Goal: Task Accomplishment & Management: Manage account settings

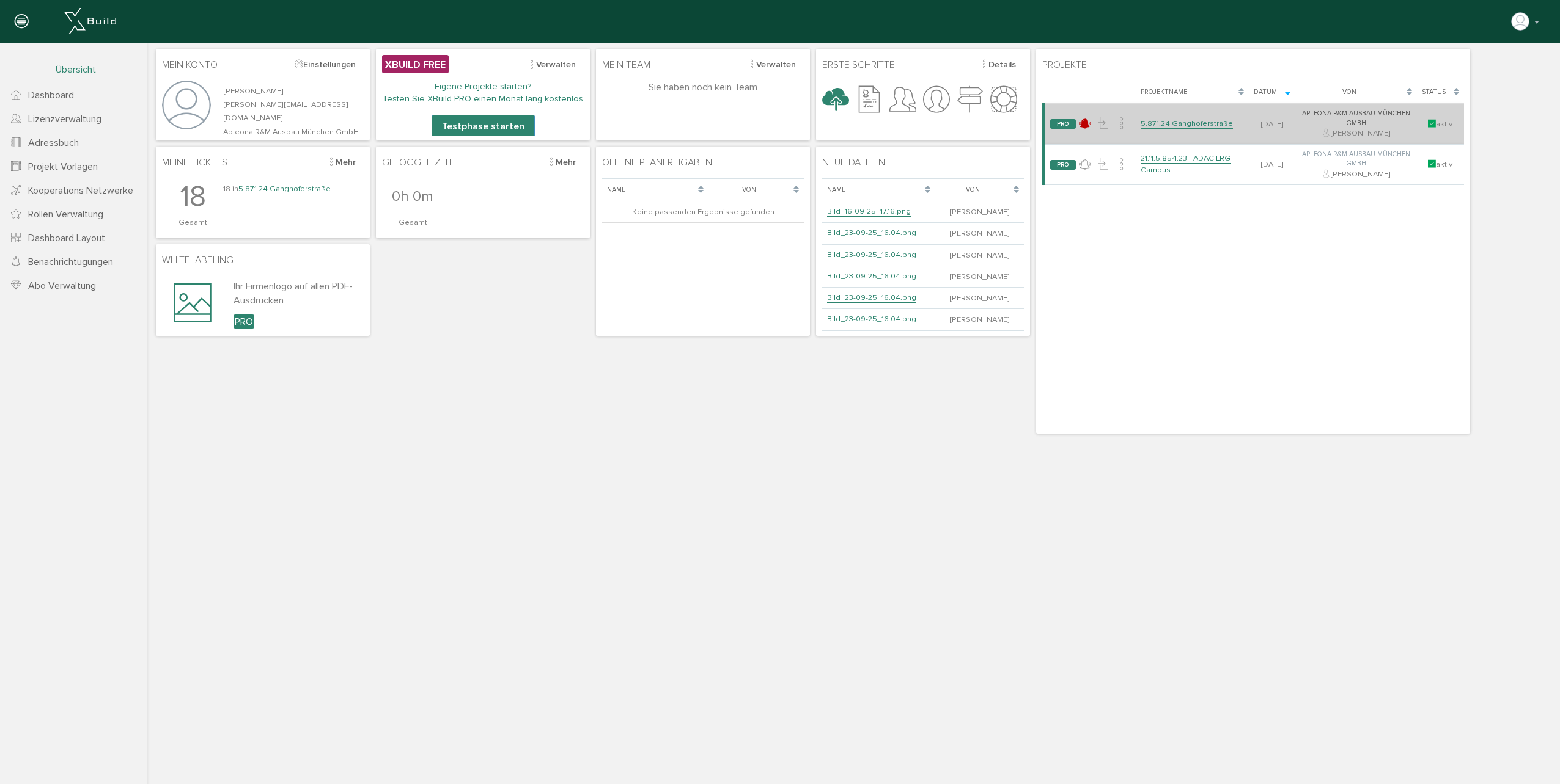
click at [1215, 124] on link "5.871.24 Ganghoferstraße" at bounding box center [1187, 124] width 92 height 10
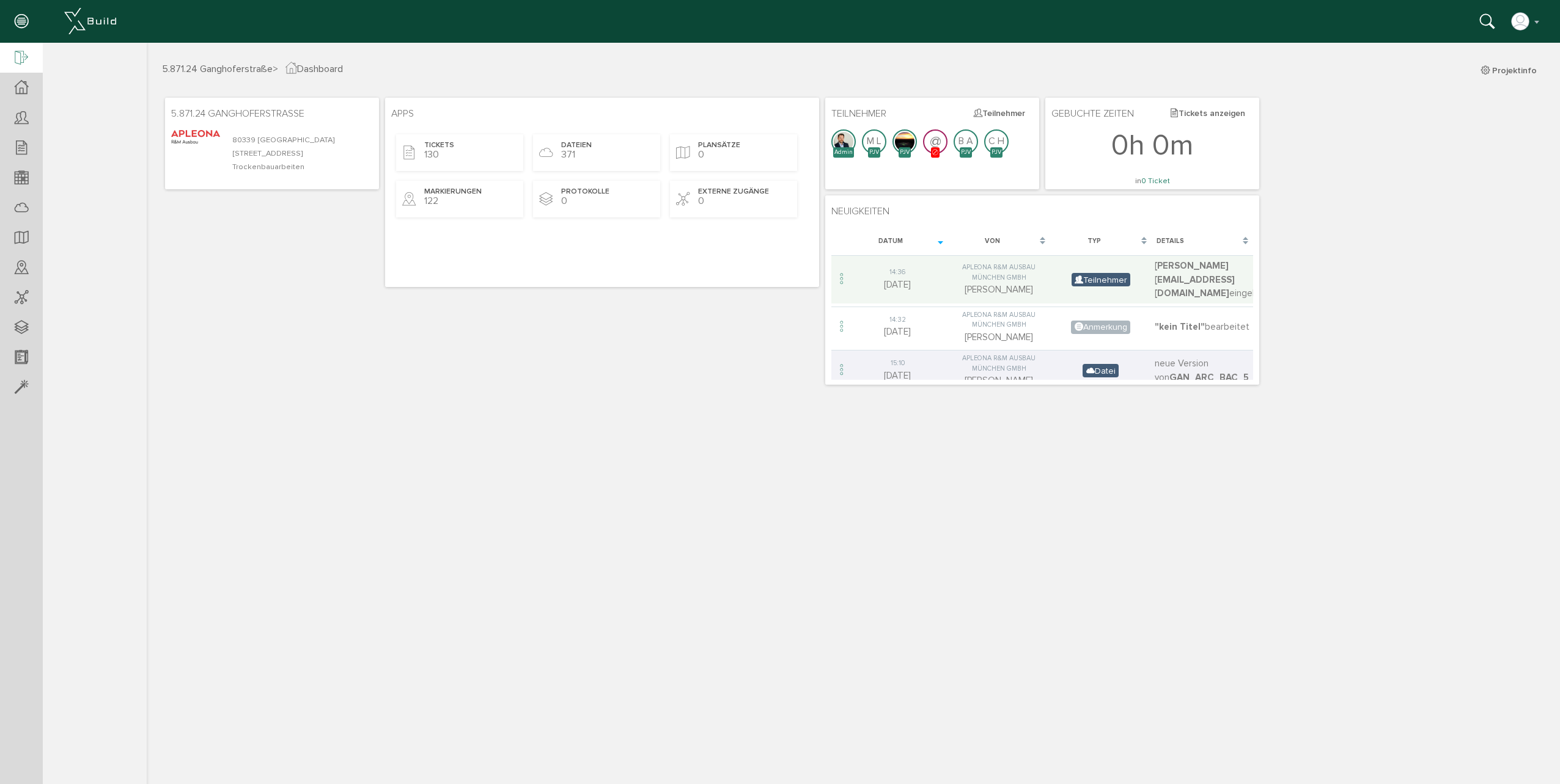
click at [24, 58] on icon at bounding box center [21, 58] width 14 height 17
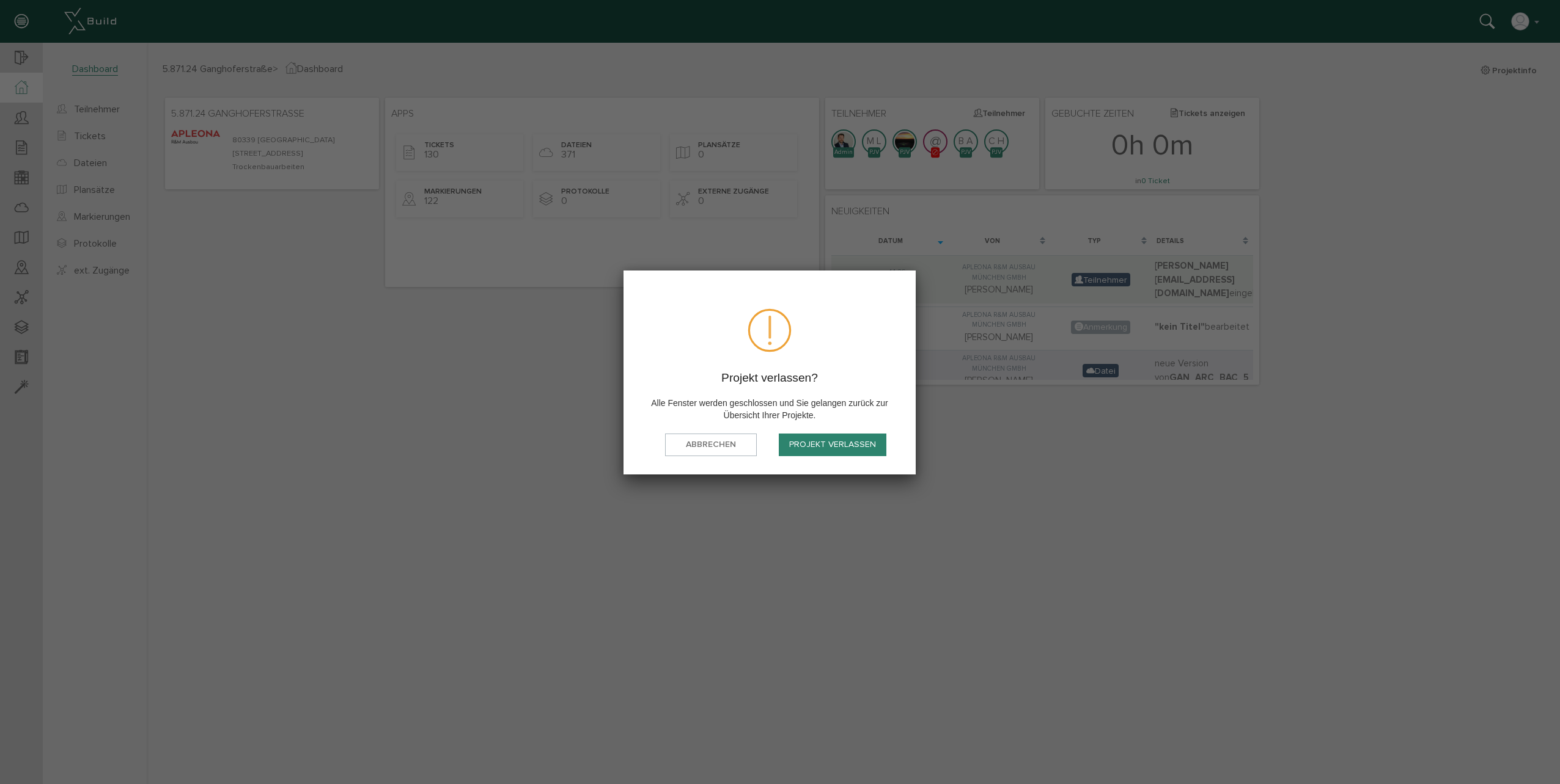
click at [812, 440] on button "Projekt verlassen" at bounding box center [832, 445] width 107 height 23
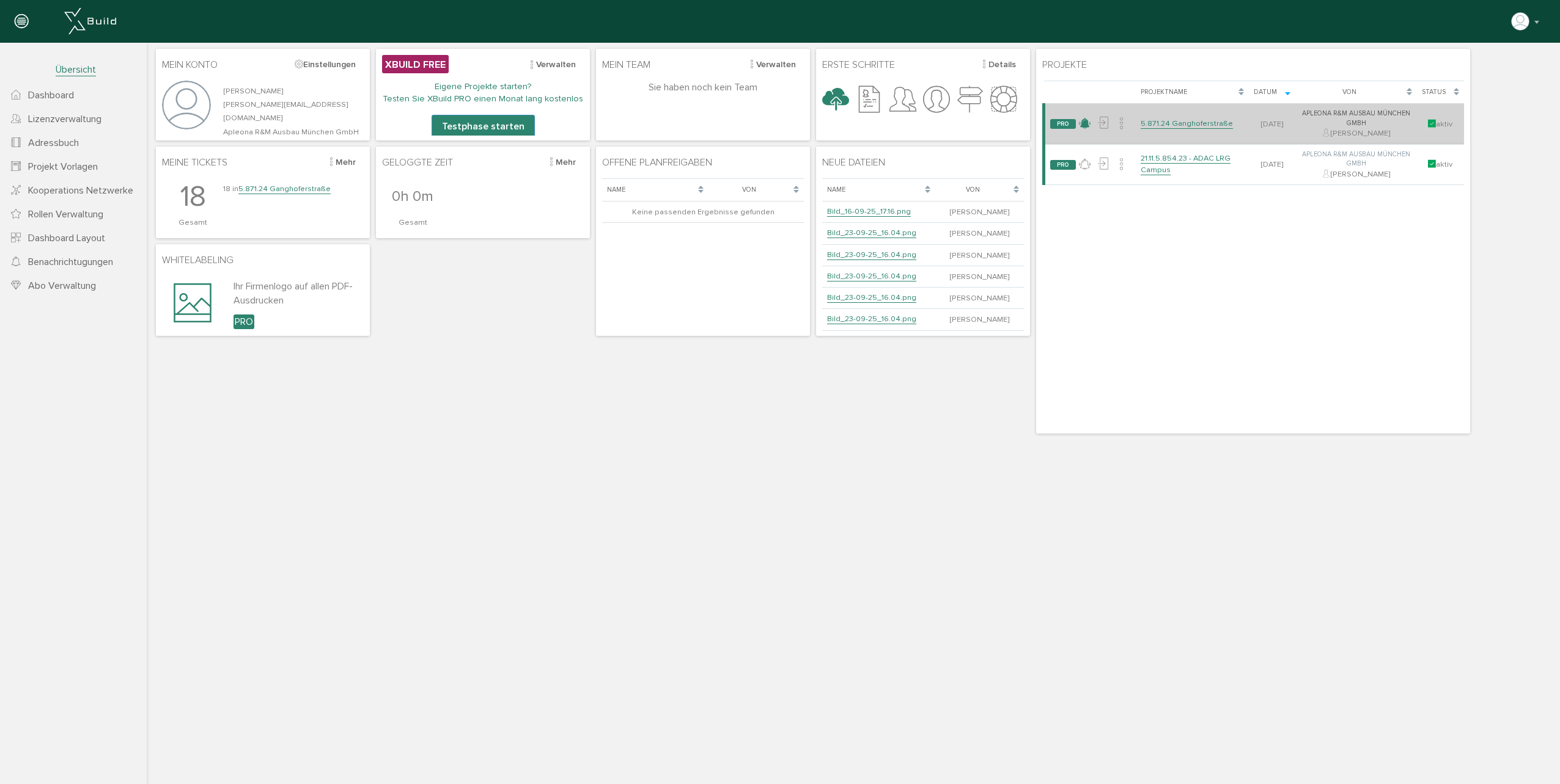
click at [1085, 124] on icon at bounding box center [1084, 124] width 11 height 18
click at [1095, 157] on link "keine Neuigkeiten" at bounding box center [1125, 149] width 97 height 19
click at [1185, 120] on link "5.871.24 Ganghoferstraße" at bounding box center [1187, 124] width 92 height 10
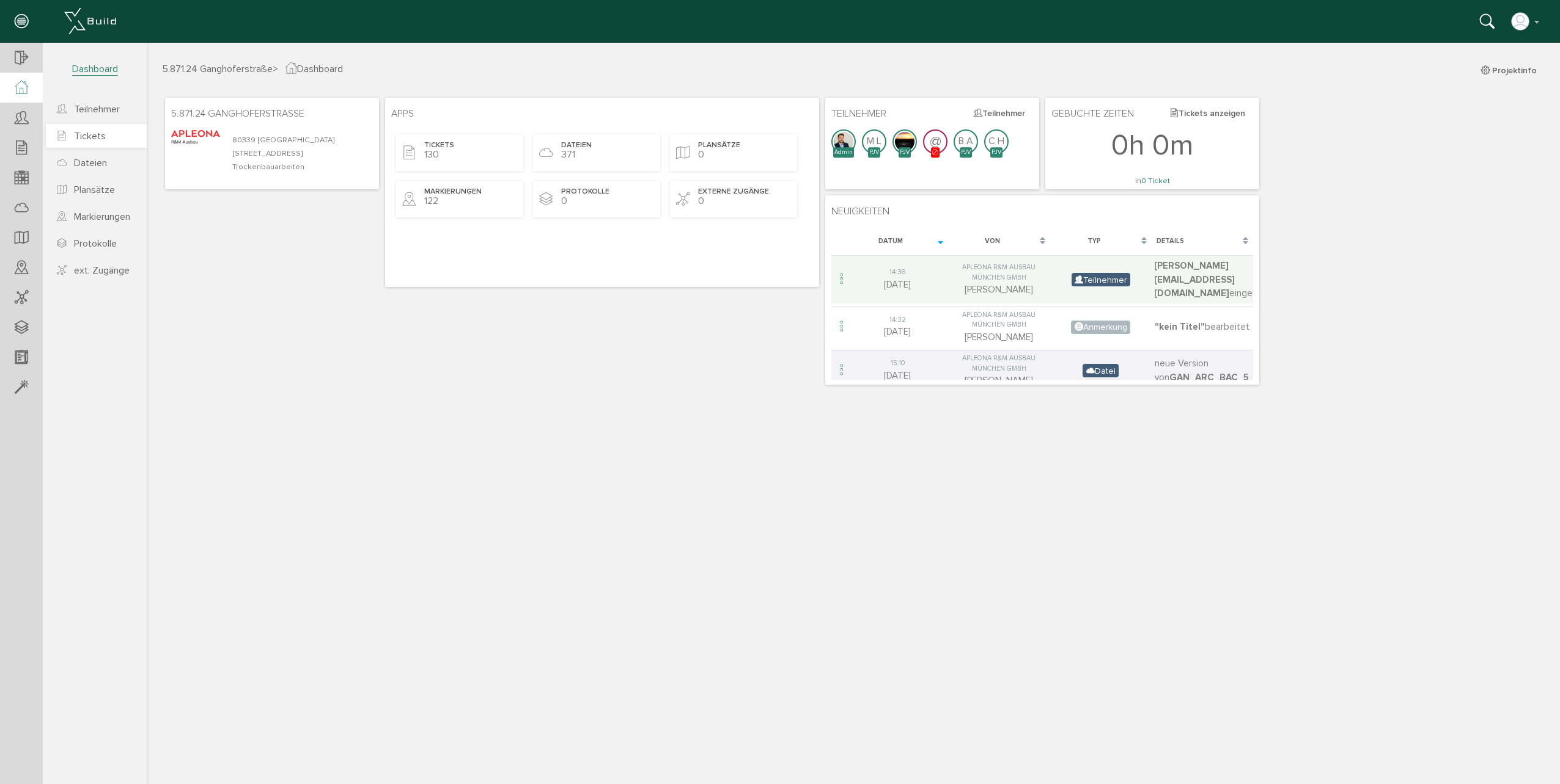
click at [103, 140] on span "Tickets" at bounding box center [90, 136] width 32 height 12
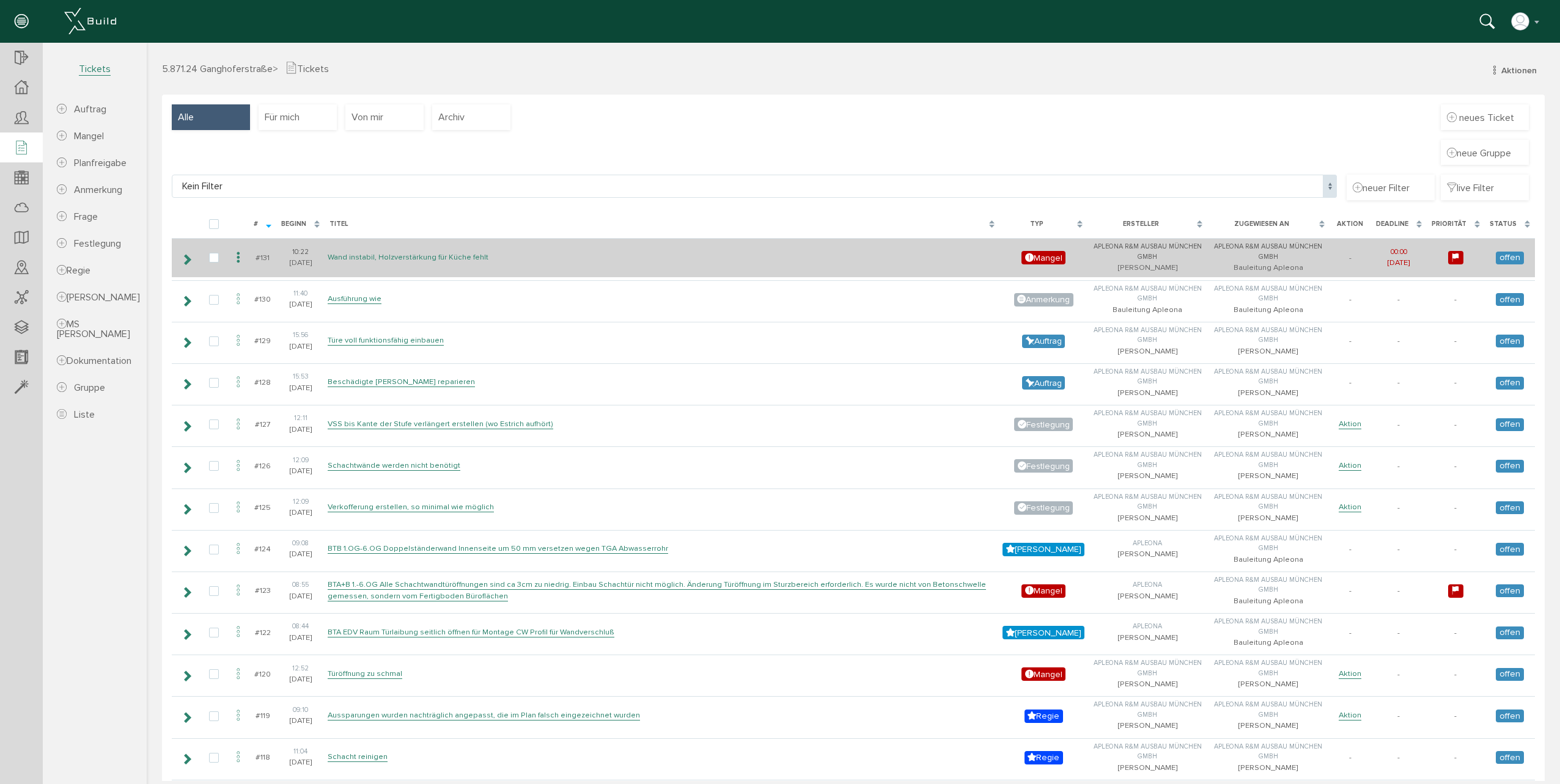
click at [418, 258] on link "Wand instabil, Holzverstärkung für Küche fehlt" at bounding box center [407, 257] width 161 height 10
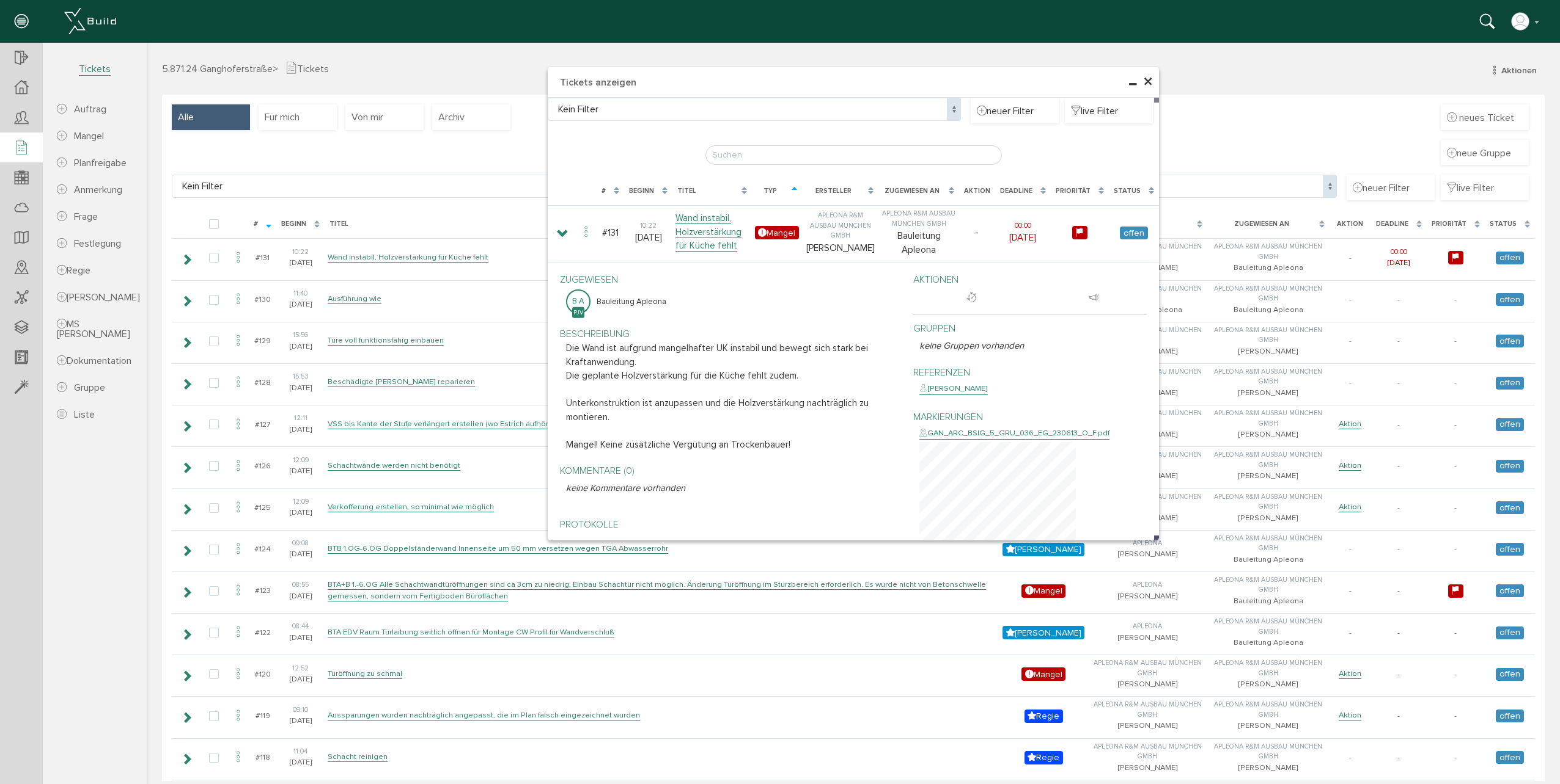
click at [362, 301] on div "× Tickets anzeigen Kein Filter Kein Filter neuer Filter live Filter [PERSON_NAM…" at bounding box center [853, 412] width 1413 height 739
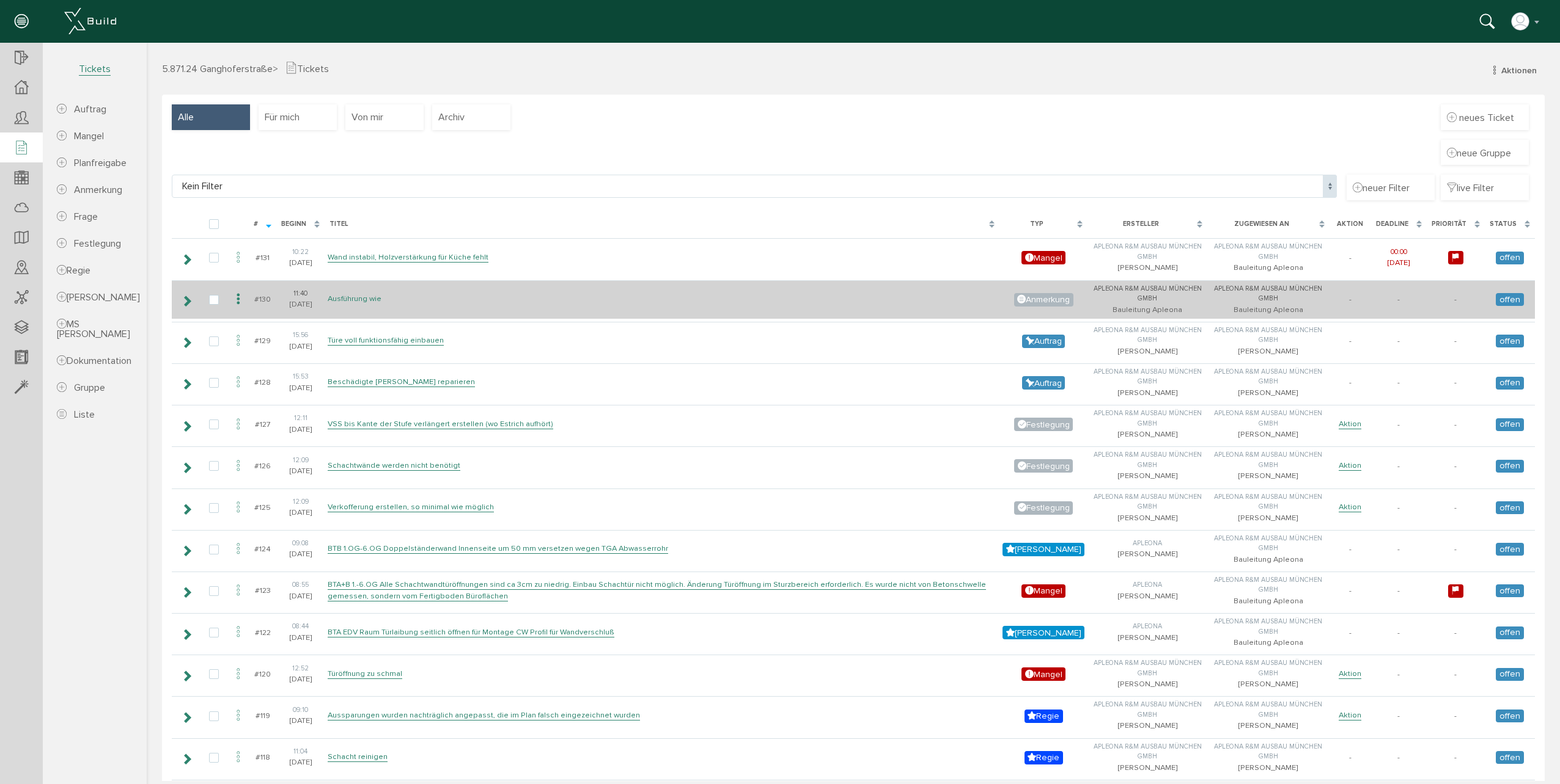
click at [363, 298] on link "Ausführung wie" at bounding box center [354, 299] width 54 height 10
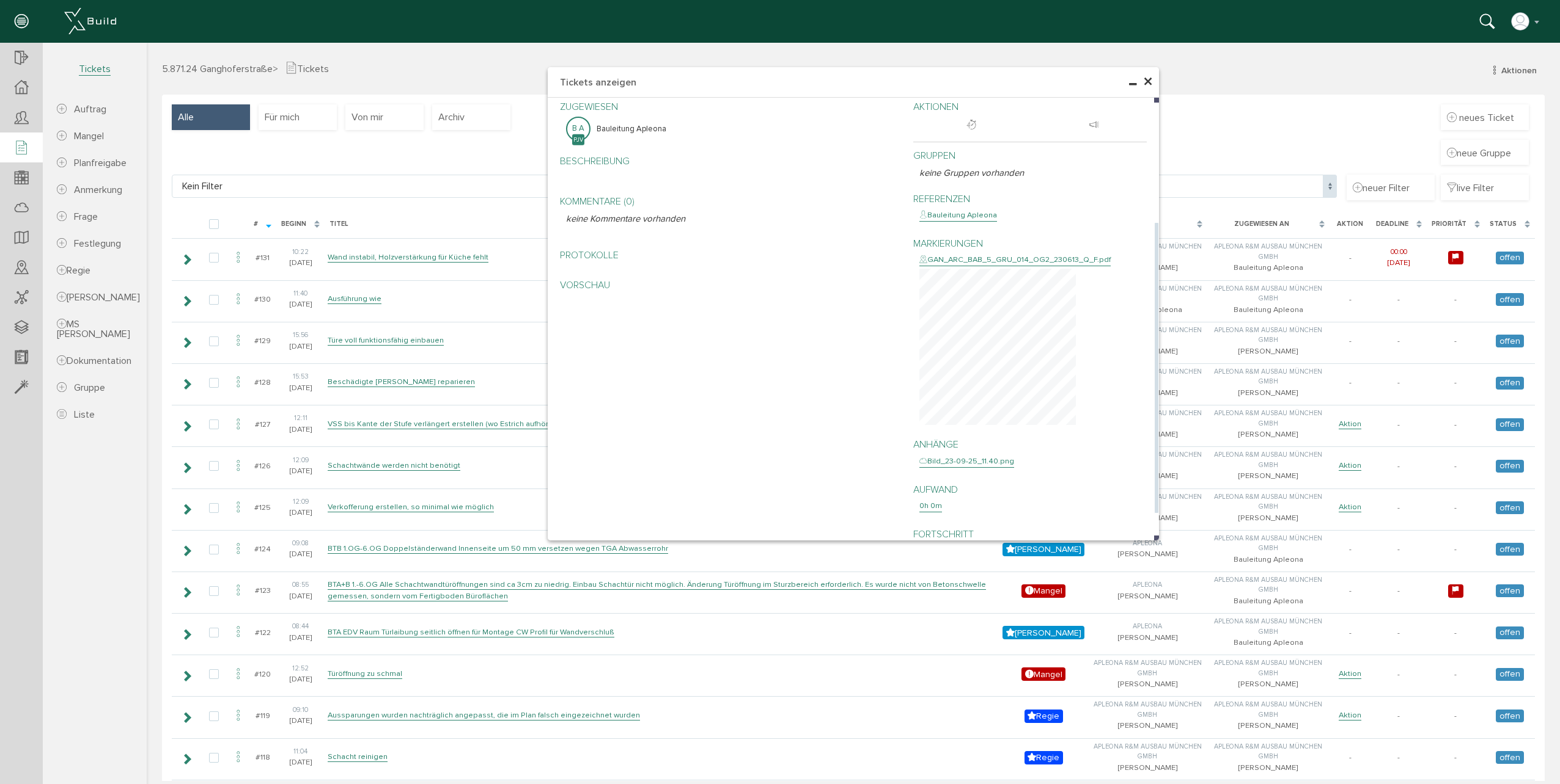
click at [973, 259] on div "GAN_ARC_BAB_5_GRU_014_OG2_230613_Q_F.pdf" at bounding box center [1015, 260] width 191 height 12
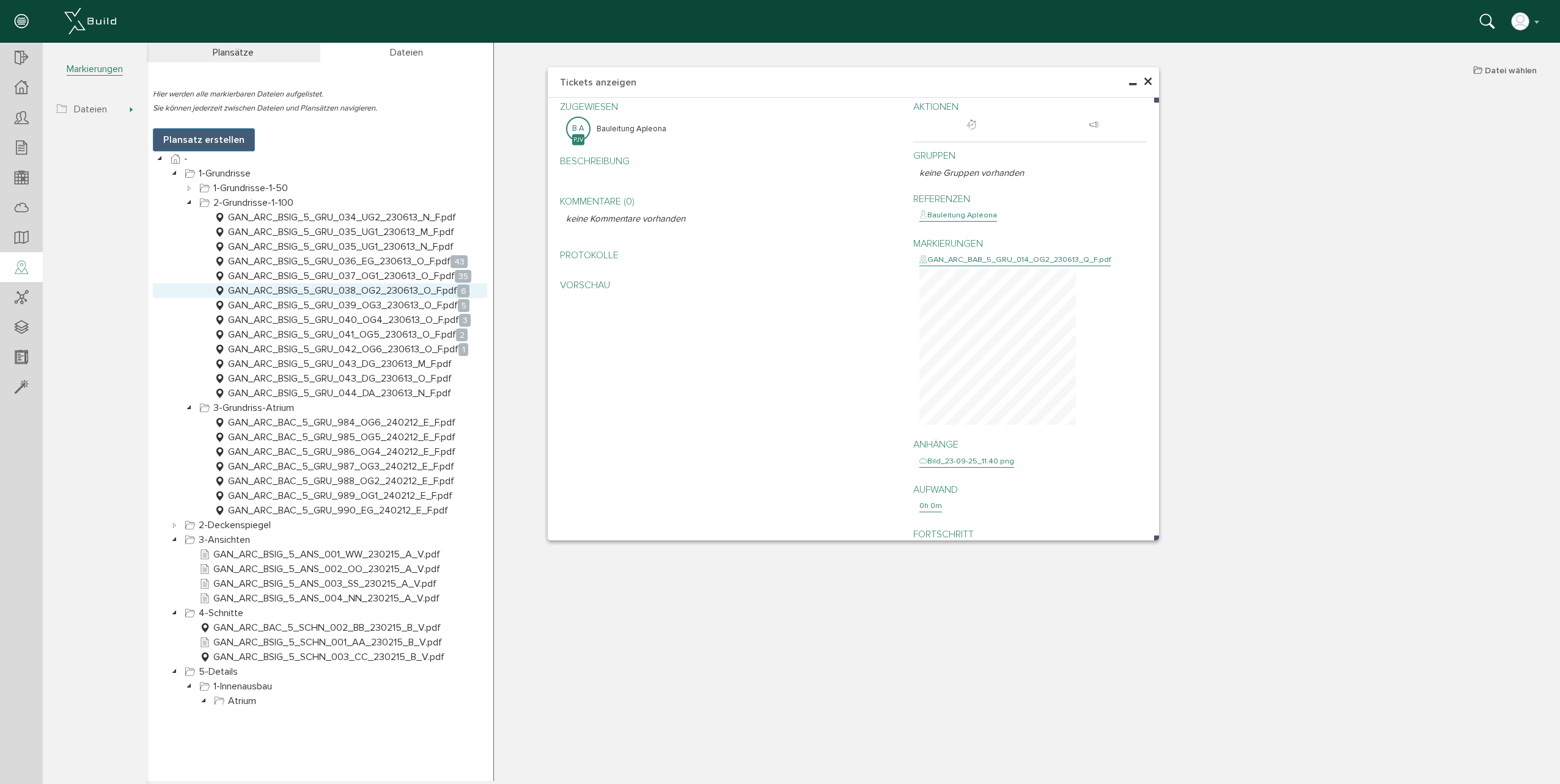
click at [372, 287] on link "GAN_ARC_BSIG_5_GRU_038_OG2_230613_O_F.pdf 6" at bounding box center [342, 291] width 260 height 15
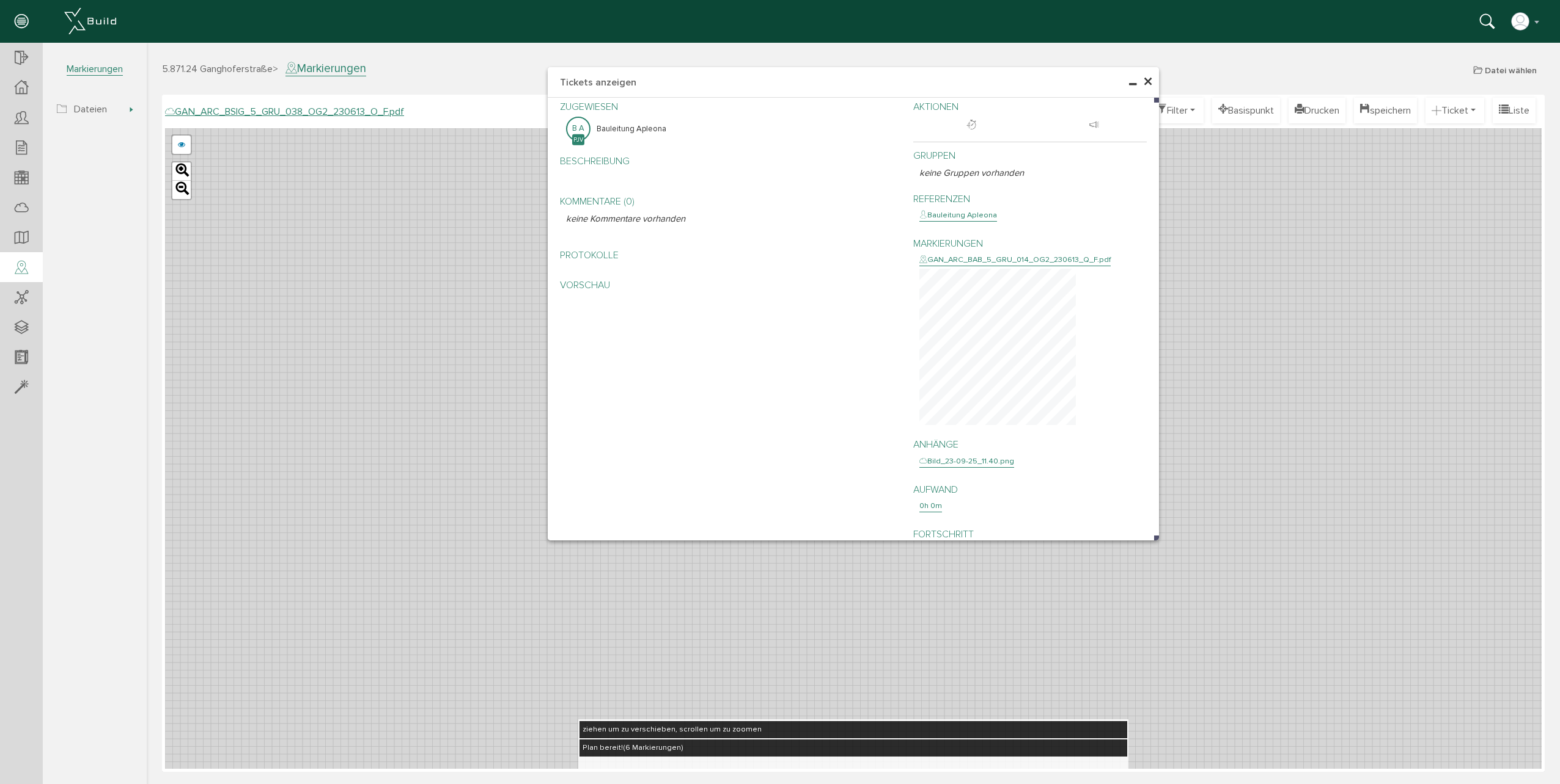
click at [1145, 80] on span "×" at bounding box center [1148, 82] width 10 height 24
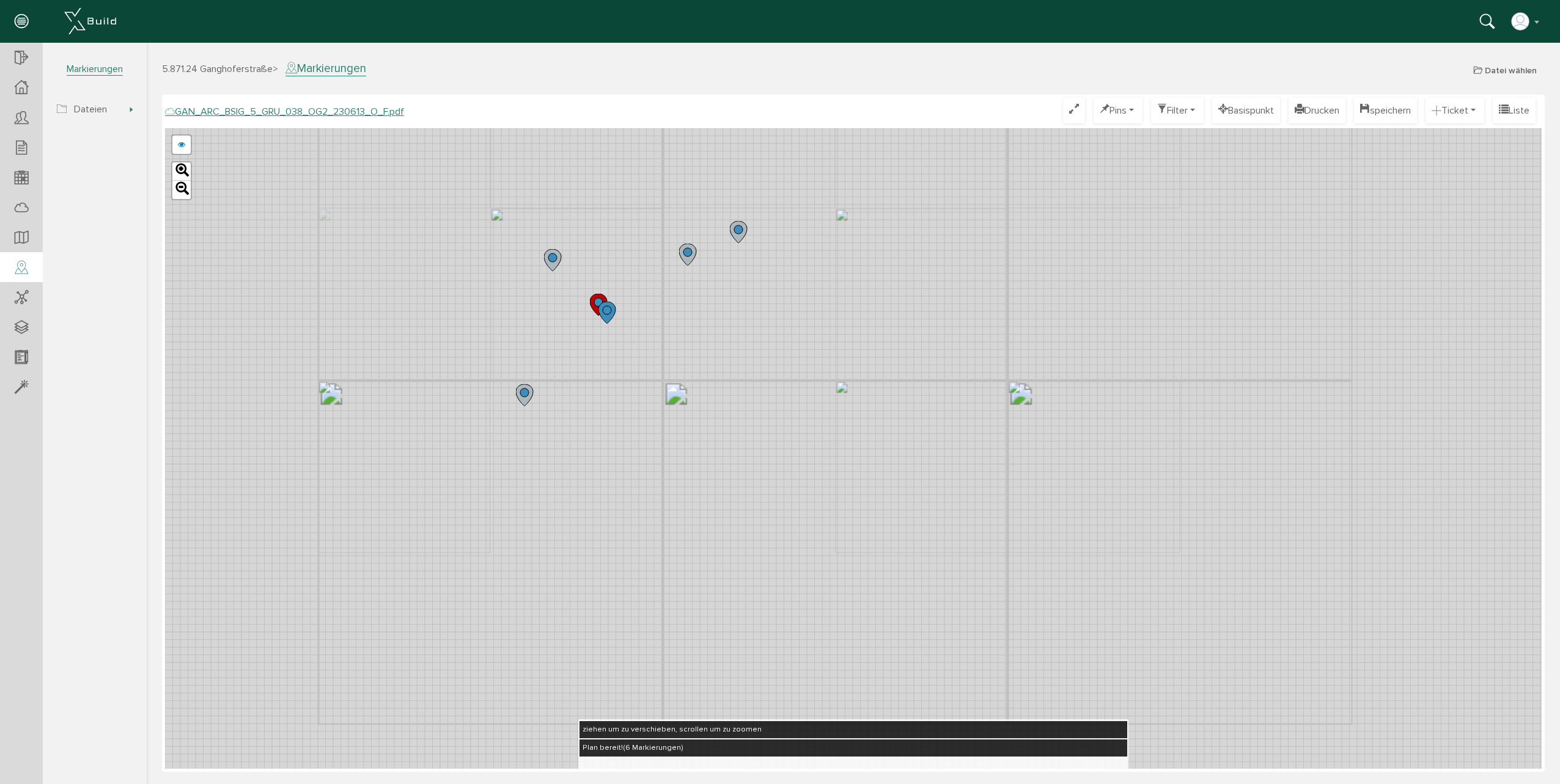
click at [741, 237] on icon at bounding box center [738, 232] width 17 height 22
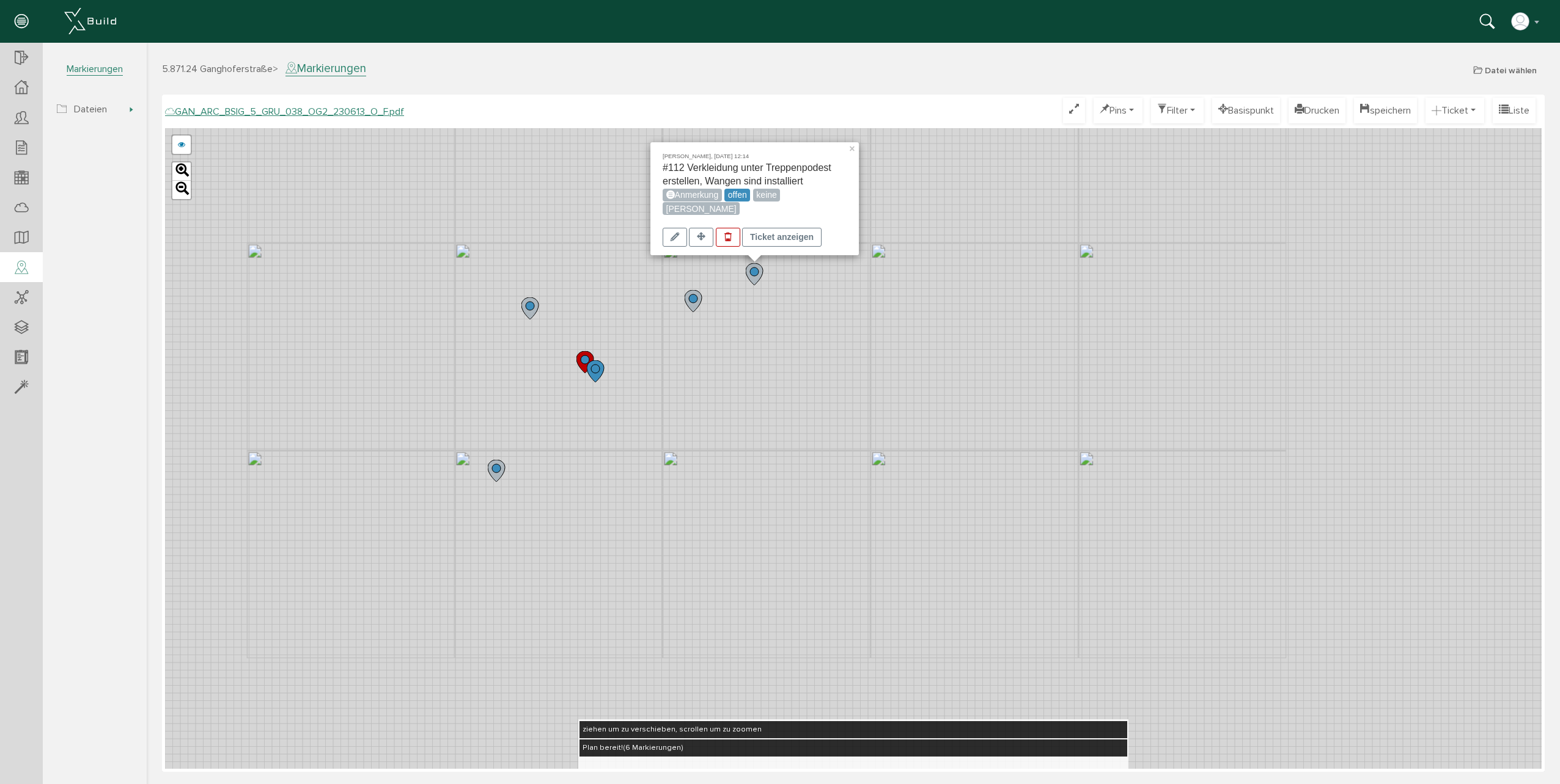
click at [688, 308] on icon at bounding box center [692, 300] width 17 height 22
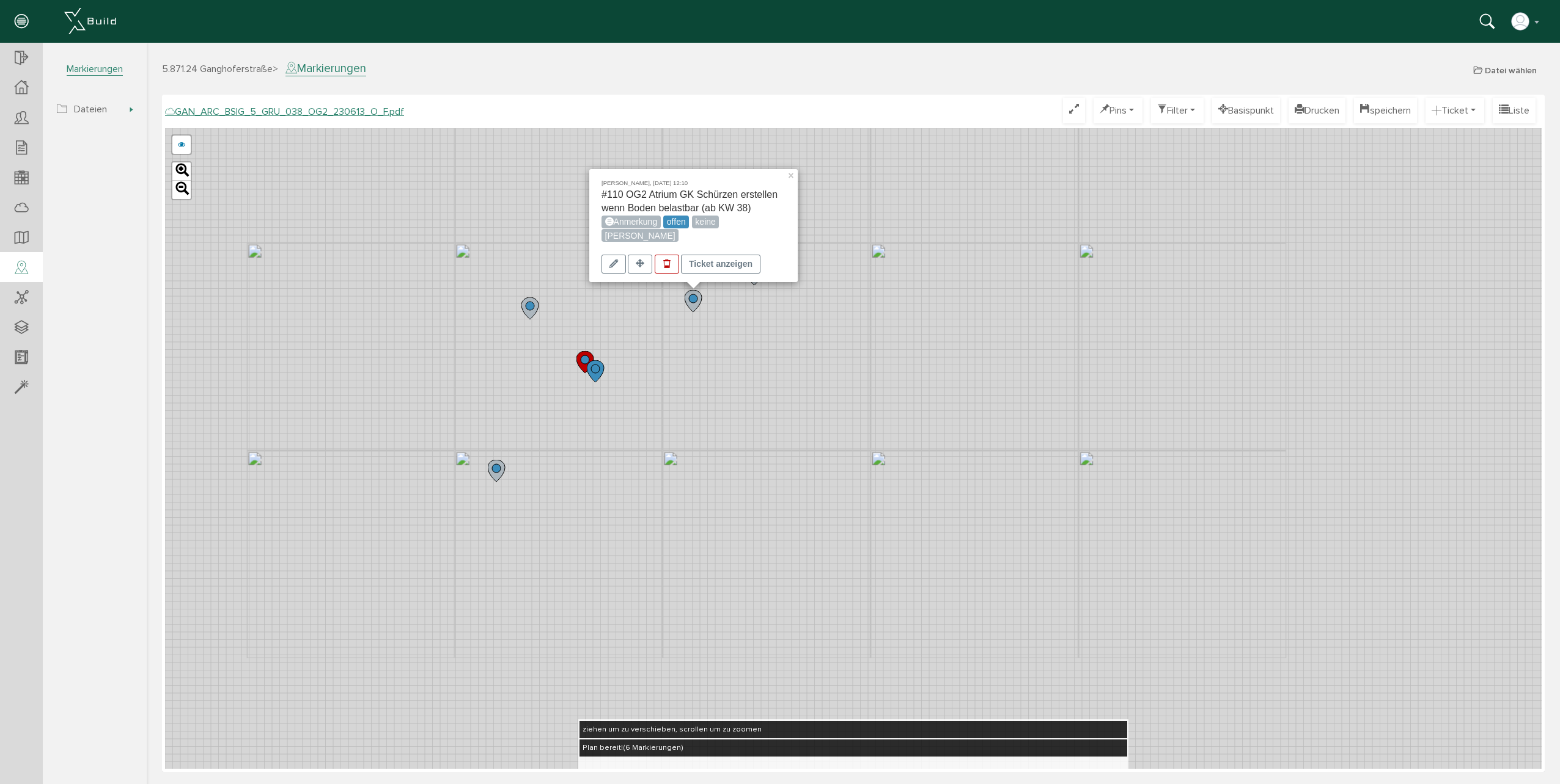
click at [534, 316] on icon at bounding box center [531, 308] width 20 height 23
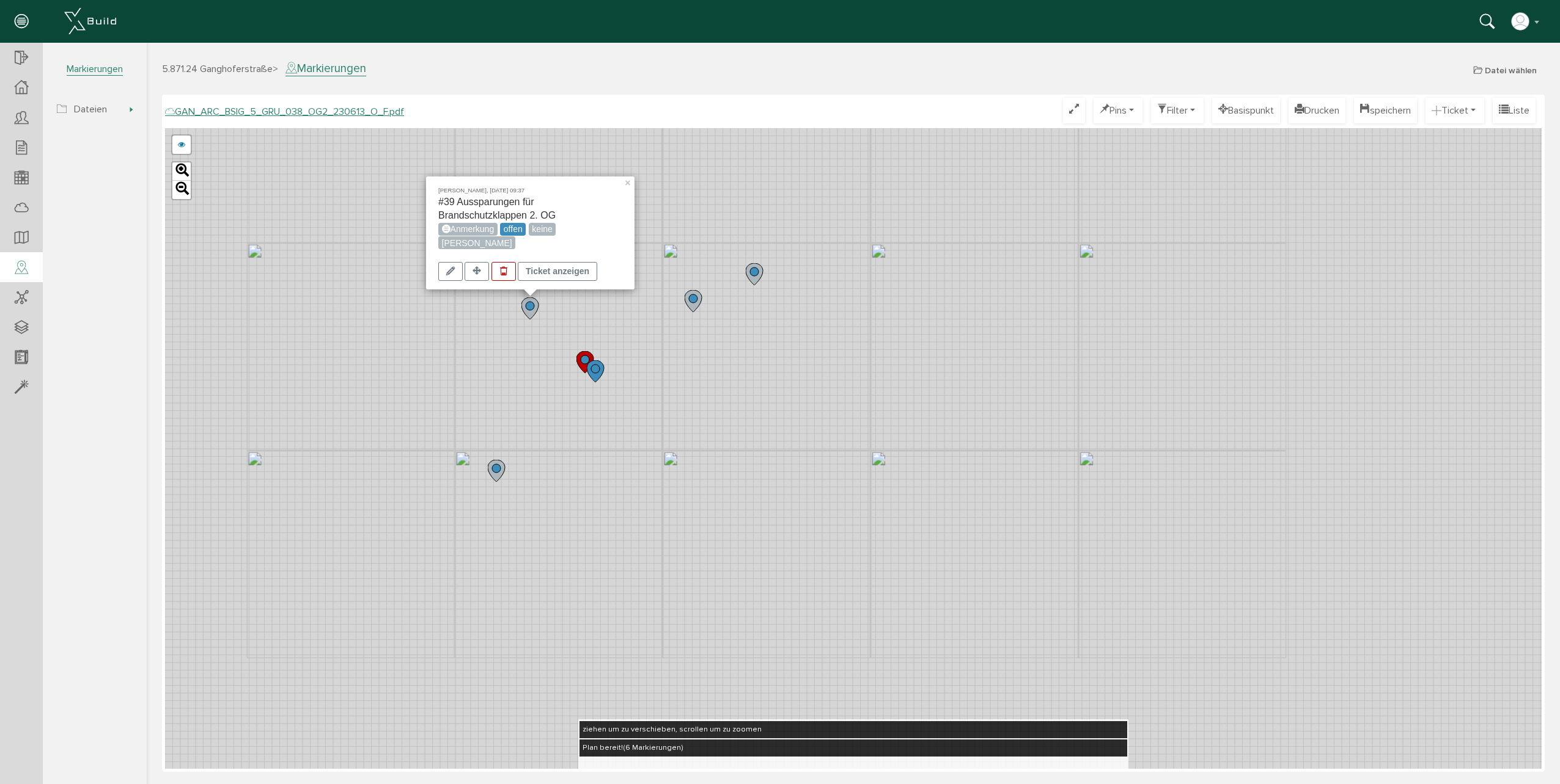
click at [600, 377] on icon at bounding box center [595, 371] width 17 height 22
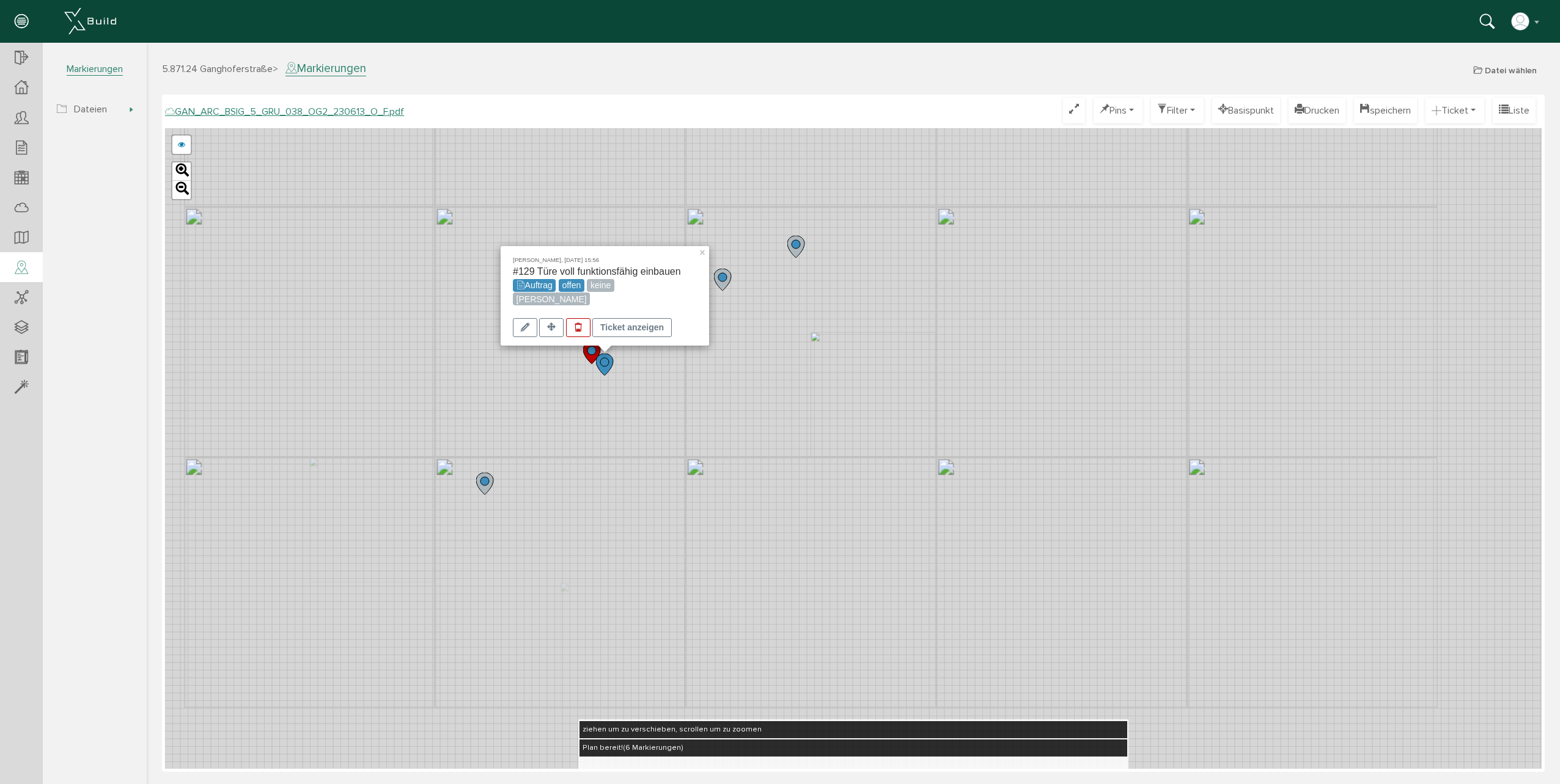
click at [482, 496] on icon at bounding box center [486, 484] width 20 height 23
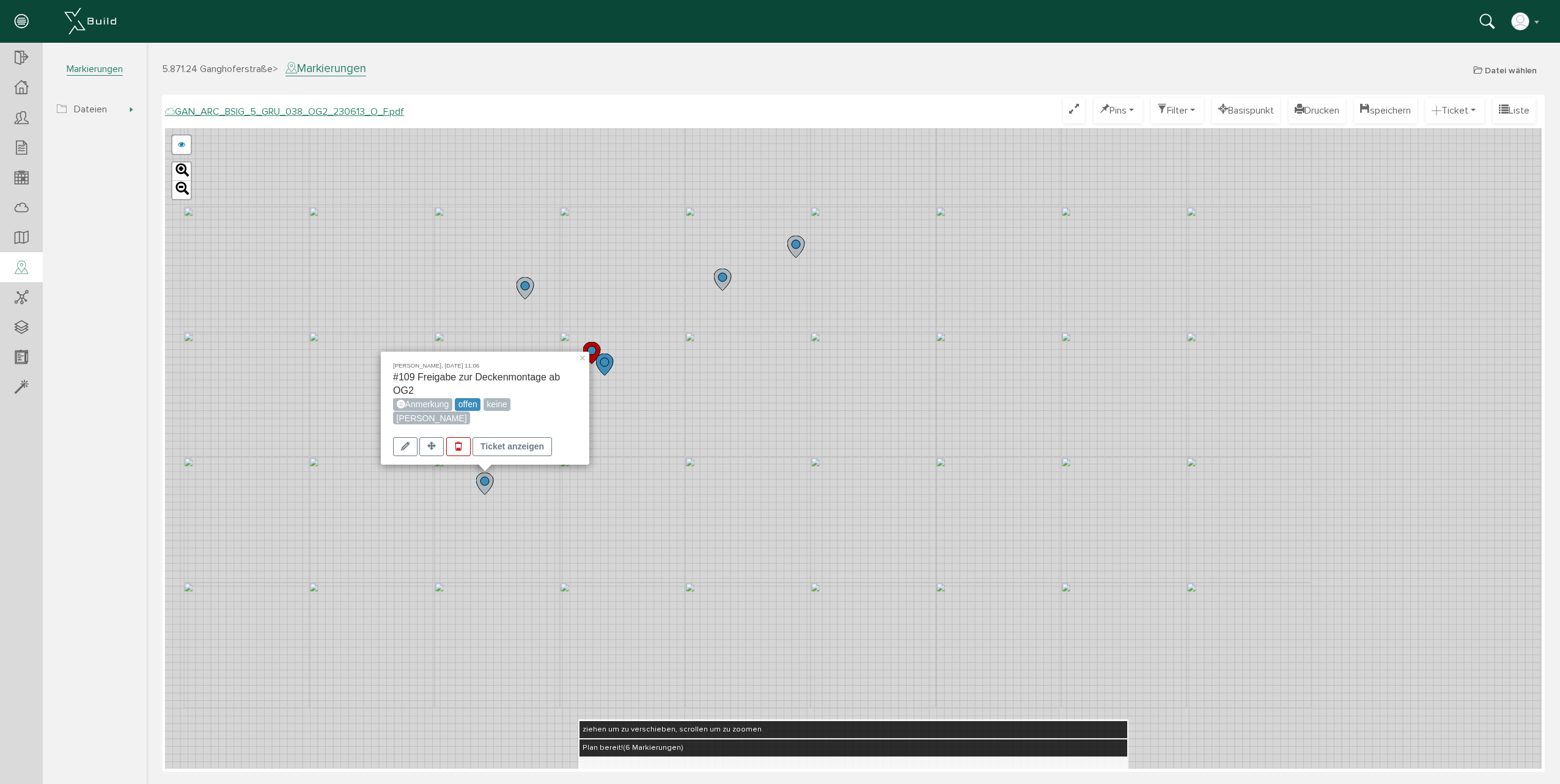
click at [596, 350] on circle at bounding box center [591, 350] width 9 height 9
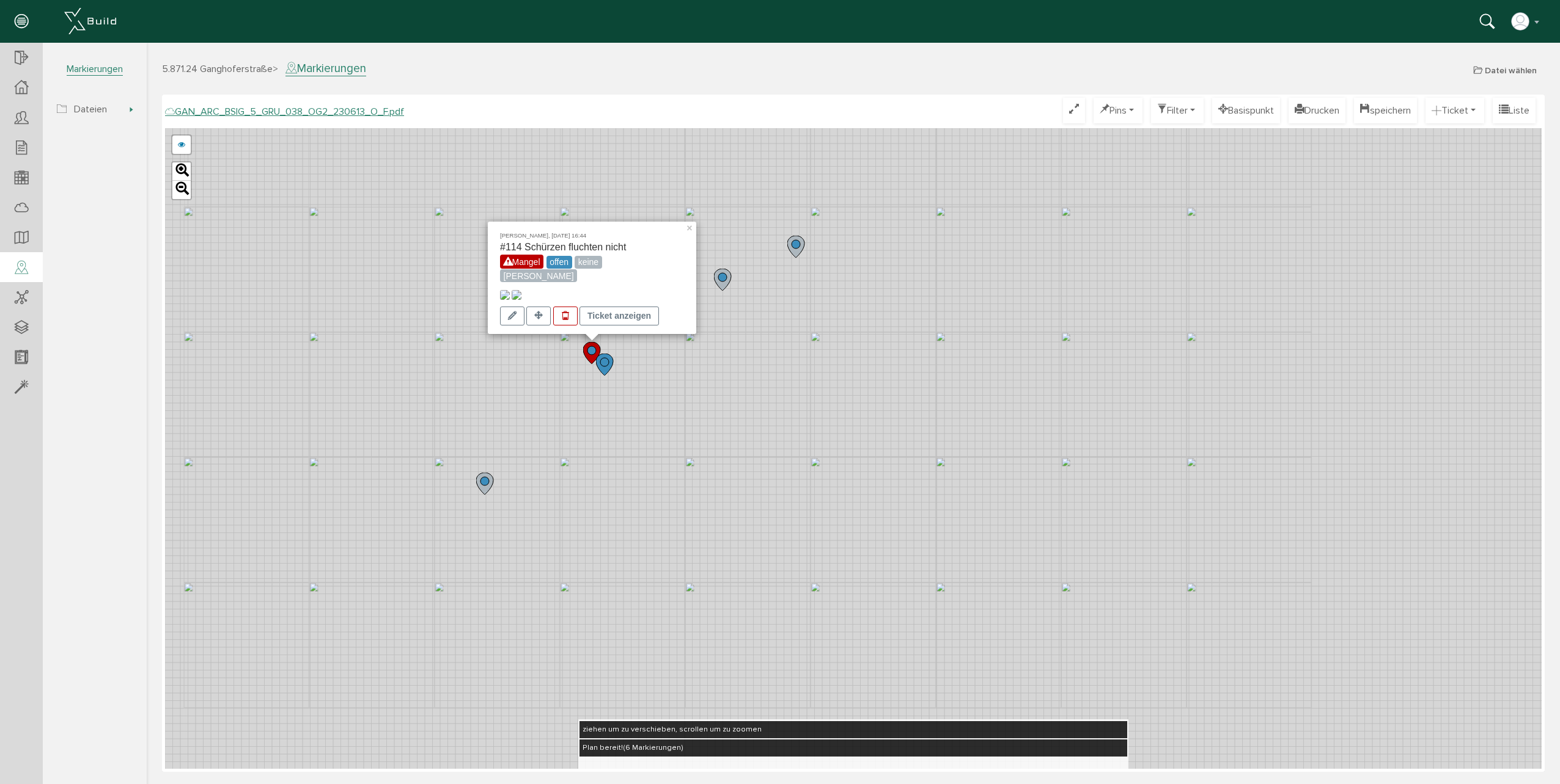
click at [790, 252] on icon at bounding box center [795, 246] width 17 height 22
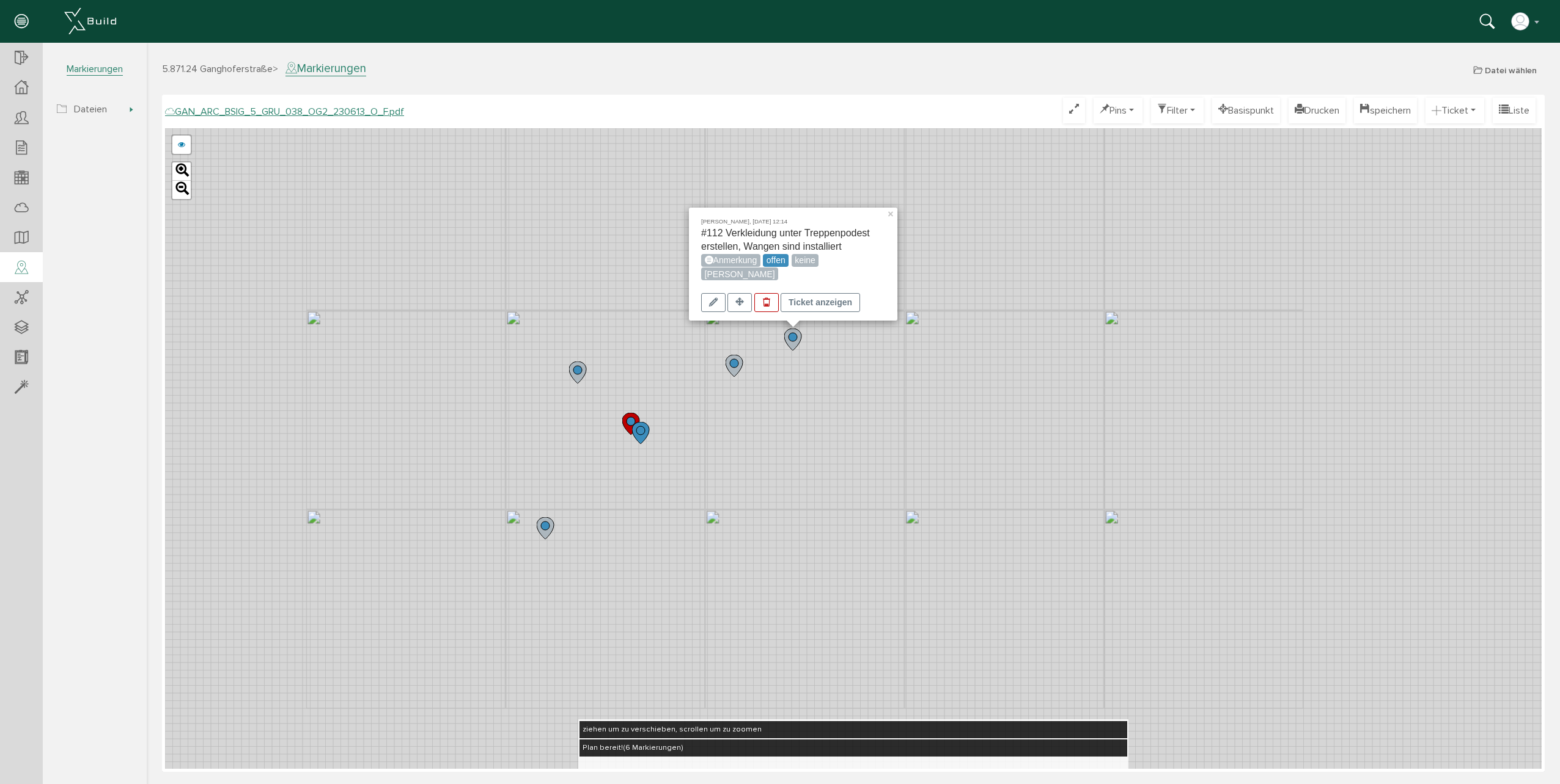
click at [1024, 302] on div "[PERSON_NAME], [DATE] 12:14 #112 Verkleidung unter Treppenpodest erstellen, Wan…" at bounding box center [853, 449] width 1377 height 641
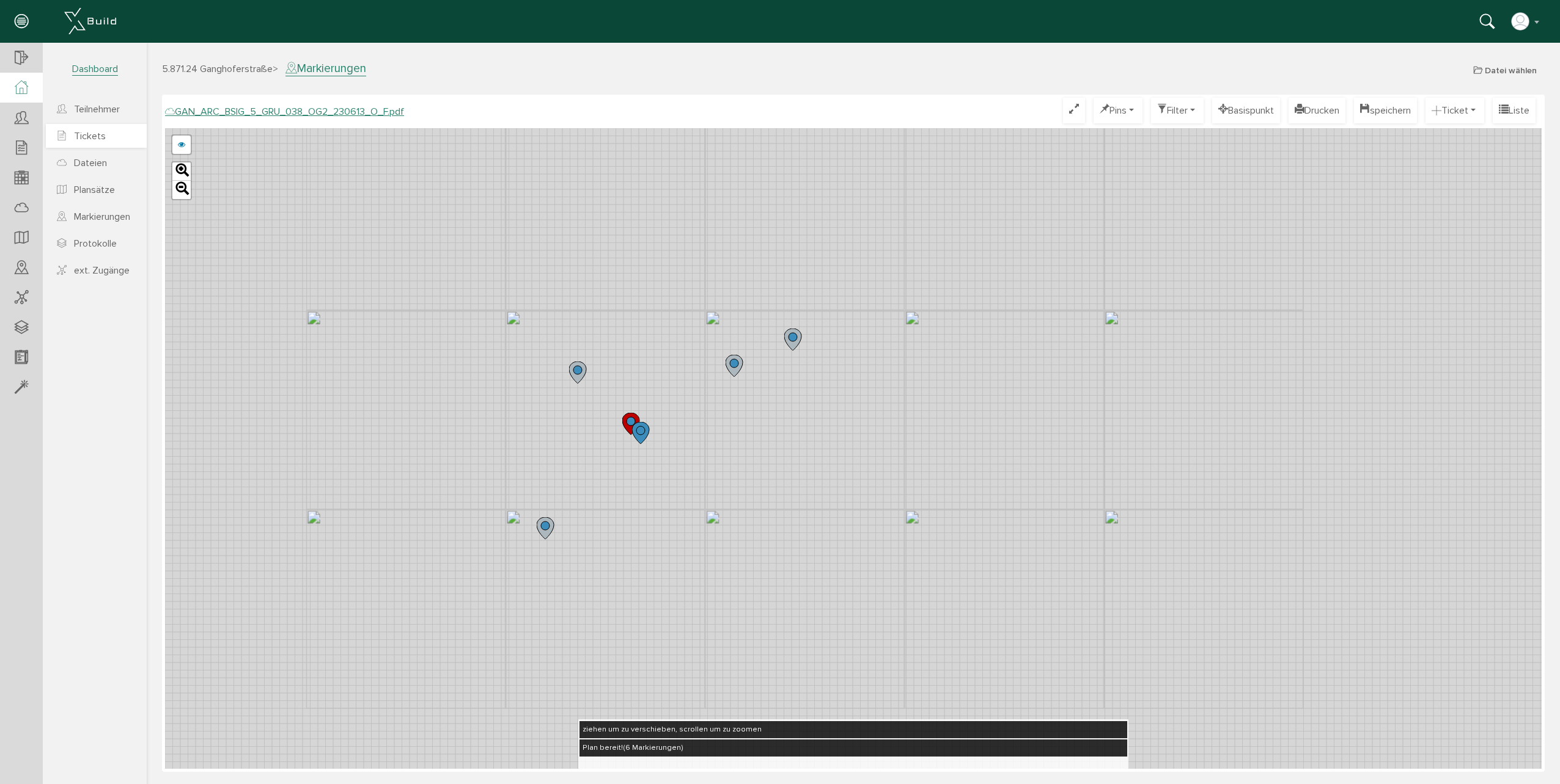
click at [84, 133] on span "Tickets" at bounding box center [90, 136] width 32 height 12
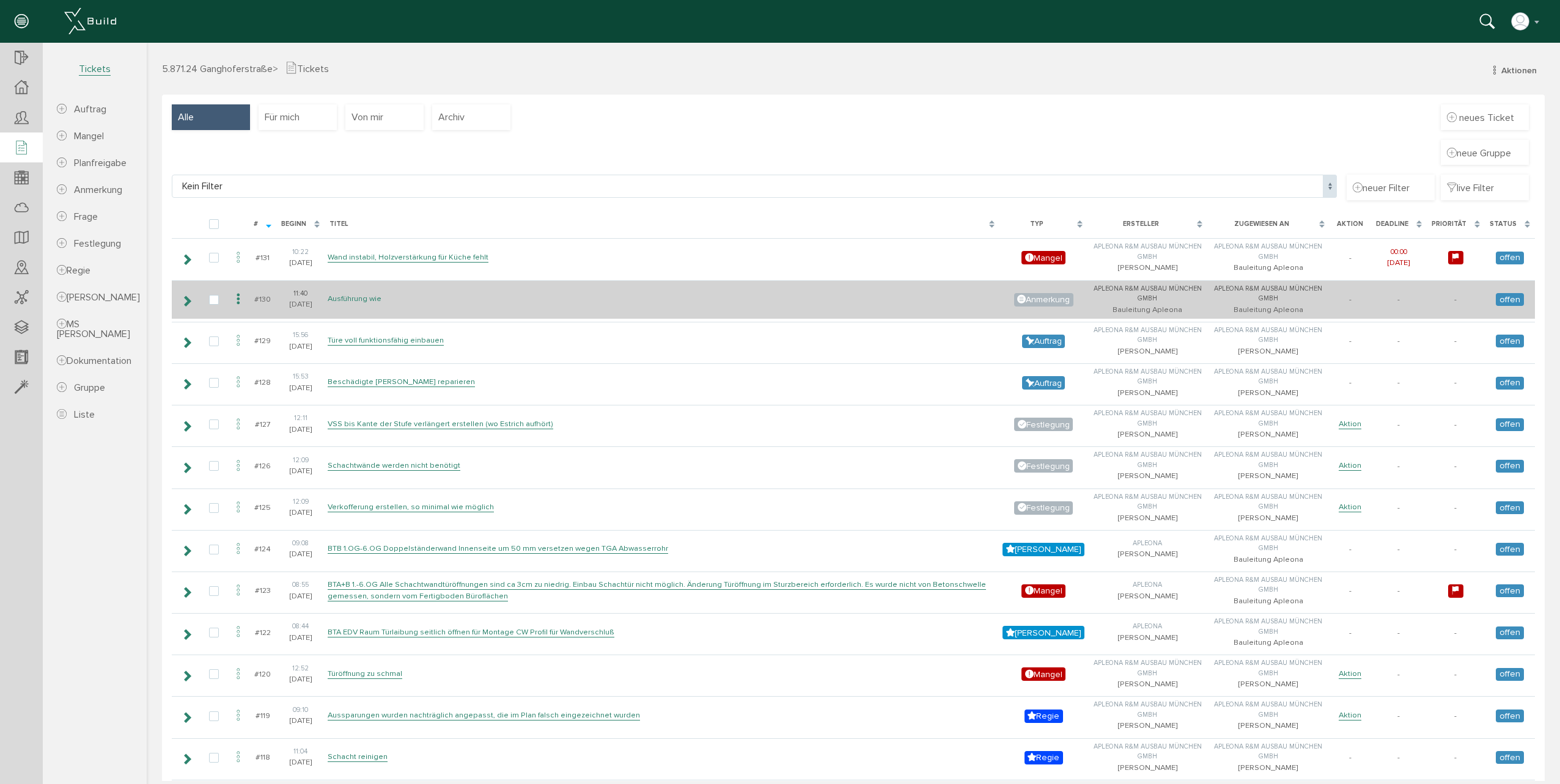
click at [335, 295] on link "Ausführung wie" at bounding box center [354, 299] width 54 height 10
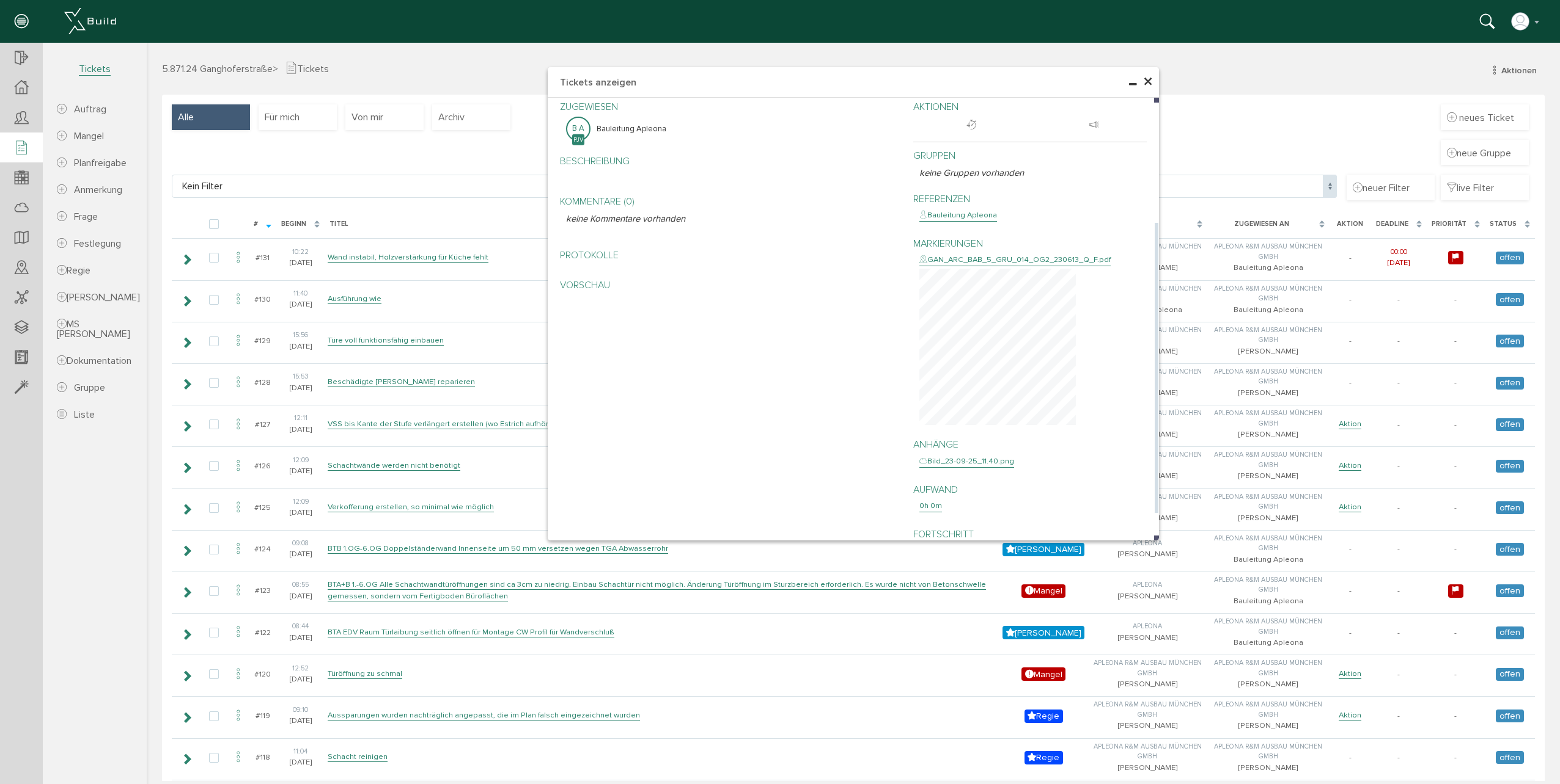
click at [1041, 262] on div "GAN_ARC_BAB_5_GRU_014_OG2_230613_Q_F.pdf" at bounding box center [1015, 260] width 191 height 12
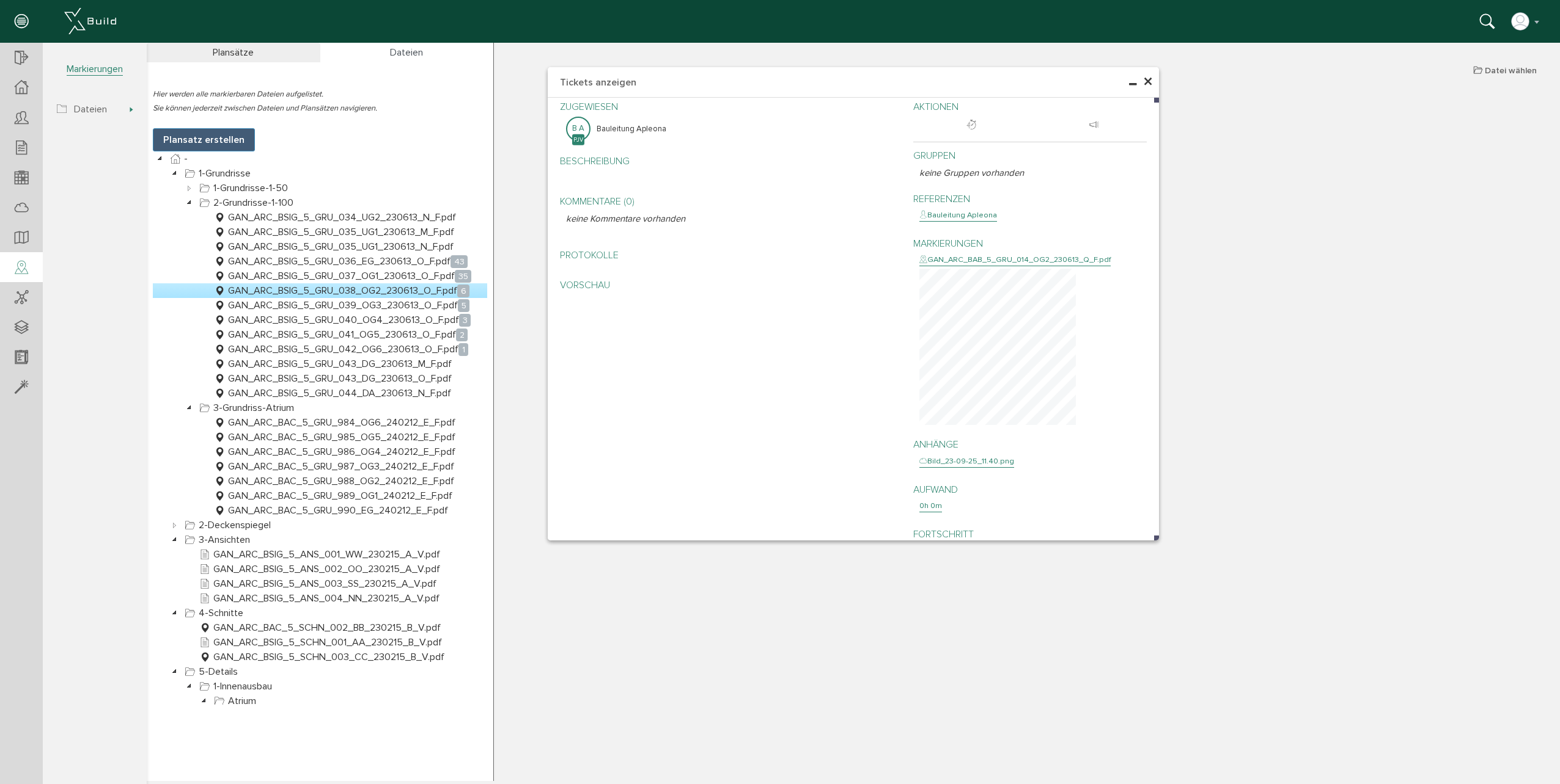
click at [441, 292] on link "GAN_ARC_BSIG_5_GRU_038_OG2_230613_O_F.pdf 6" at bounding box center [342, 291] width 260 height 15
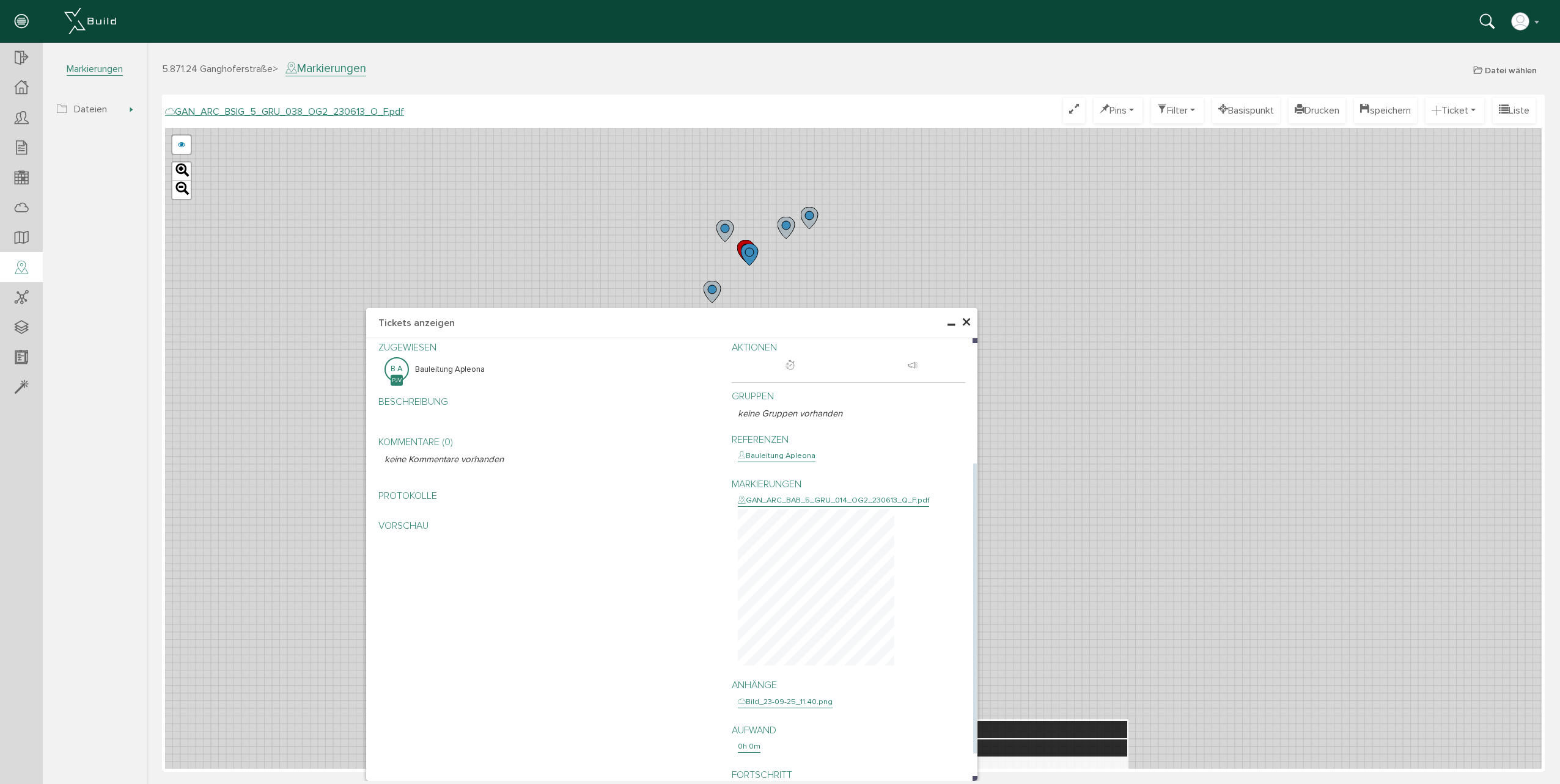
drag, startPoint x: 960, startPoint y: 84, endPoint x: 780, endPoint y: 447, distance: 405.2
click at [780, 447] on div "× Tickets anzeigen Kein Filter Kein Filter neuer Filter live Filter [PERSON_NAM…" at bounding box center [671, 544] width 611 height 473
click at [784, 186] on div "× Tickets anzeigen Kein Filter Kein Filter neuer Filter live Filter [PERSON_NAM…" at bounding box center [853, 412] width 1413 height 739
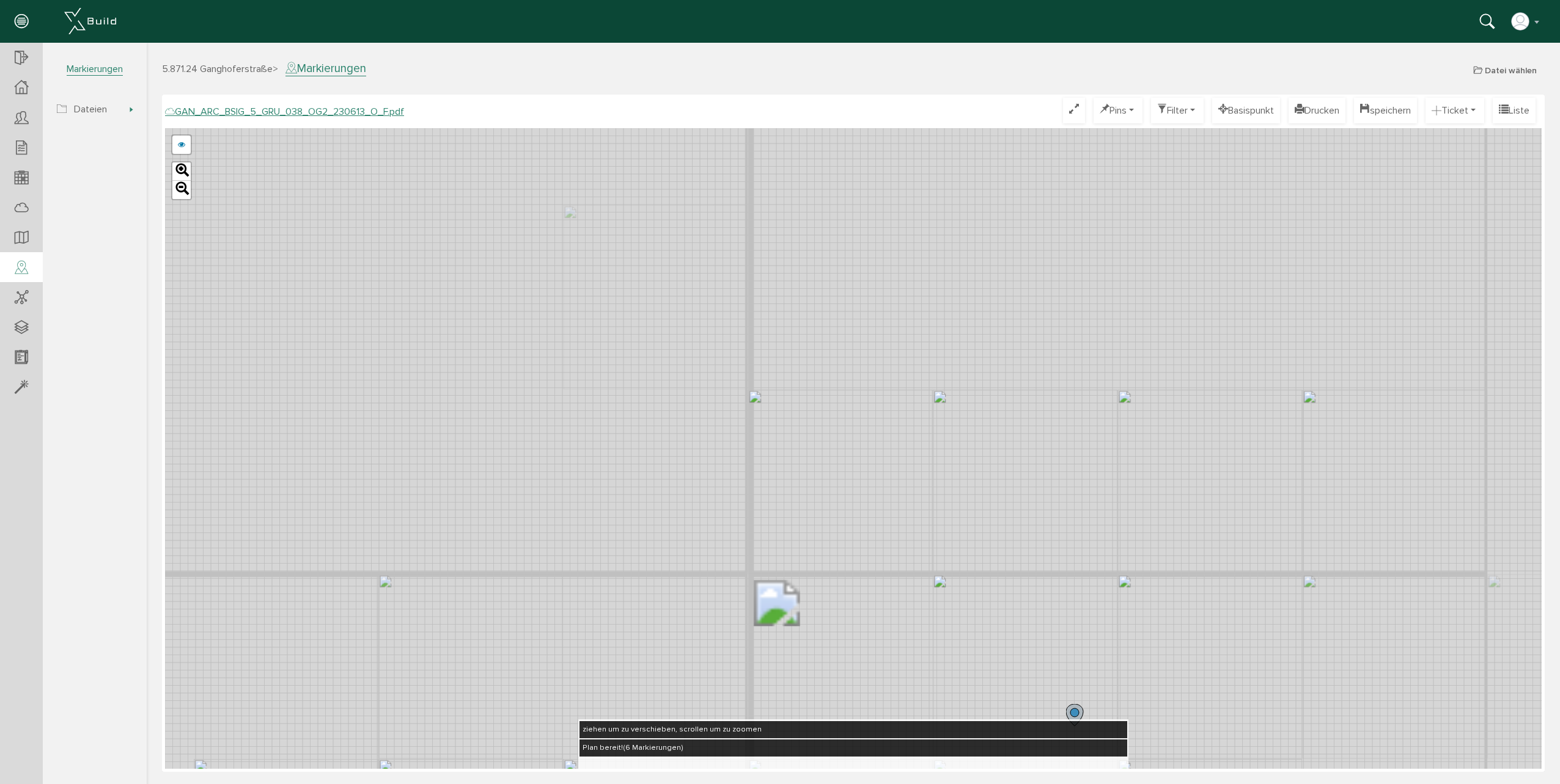
drag, startPoint x: 769, startPoint y: 177, endPoint x: 750, endPoint y: 355, distance: 179.0
click at [750, 355] on div "GAN_ARC_BSIG_5_GRU_038_OG2_230613_N_F.pdf GAN_ARC_BSIG_5_GRU_038_OG2_230613_M_F…" at bounding box center [853, 449] width 1377 height 641
click at [86, 130] on span "Tickets" at bounding box center [90, 136] width 32 height 12
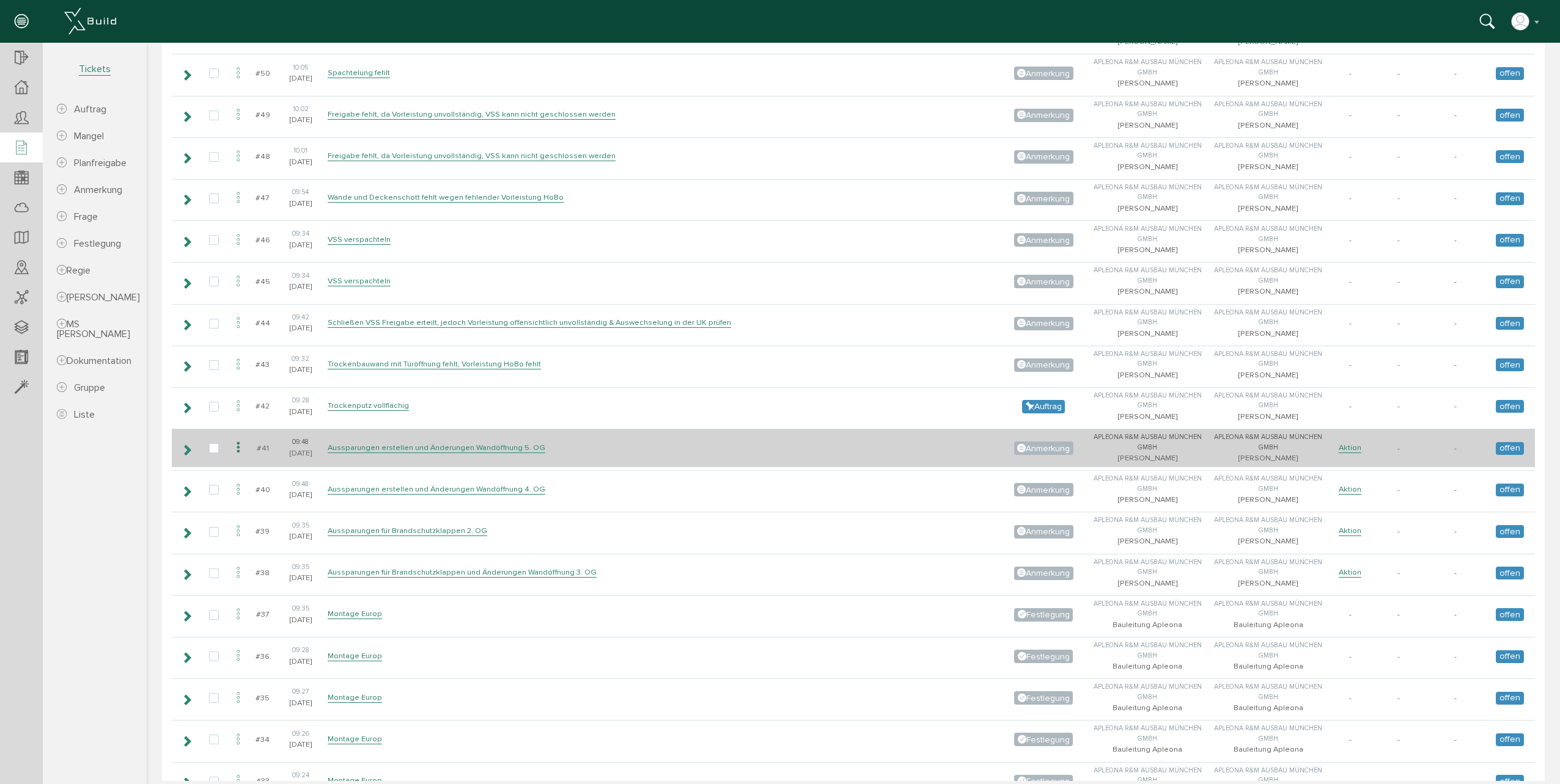
scroll to position [3487, 0]
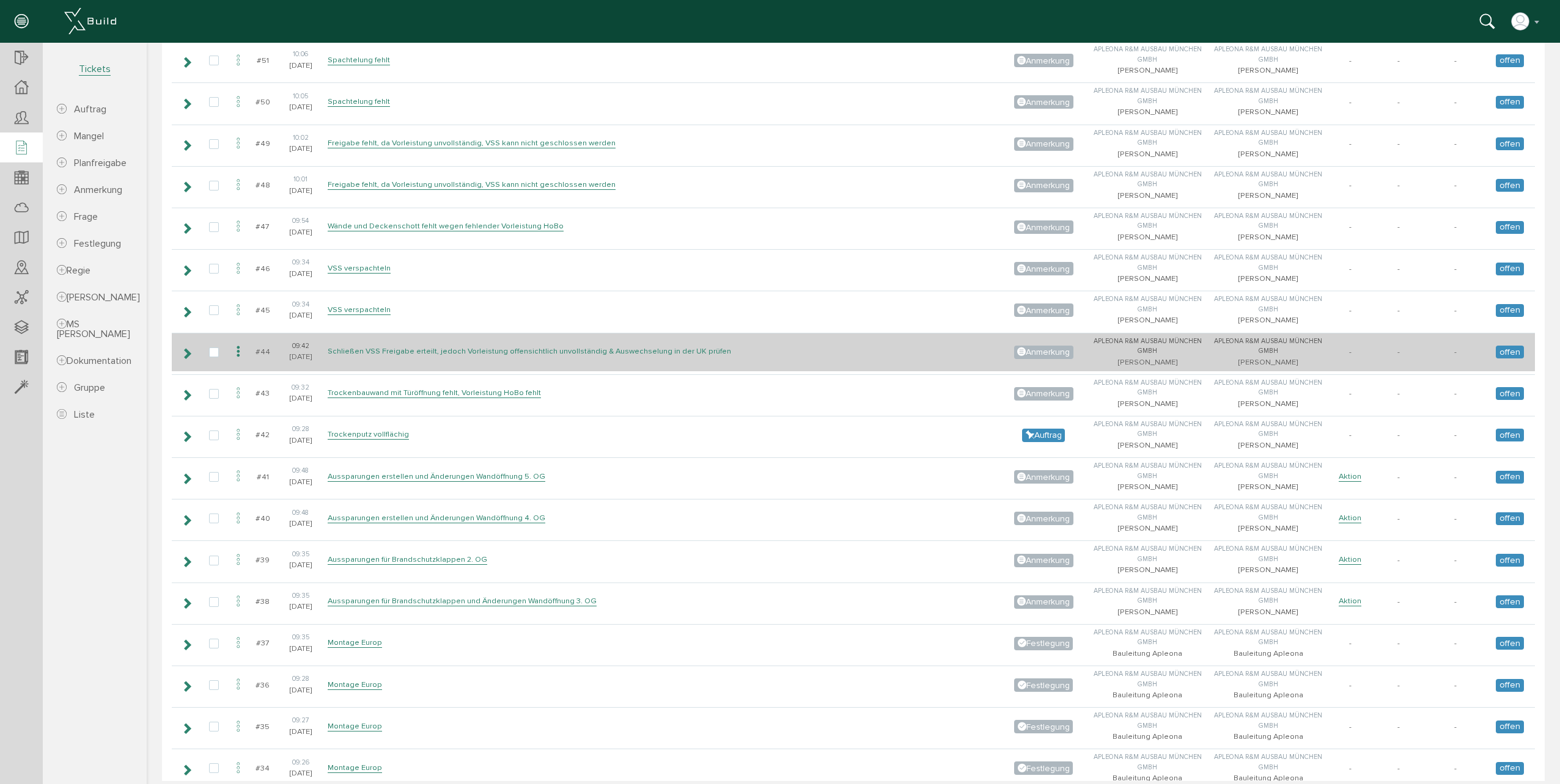
click at [506, 354] on link "Schließen VSS Freigabe erteilt, jedoch Vorleistung offensichtlich unvollständig…" at bounding box center [528, 351] width 403 height 10
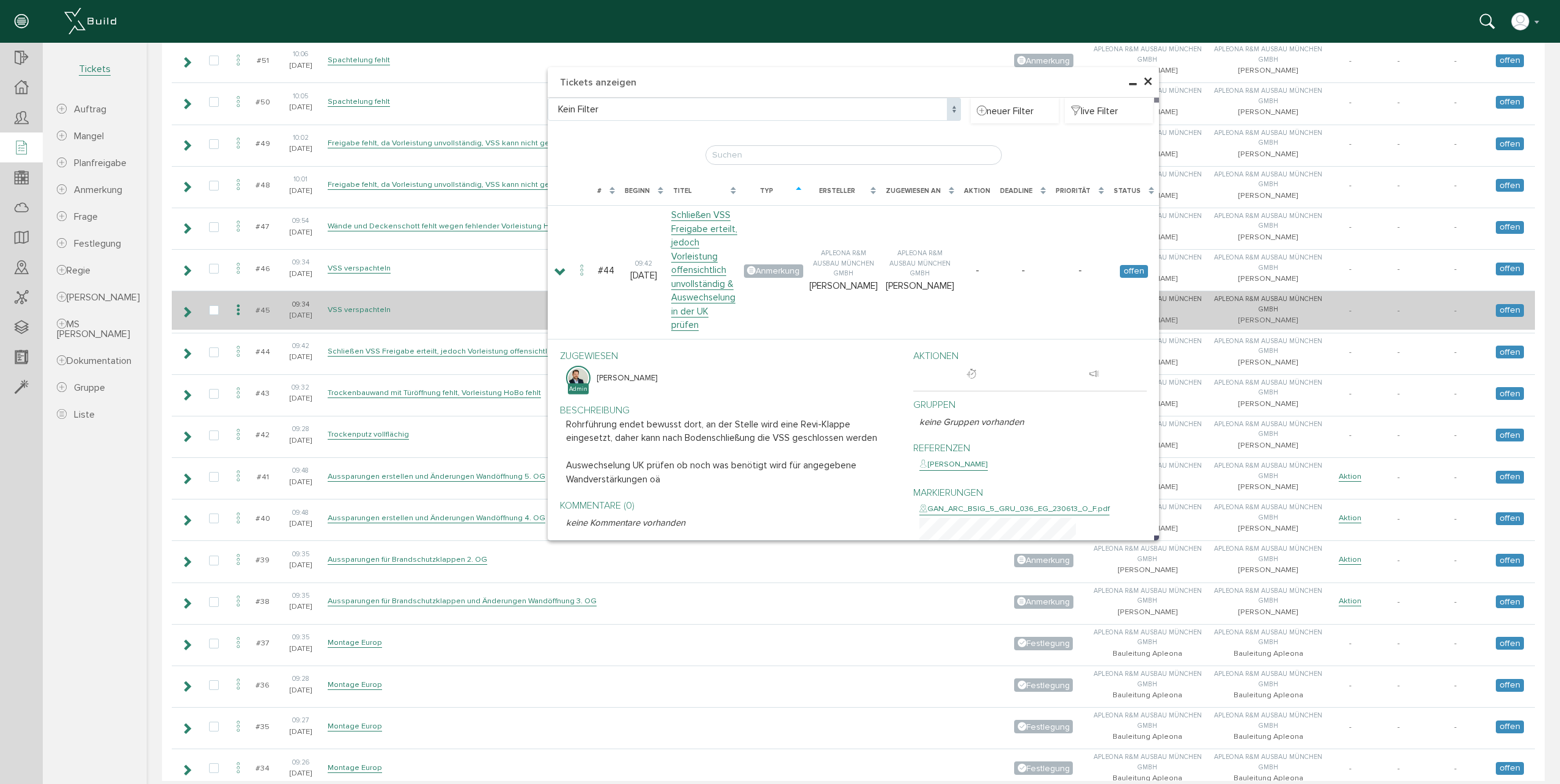
click at [360, 308] on link "VSS verspachteln" at bounding box center [359, 309] width 63 height 10
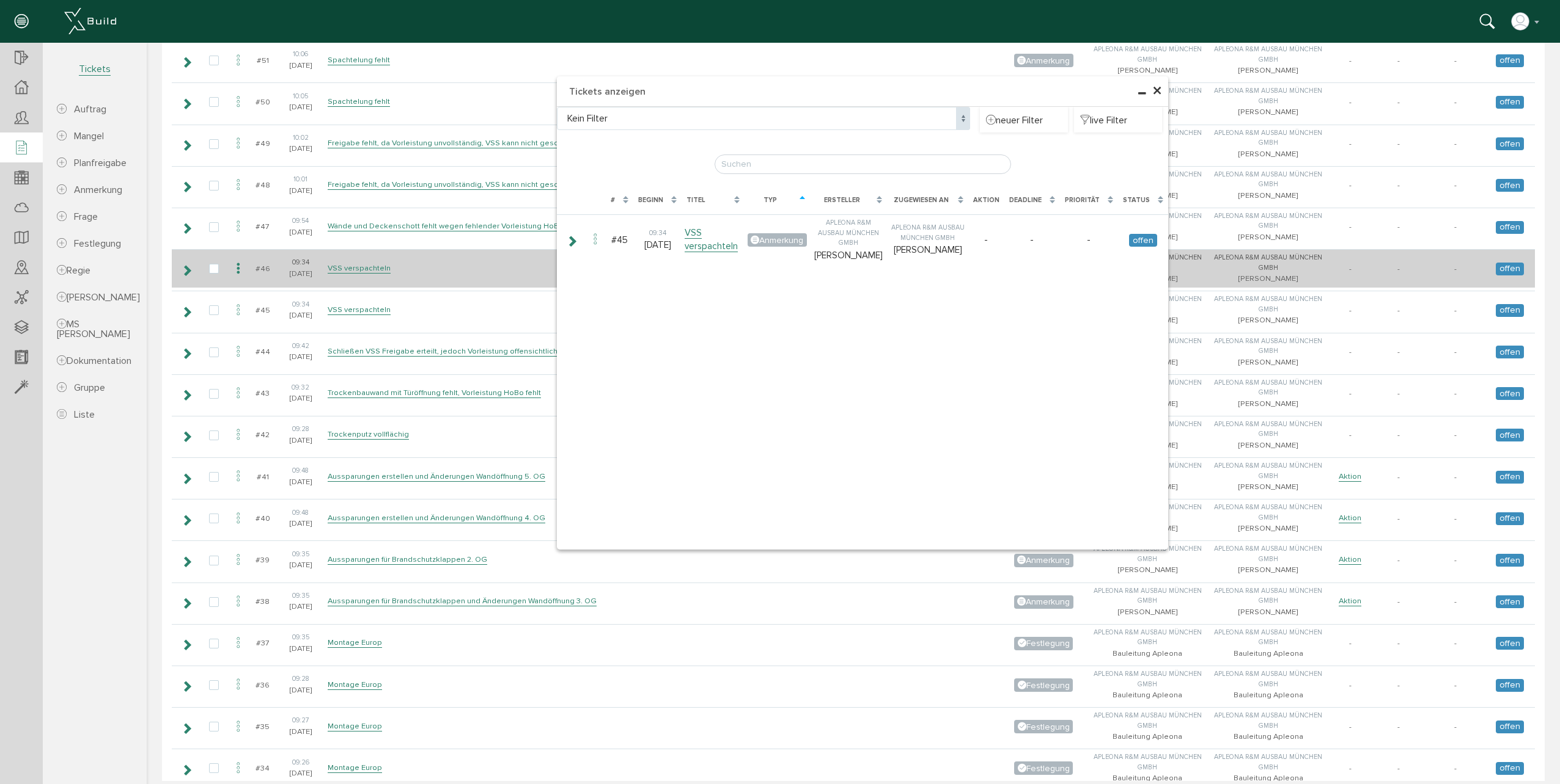
click at [358, 275] on td "VSS verspachteln" at bounding box center [662, 269] width 675 height 39
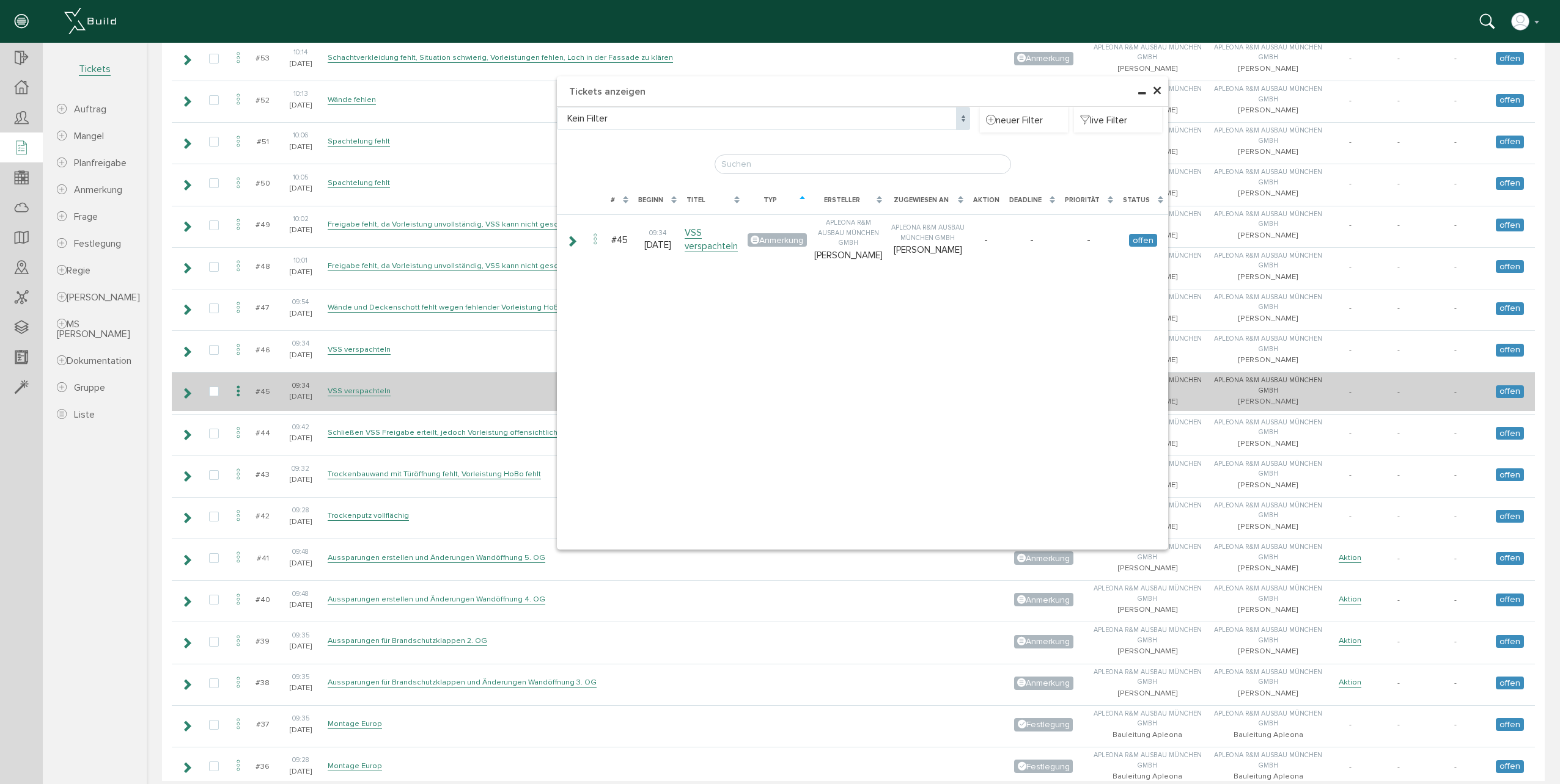
scroll to position [3365, 0]
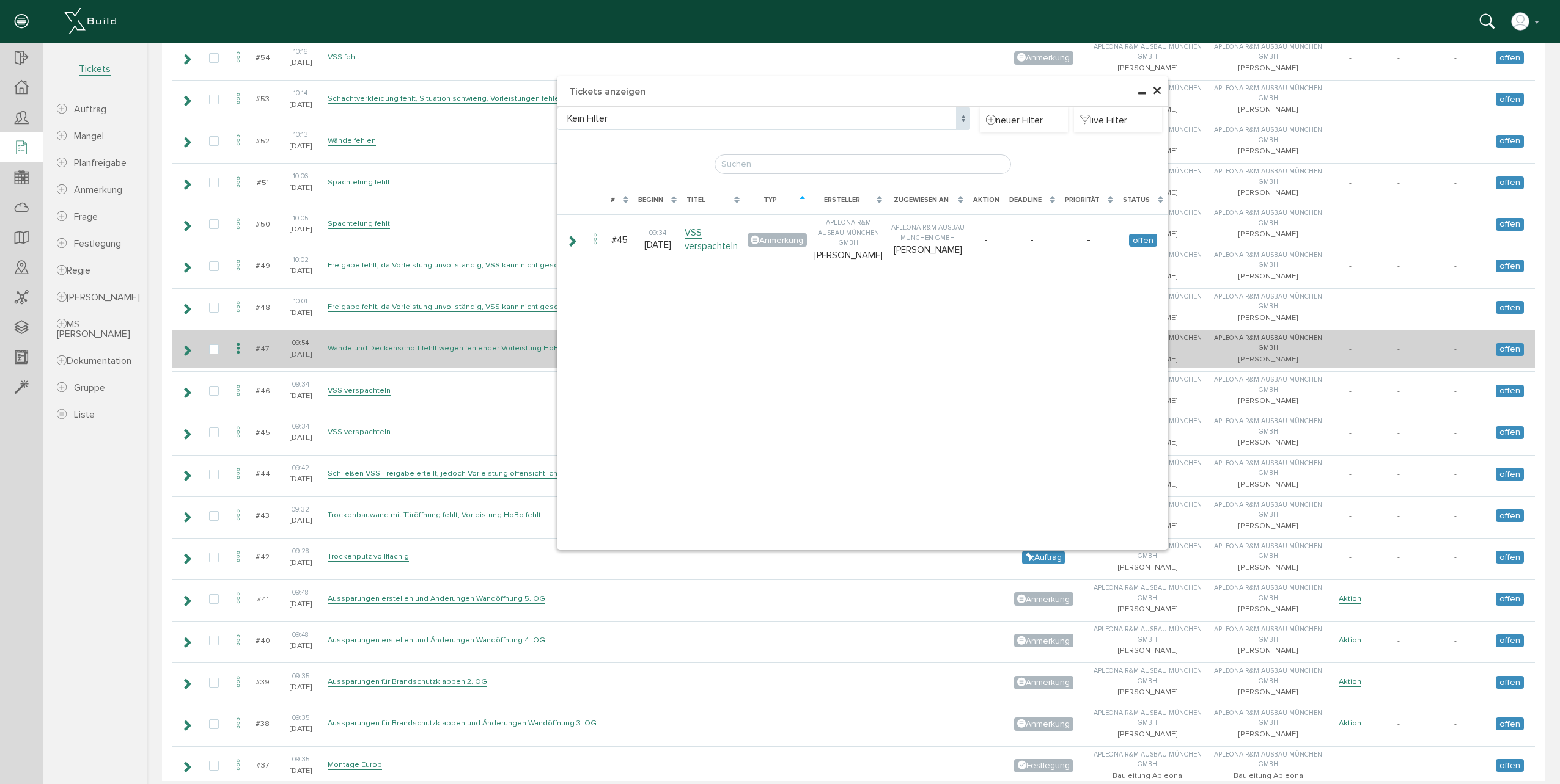
click at [398, 350] on link "Wände und Deckenschott fehlt wegen fehlender Vorleistung HoBo" at bounding box center [445, 348] width 236 height 10
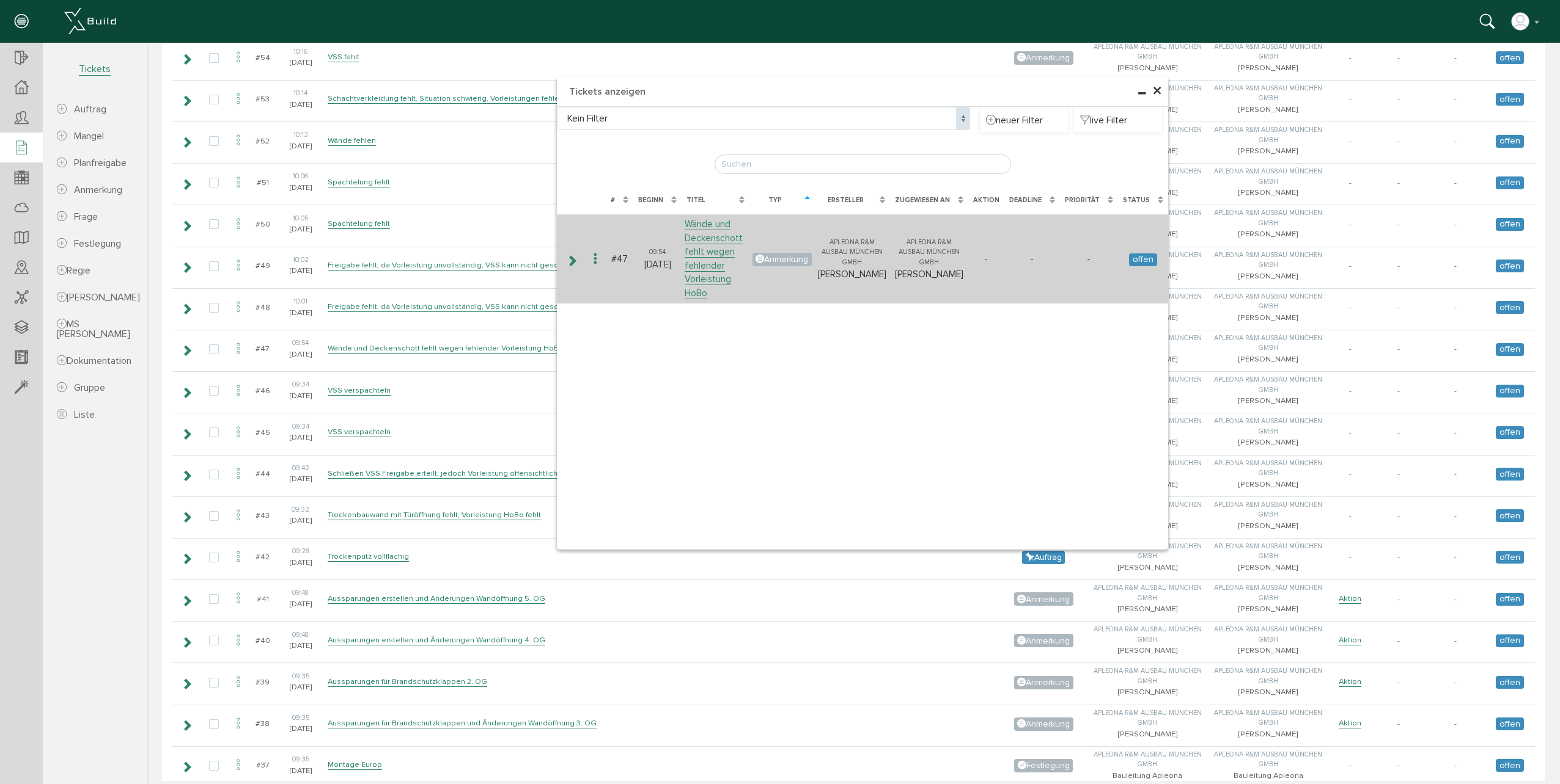
click at [566, 256] on icon at bounding box center [571, 261] width 11 height 10
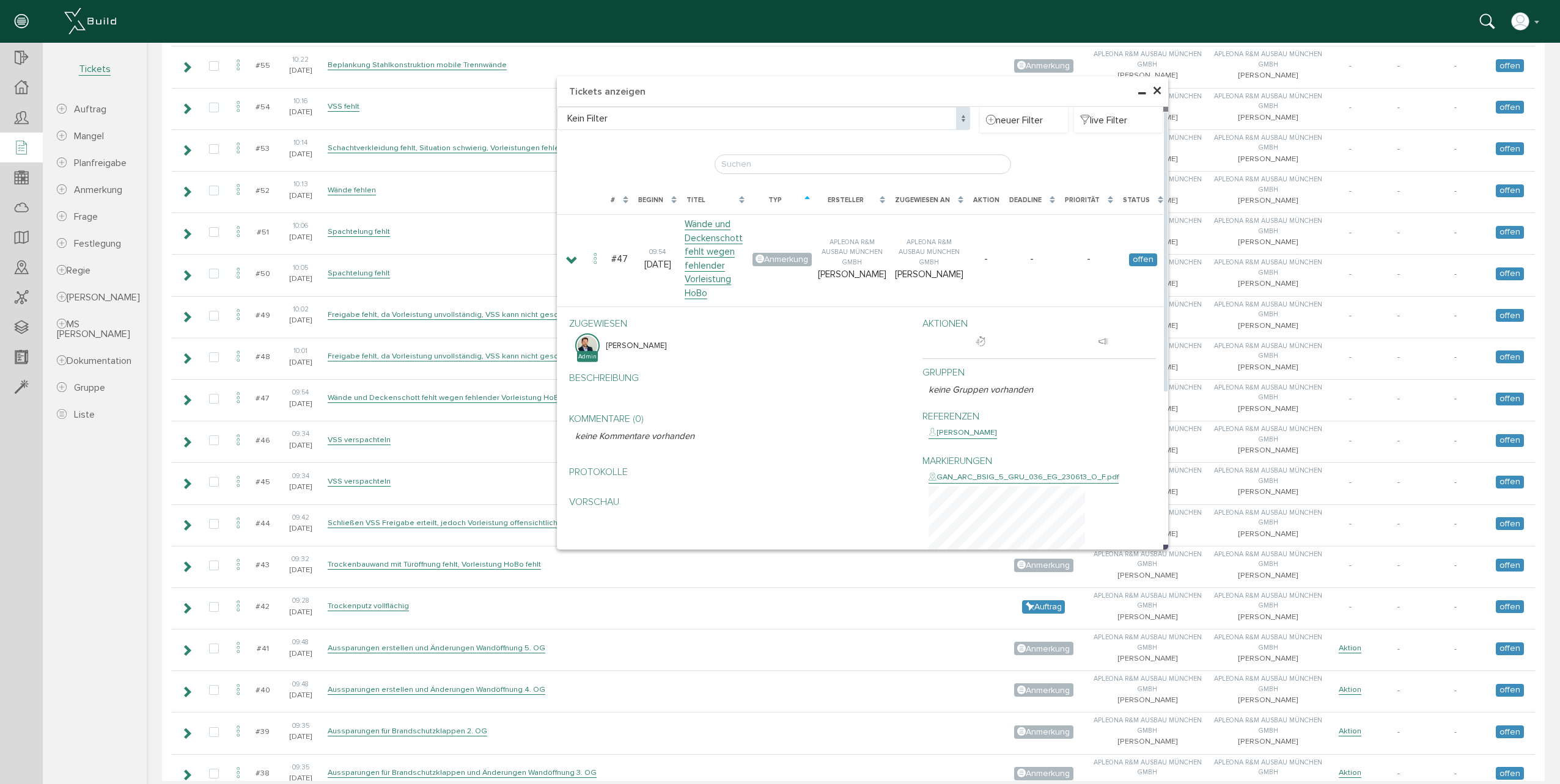
scroll to position [3305, 0]
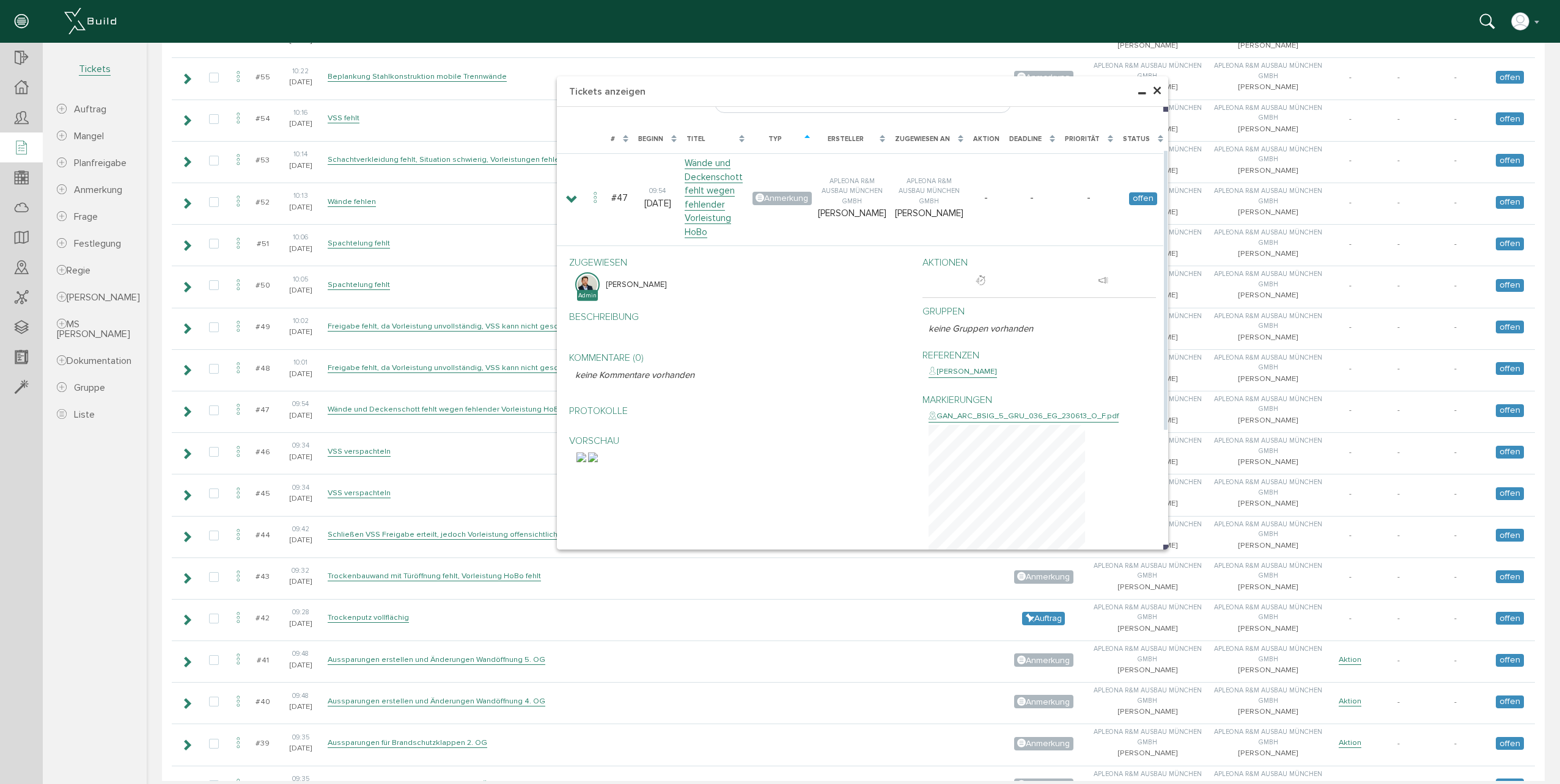
click at [586, 463] on img at bounding box center [581, 458] width 10 height 10
click at [1155, 88] on span "×" at bounding box center [1157, 91] width 10 height 24
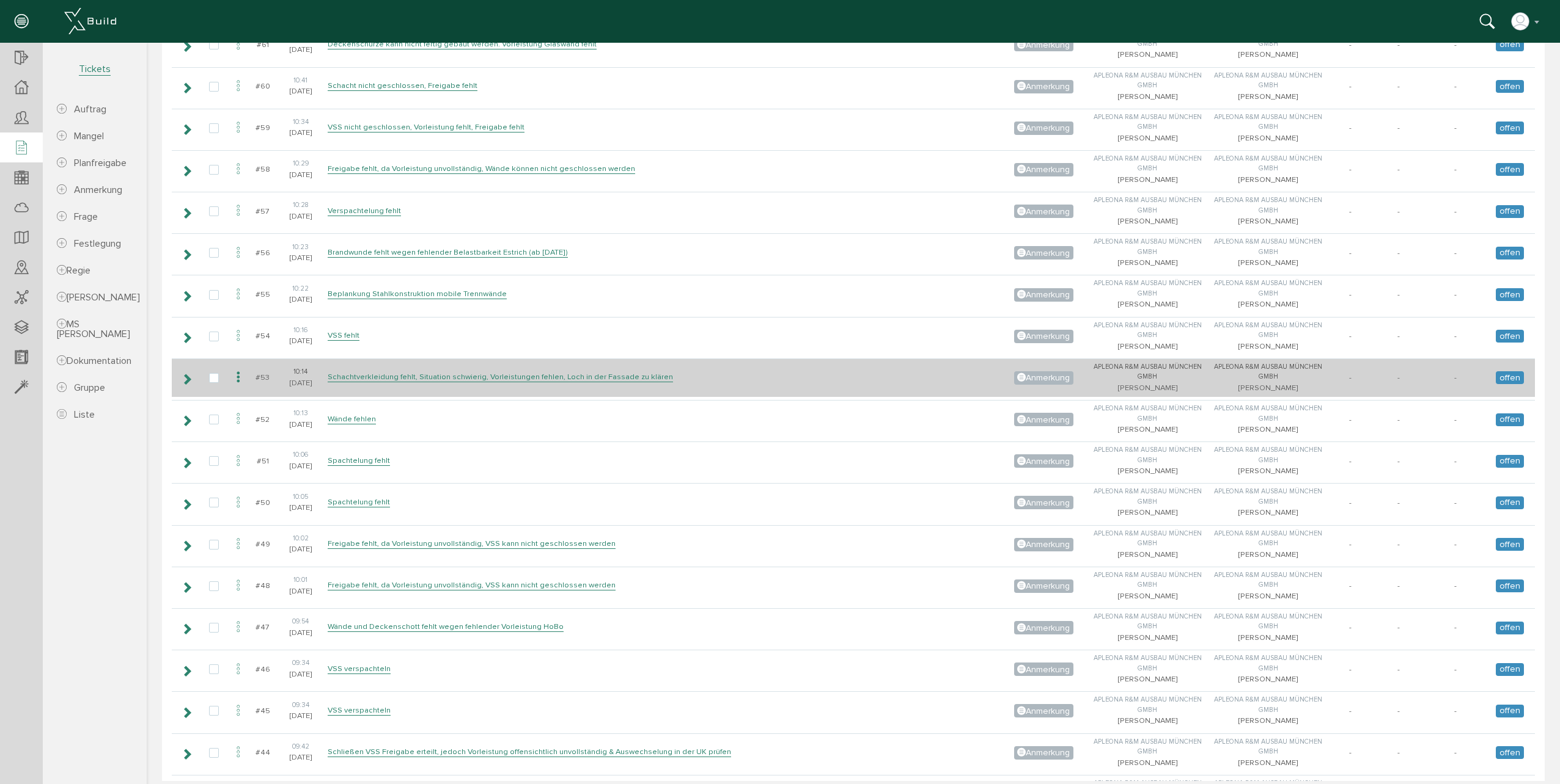
scroll to position [3060, 0]
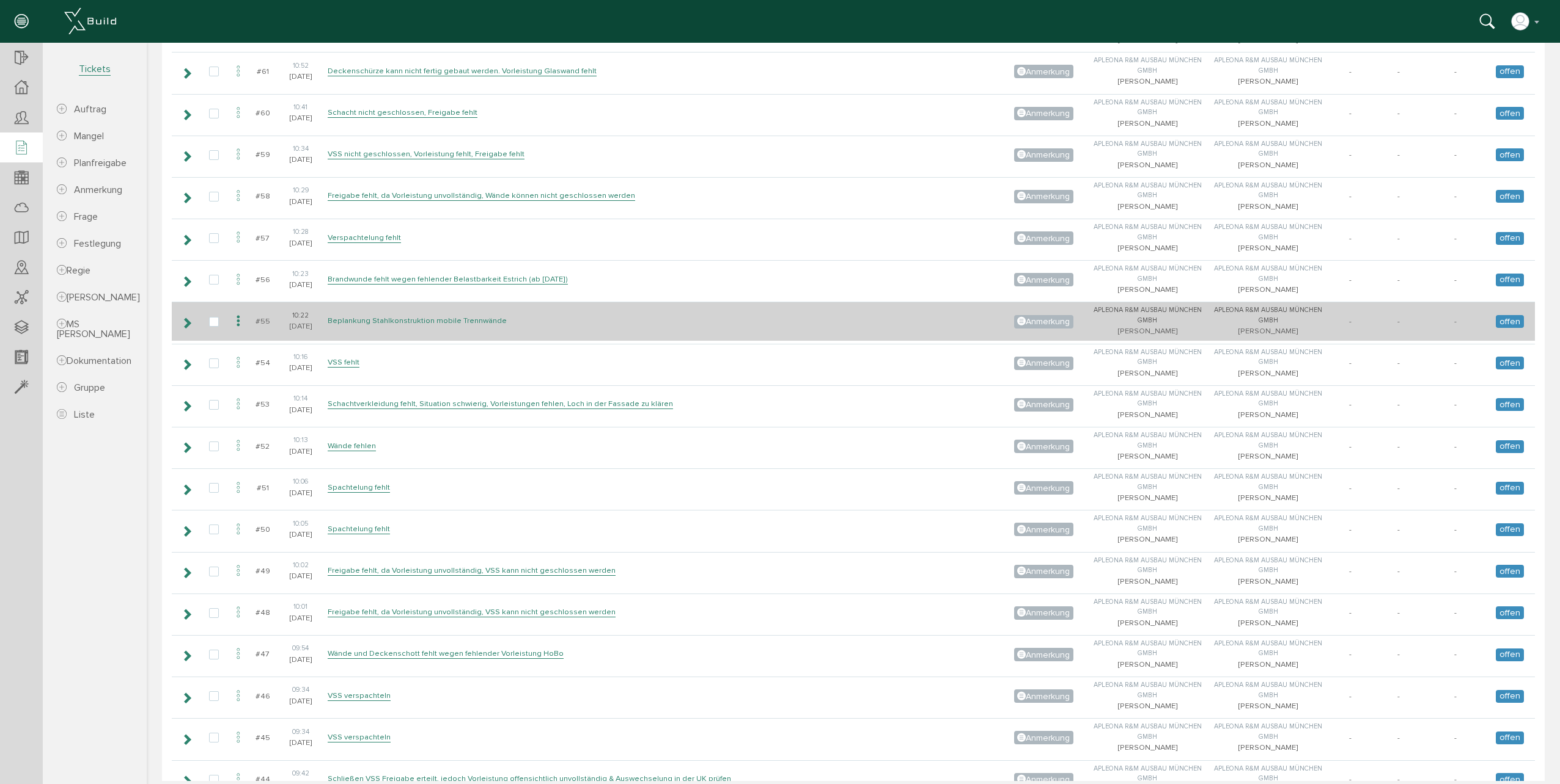
click at [492, 324] on link "Beplankung Stahlkonstruktion mobile Trennwände" at bounding box center [417, 321] width 179 height 10
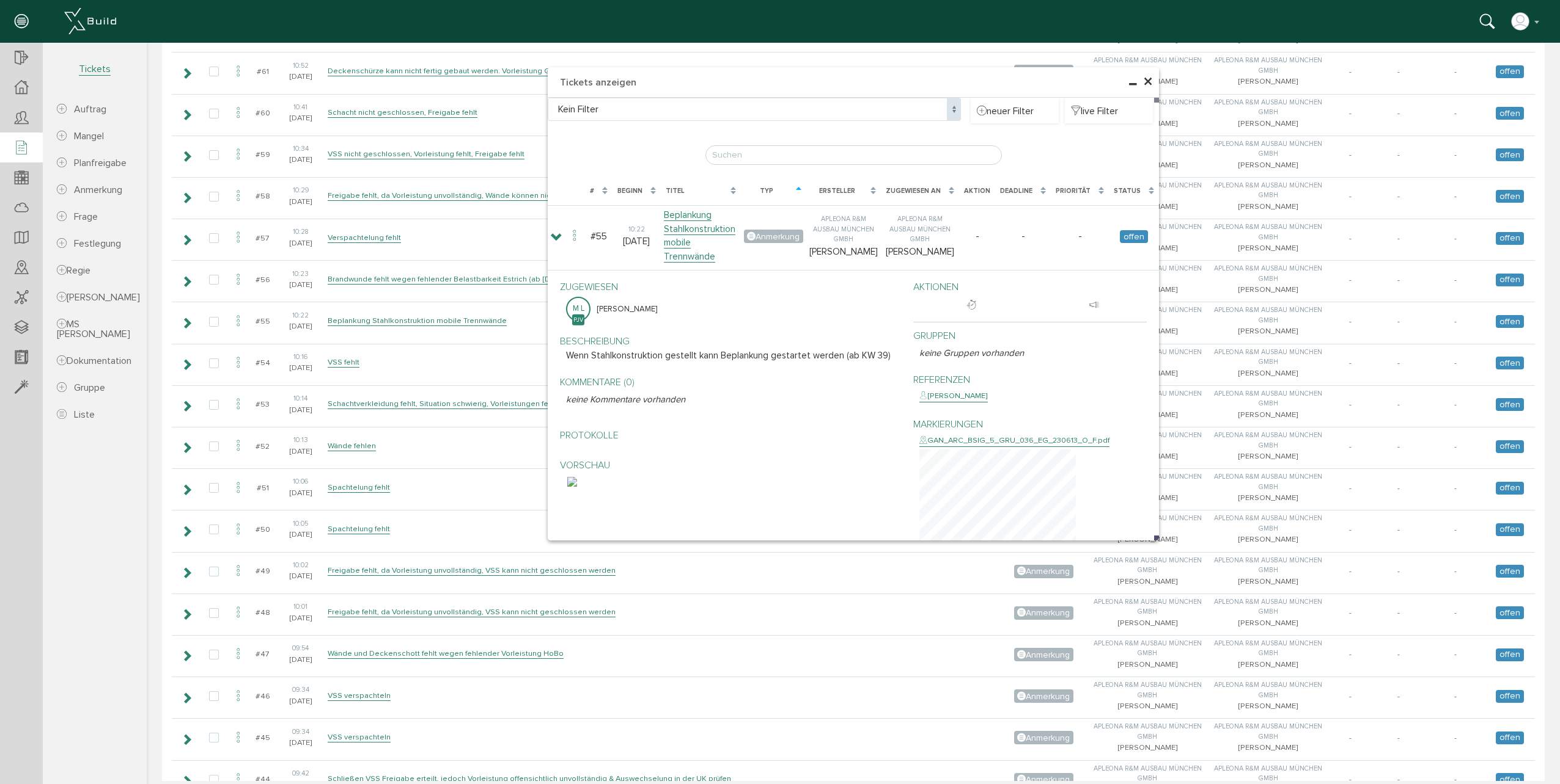
drag, startPoint x: 132, startPoint y: 455, endPoint x: 45, endPoint y: 386, distance: 111.0
click at [132, 455] on section "5.871.24 Ganghoferstraße Übersicht Teilnehmer Teilnehmer öffnen neuer Teilnehme…" at bounding box center [74, 401] width 147 height 717
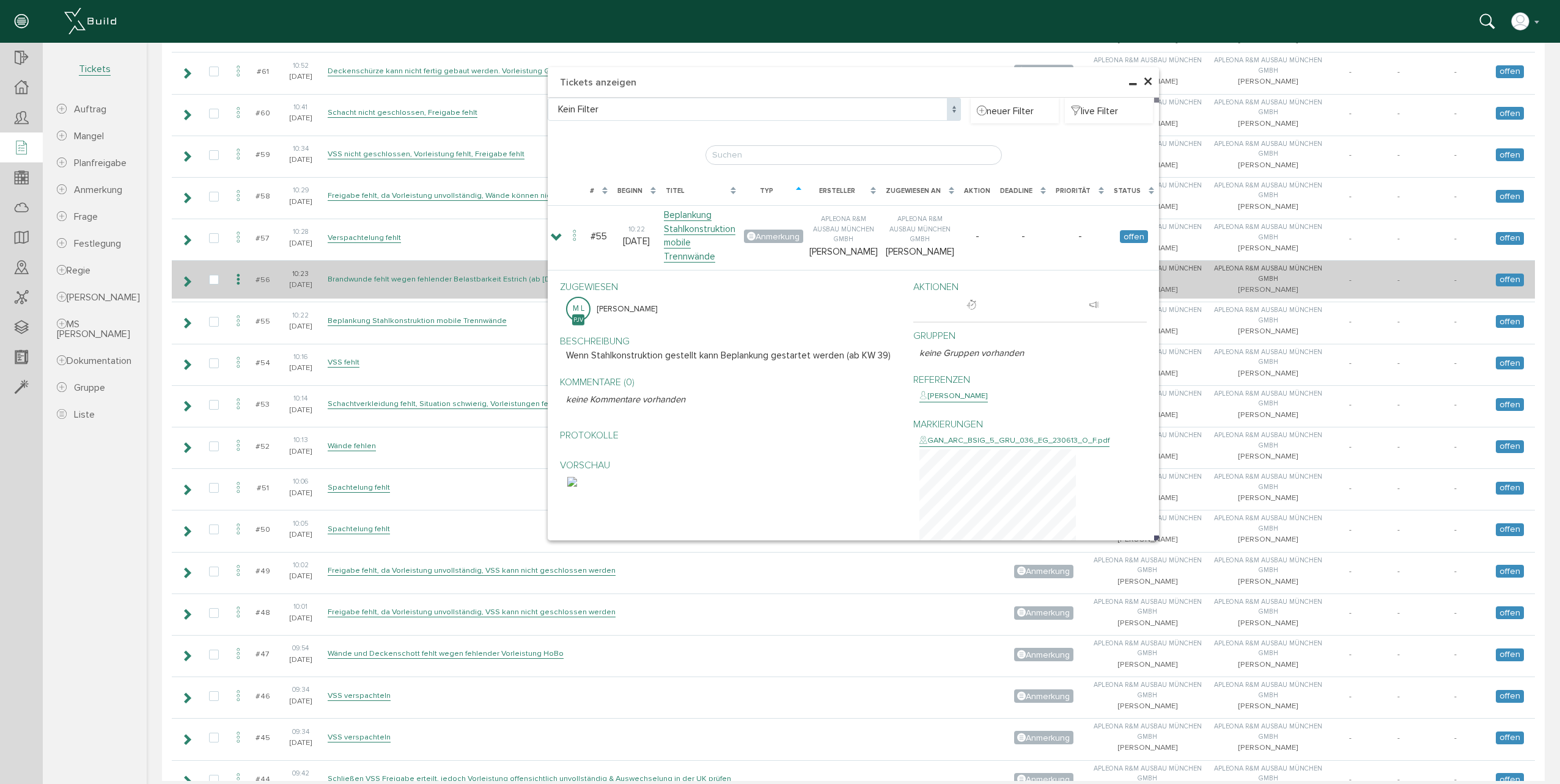
click at [448, 276] on link "Brandwunde fehlt wegen fehlender Belastbarkeit Estrich (ab [DATE])" at bounding box center [447, 279] width 240 height 10
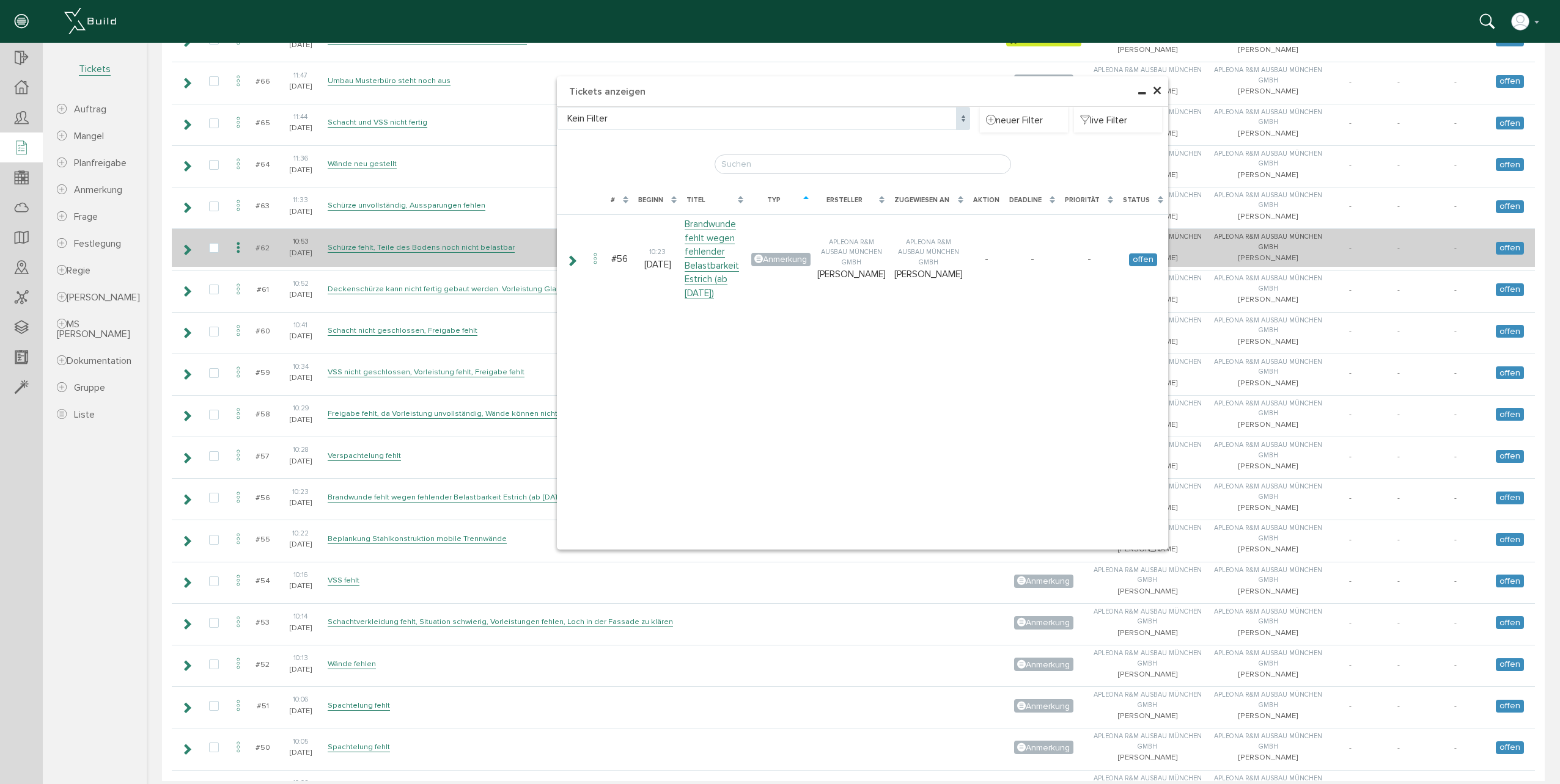
scroll to position [2817, 0]
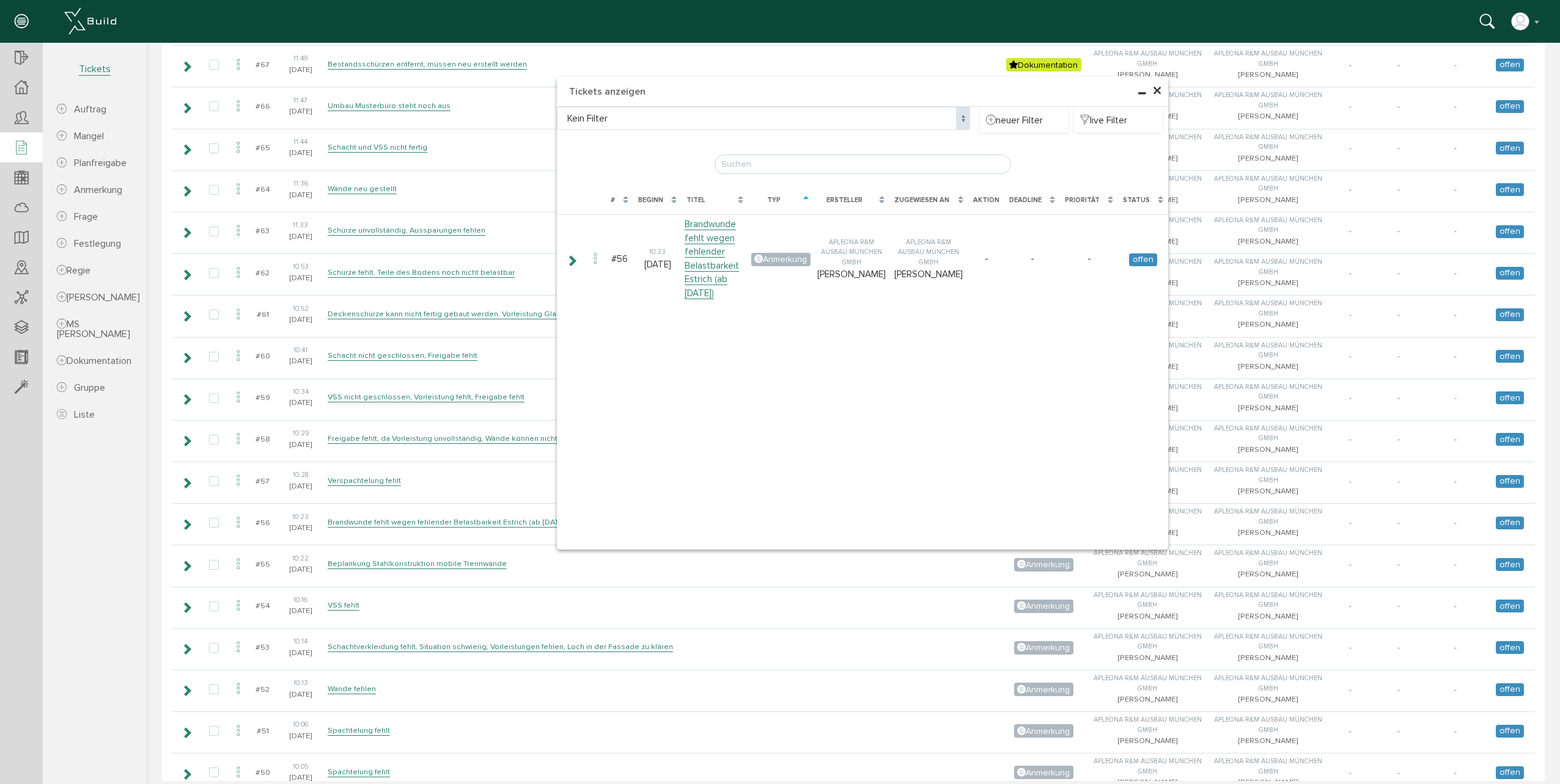
click at [1153, 94] on span "×" at bounding box center [1157, 91] width 10 height 24
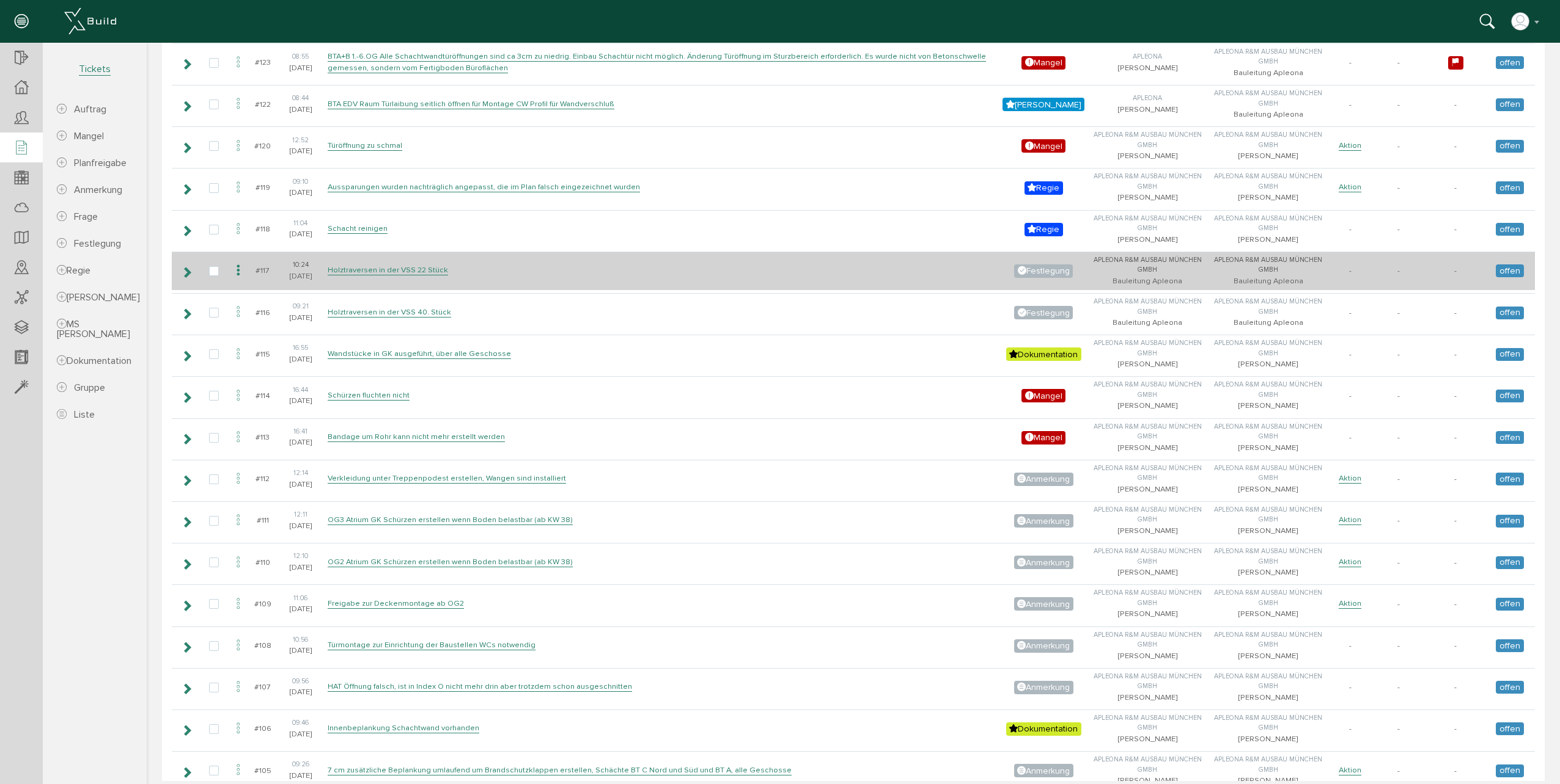
scroll to position [550, 0]
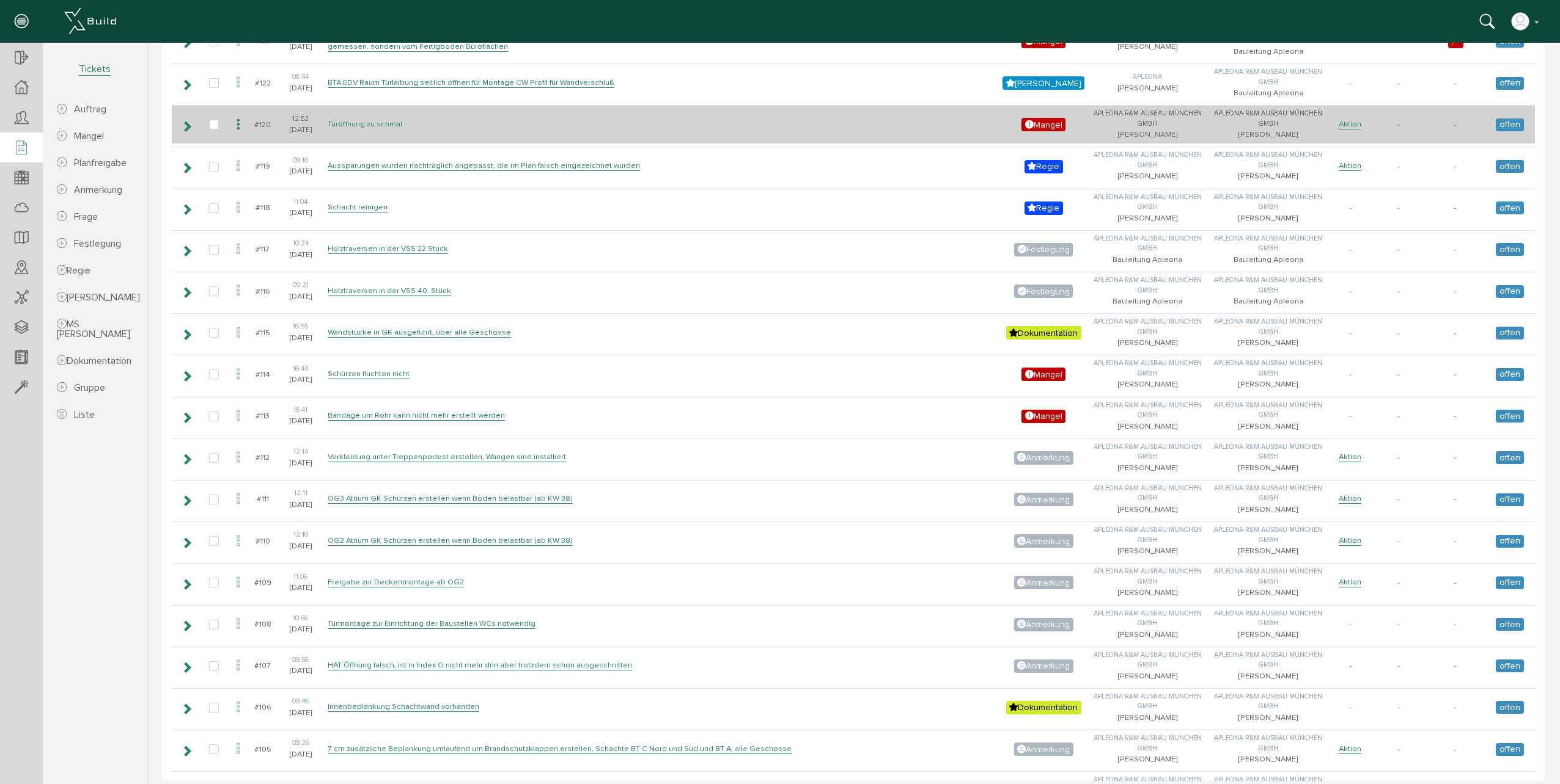
click at [397, 129] on link "Türöffnung zu schmal" at bounding box center [364, 124] width 74 height 10
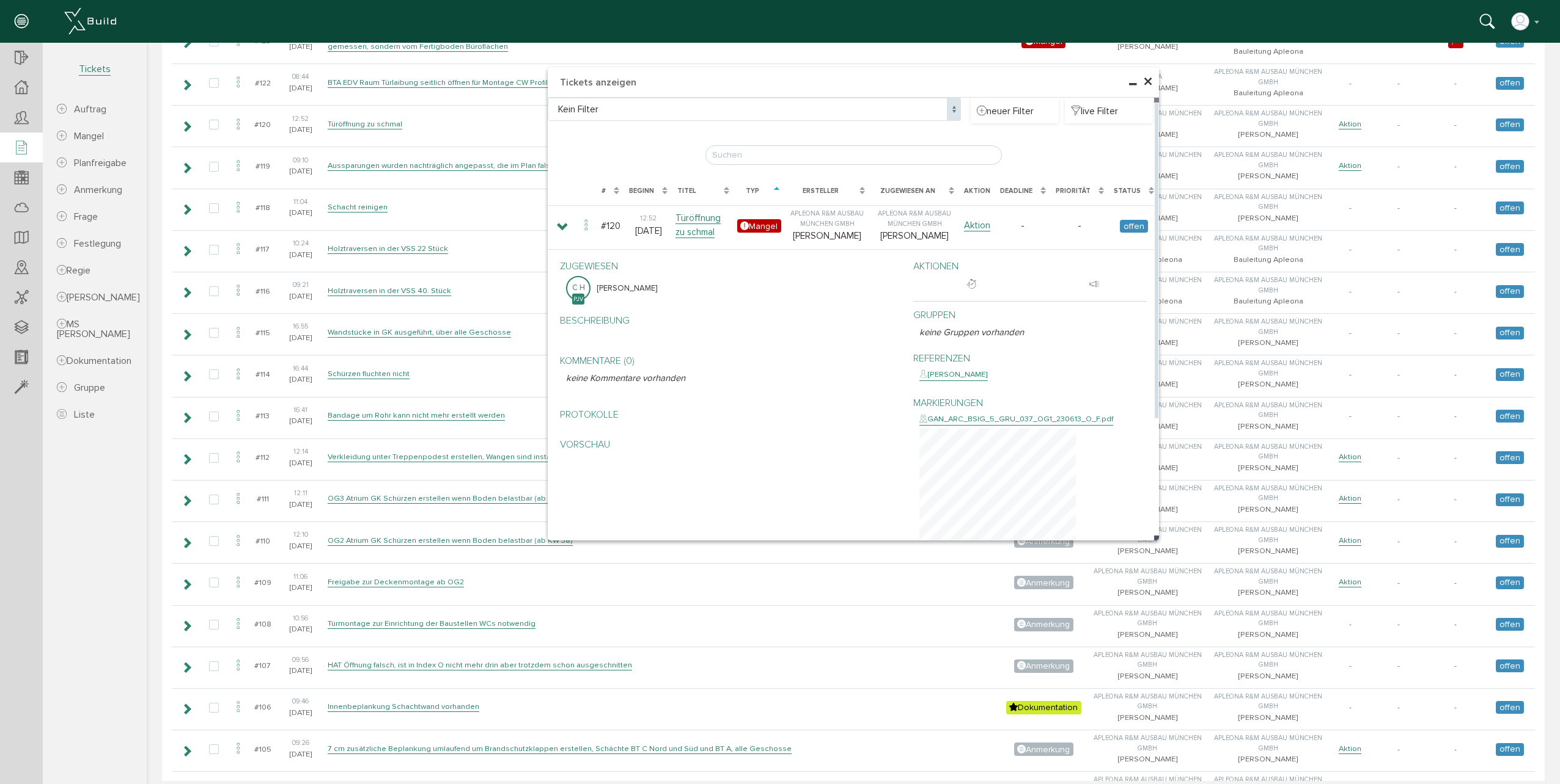
click at [1049, 424] on div "GAN_ARC_BSIG_5_GRU_037_OG1_230613_O_F.pdf" at bounding box center [1016, 419] width 194 height 12
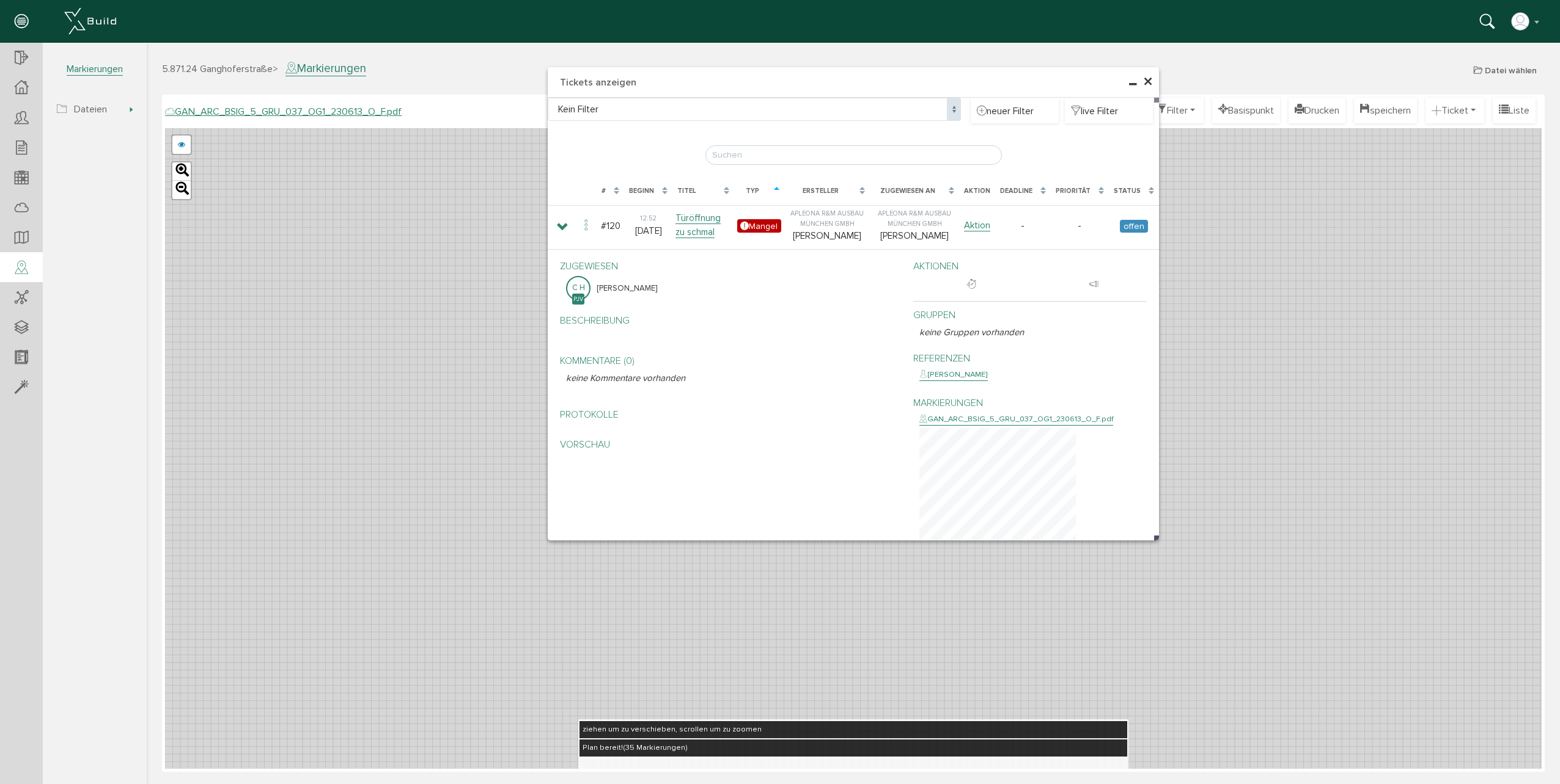
click at [1150, 82] on span "×" at bounding box center [1148, 82] width 10 height 24
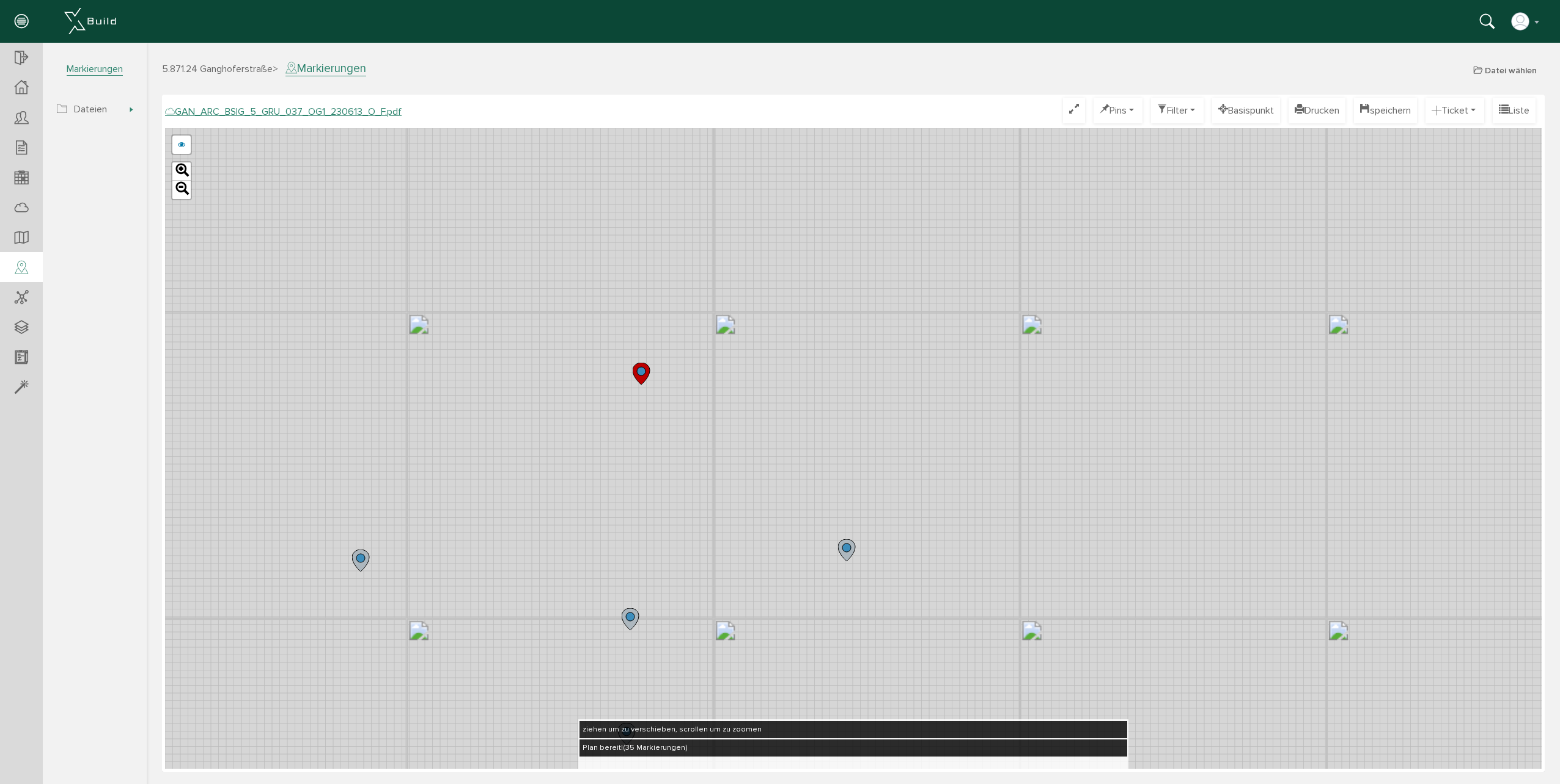
click at [641, 377] on icon at bounding box center [641, 373] width 17 height 22
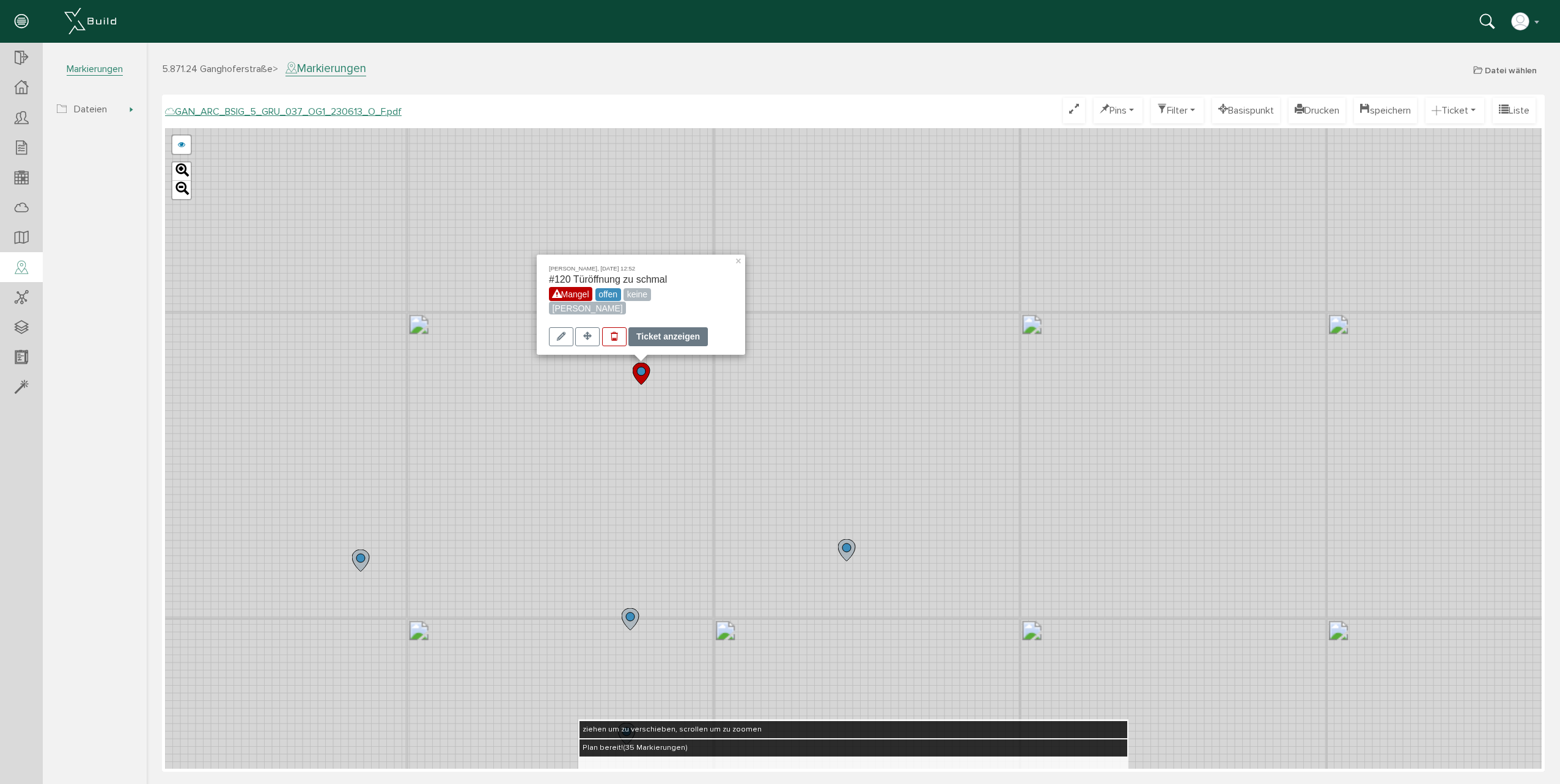
click at [666, 333] on div "Ticket anzeigen" at bounding box center [668, 336] width 79 height 19
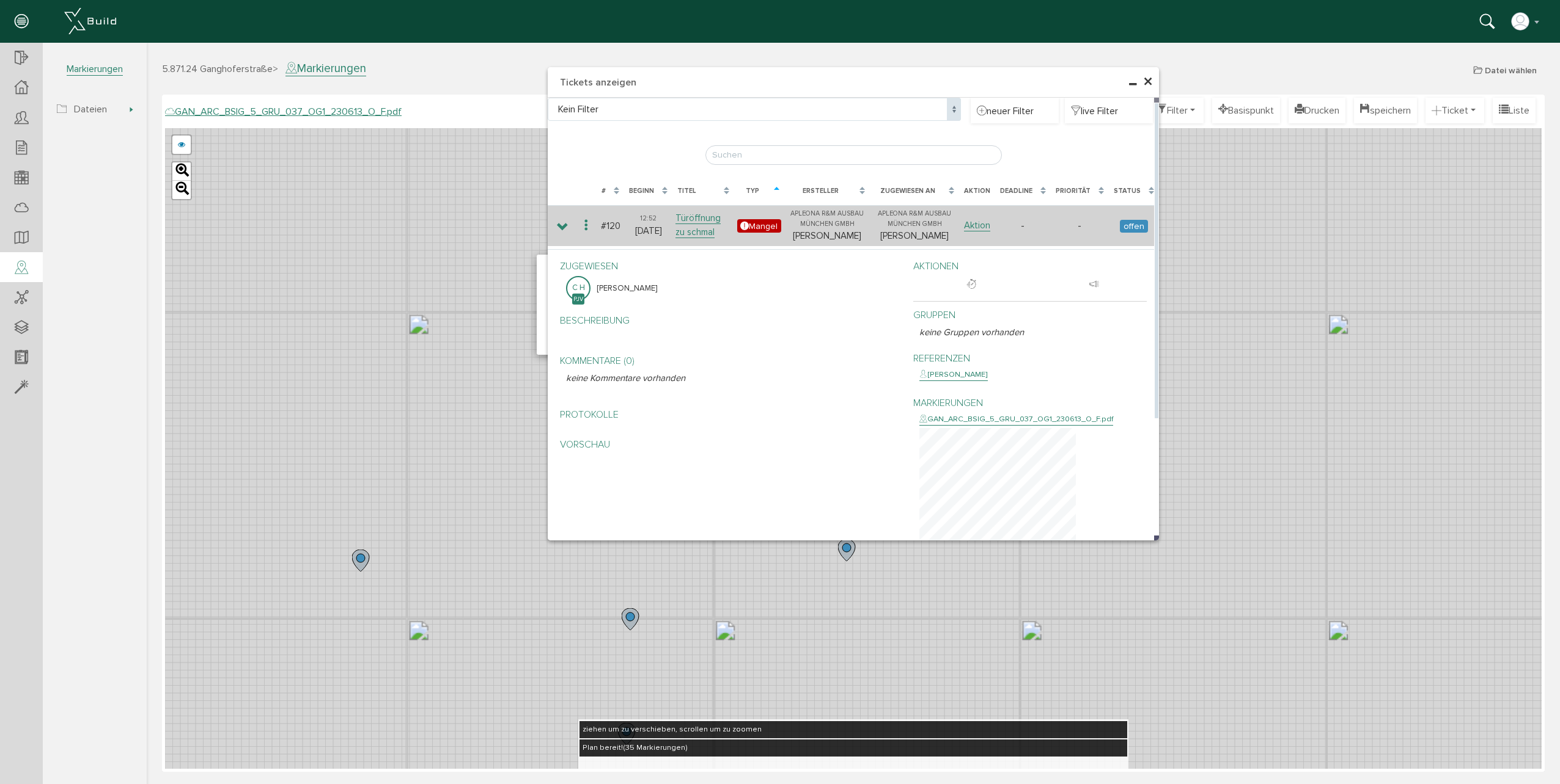
click at [1137, 222] on span "offen" at bounding box center [1133, 226] width 27 height 13
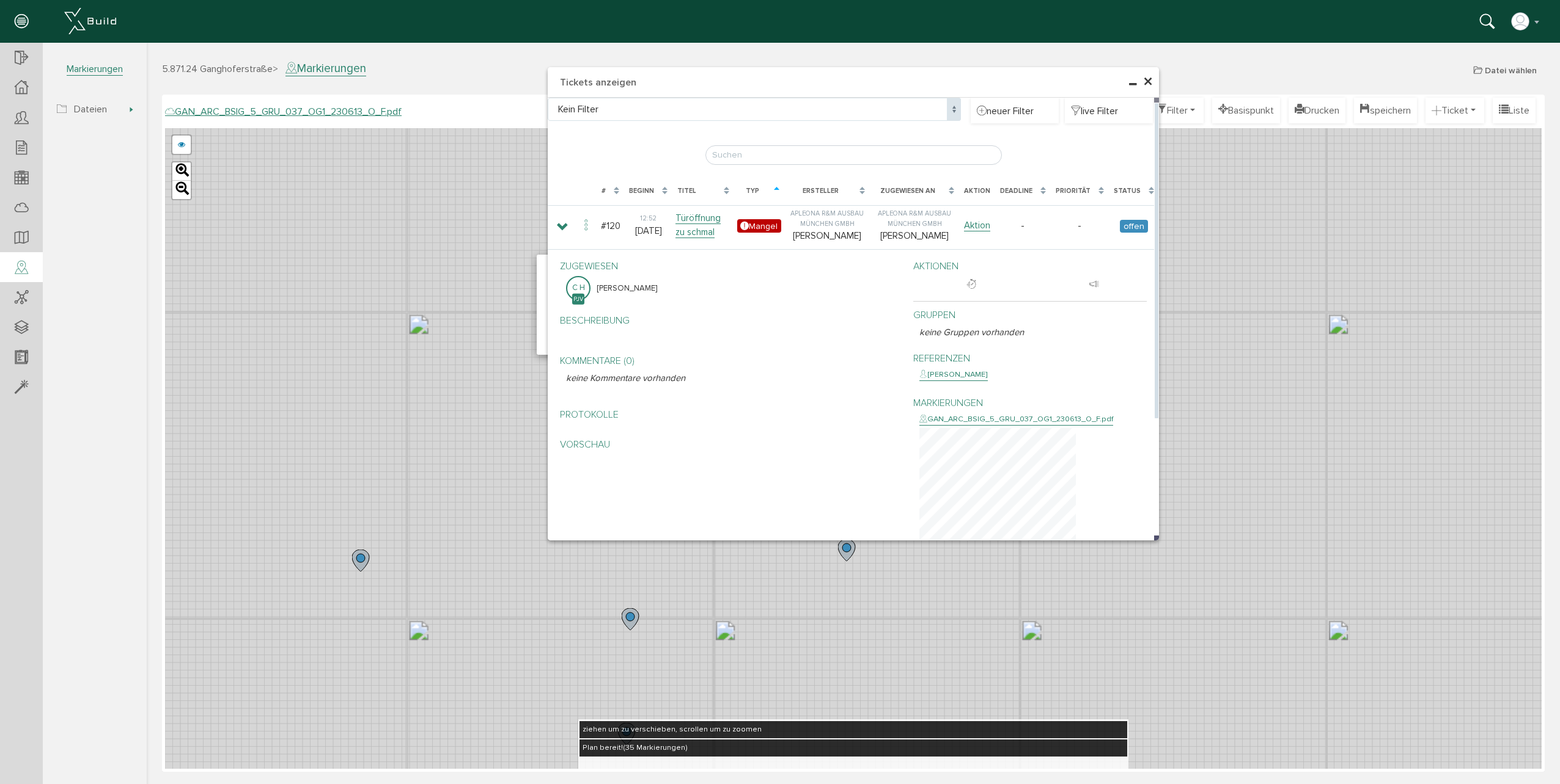
click at [1137, 190] on div "Status" at bounding box center [1126, 191] width 27 height 10
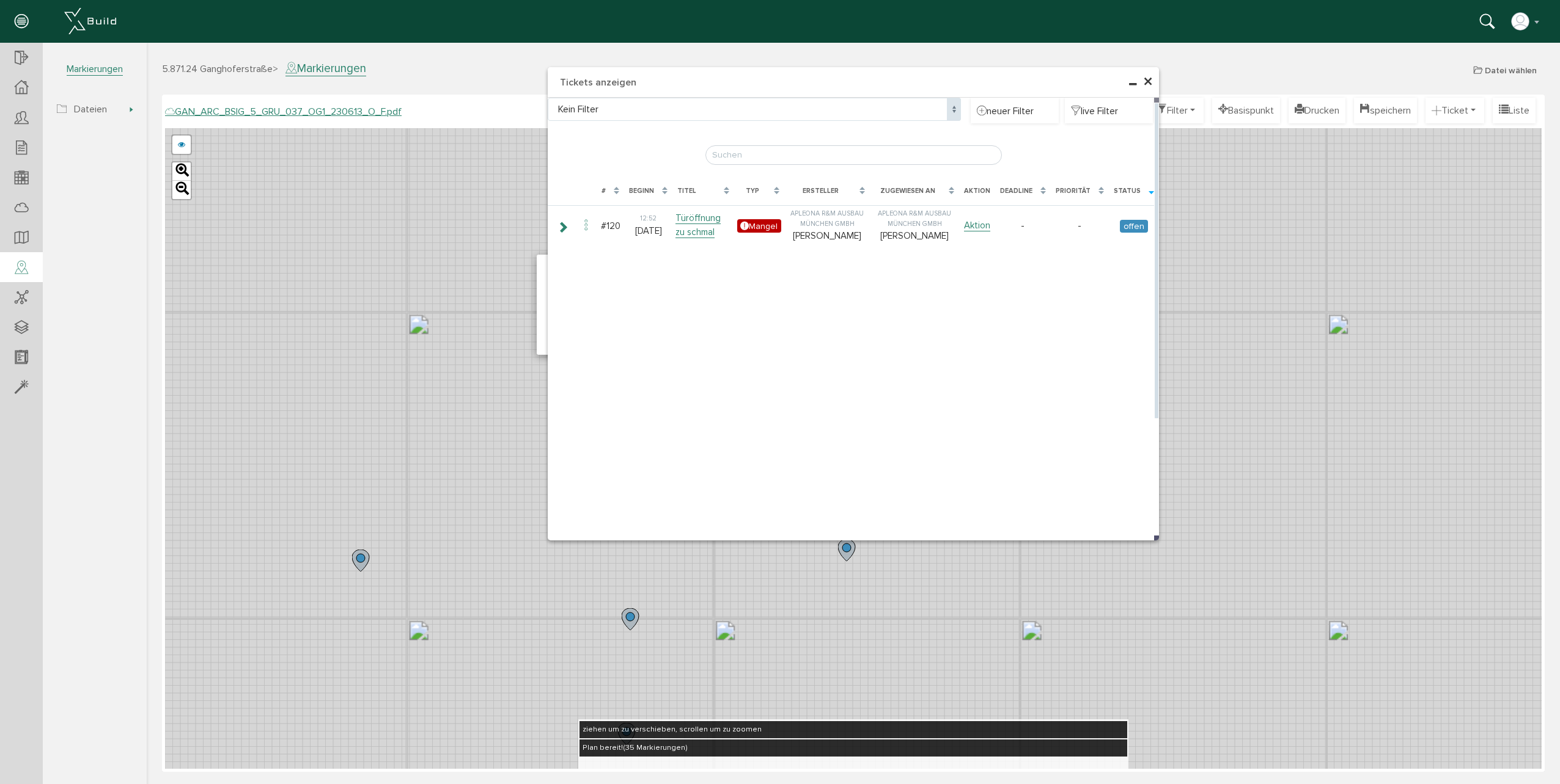
click at [1137, 190] on div "Status" at bounding box center [1126, 191] width 27 height 10
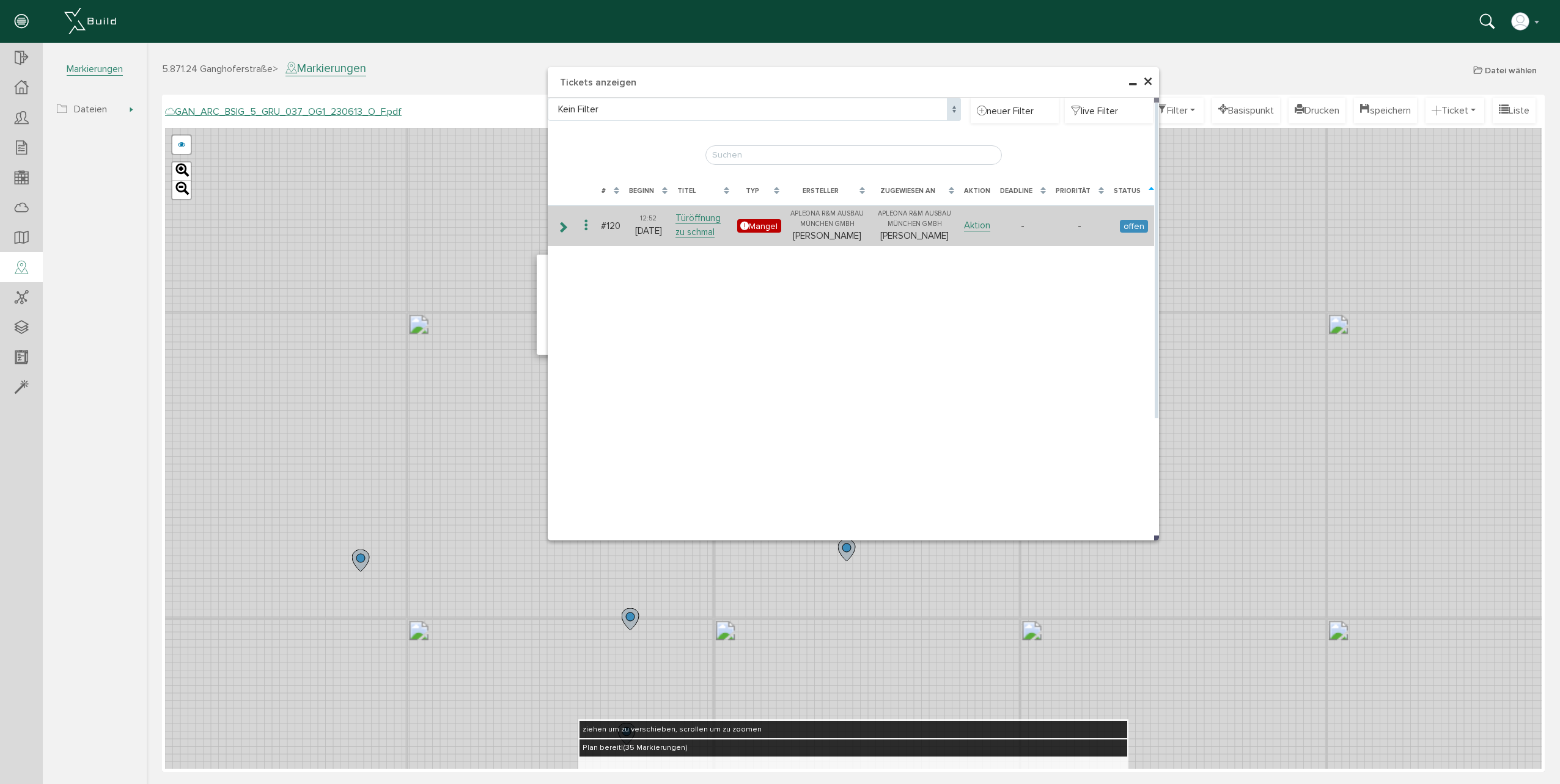
click at [1133, 227] on span "offen" at bounding box center [1133, 226] width 27 height 13
click at [990, 224] on link "Aktion" at bounding box center [977, 225] width 27 height 11
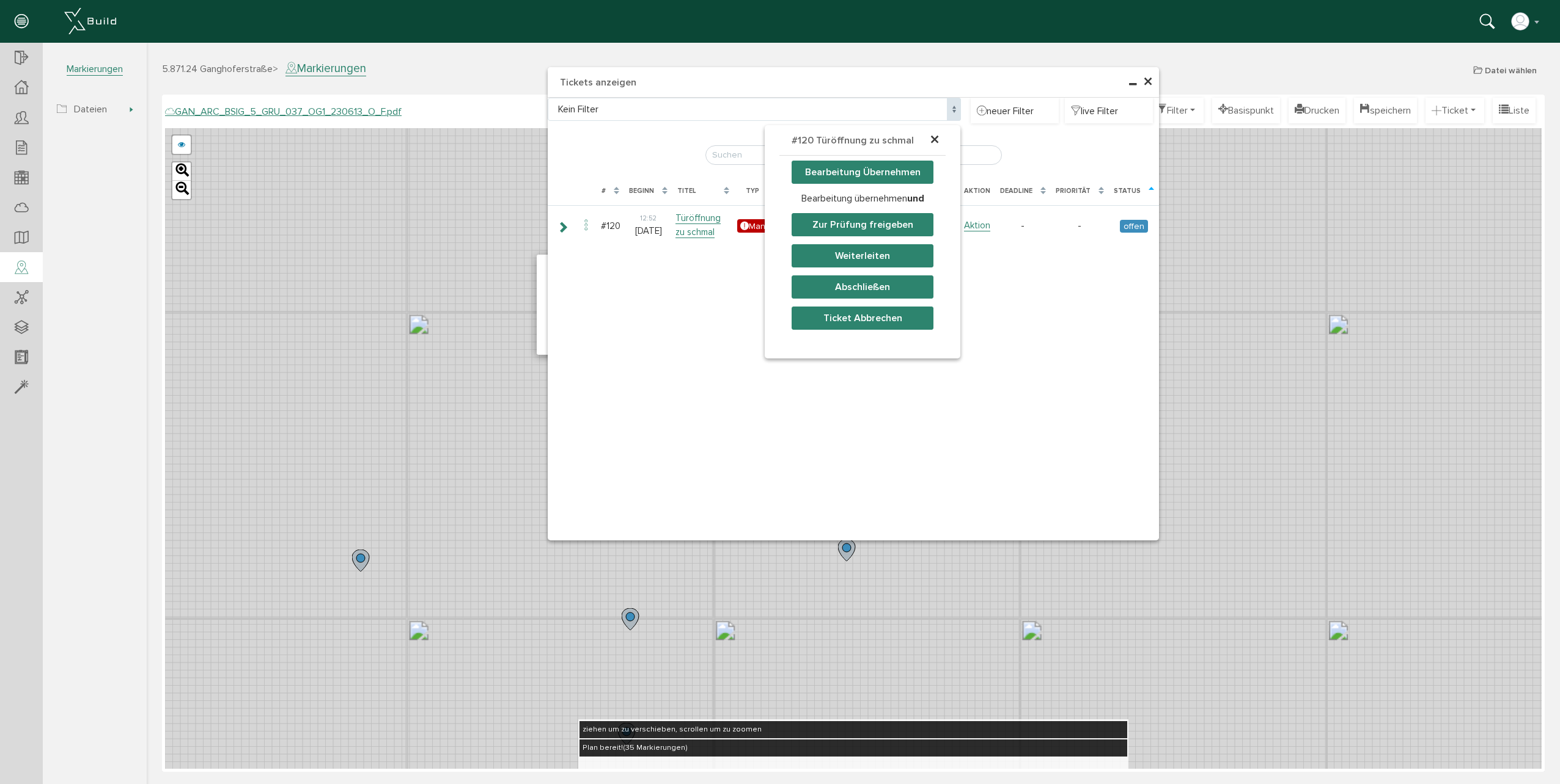
click at [880, 289] on button "Abschließen" at bounding box center [863, 287] width 142 height 23
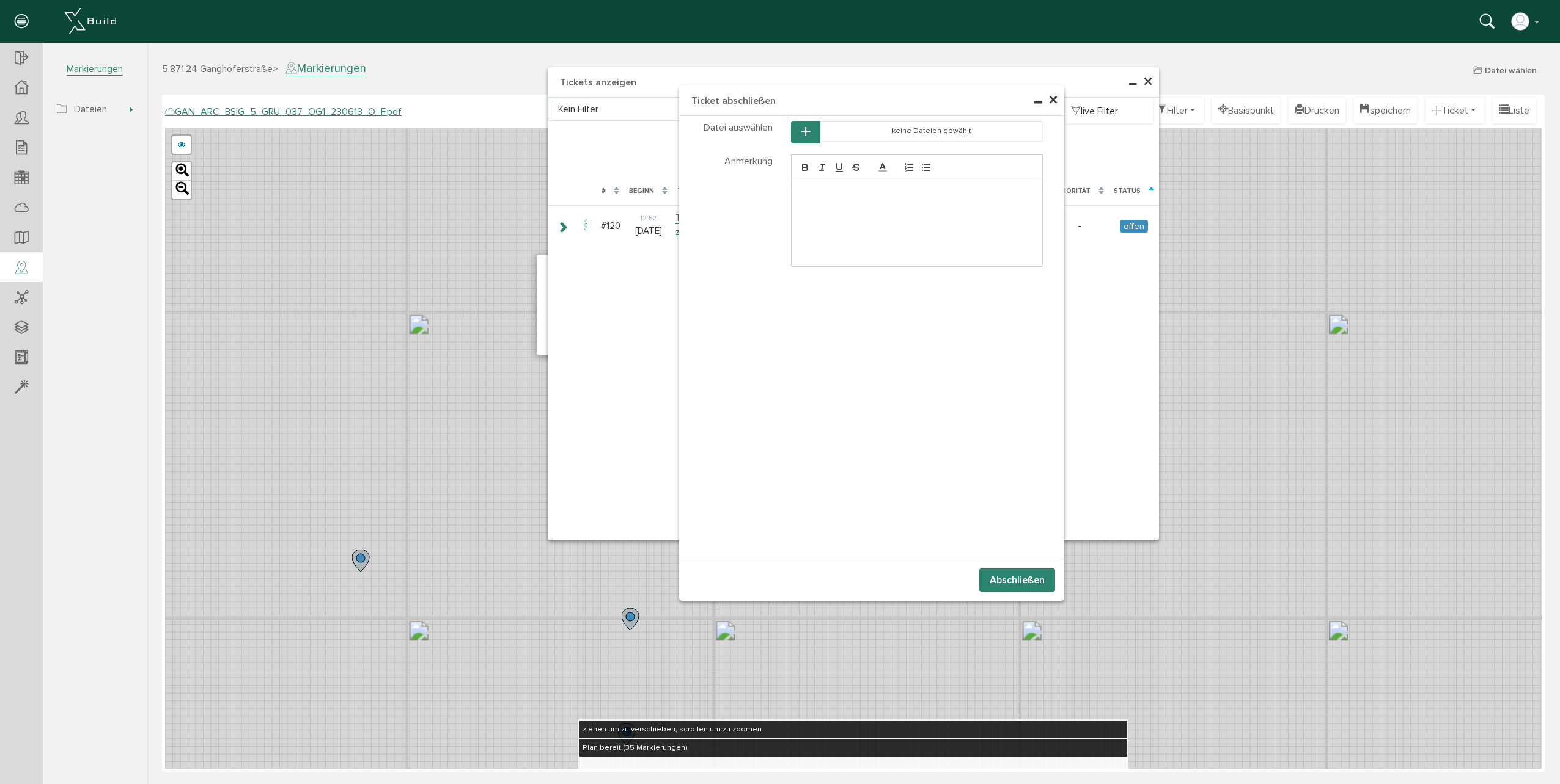
click at [865, 199] on div at bounding box center [917, 223] width 251 height 86
click at [850, 192] on p "Öffnungsmaß angepasst" at bounding box center [917, 193] width 233 height 11
click at [1011, 586] on button "Abschließen" at bounding box center [1017, 580] width 76 height 23
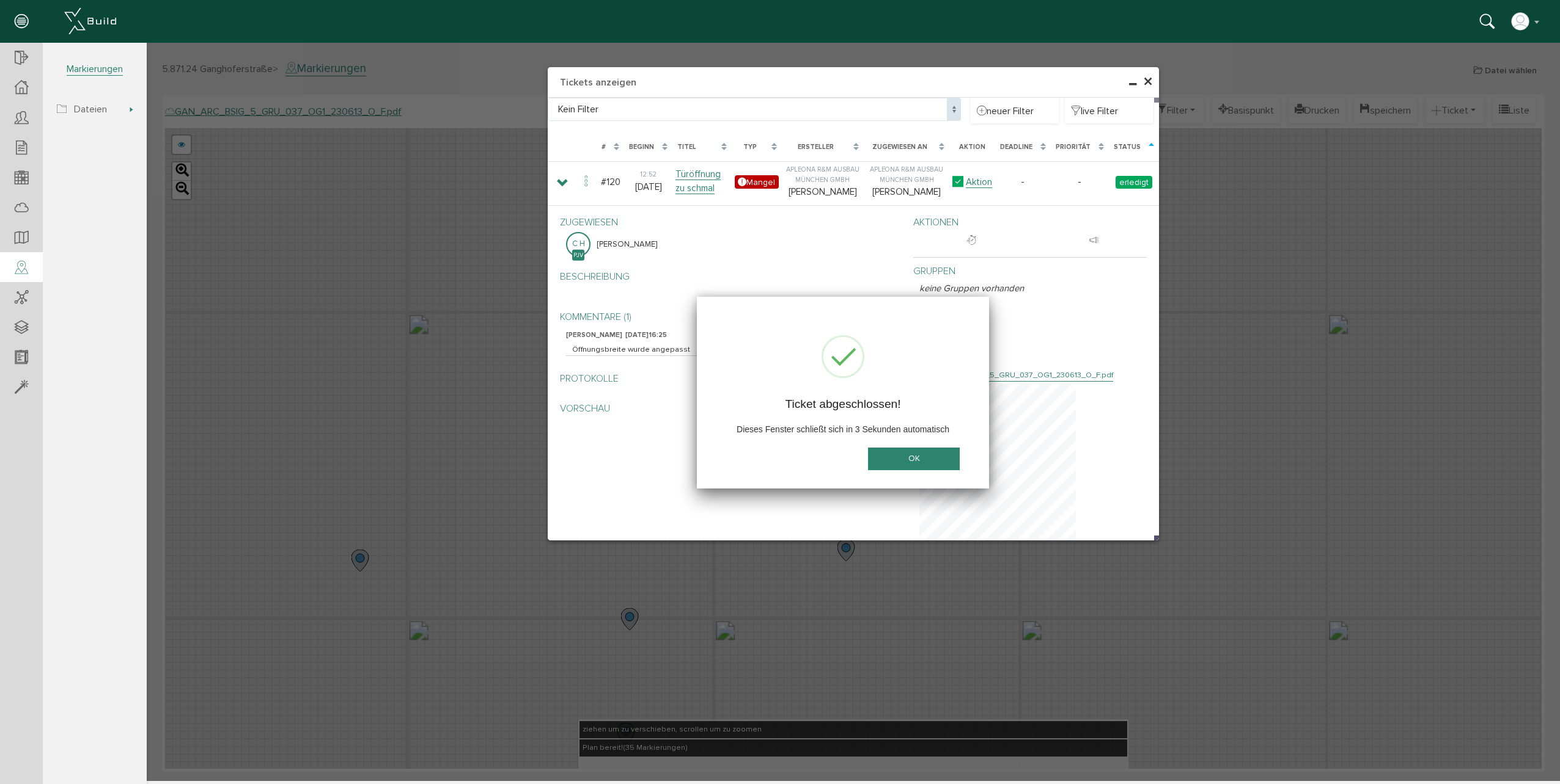
click at [927, 461] on button "OK" at bounding box center [913, 459] width 91 height 23
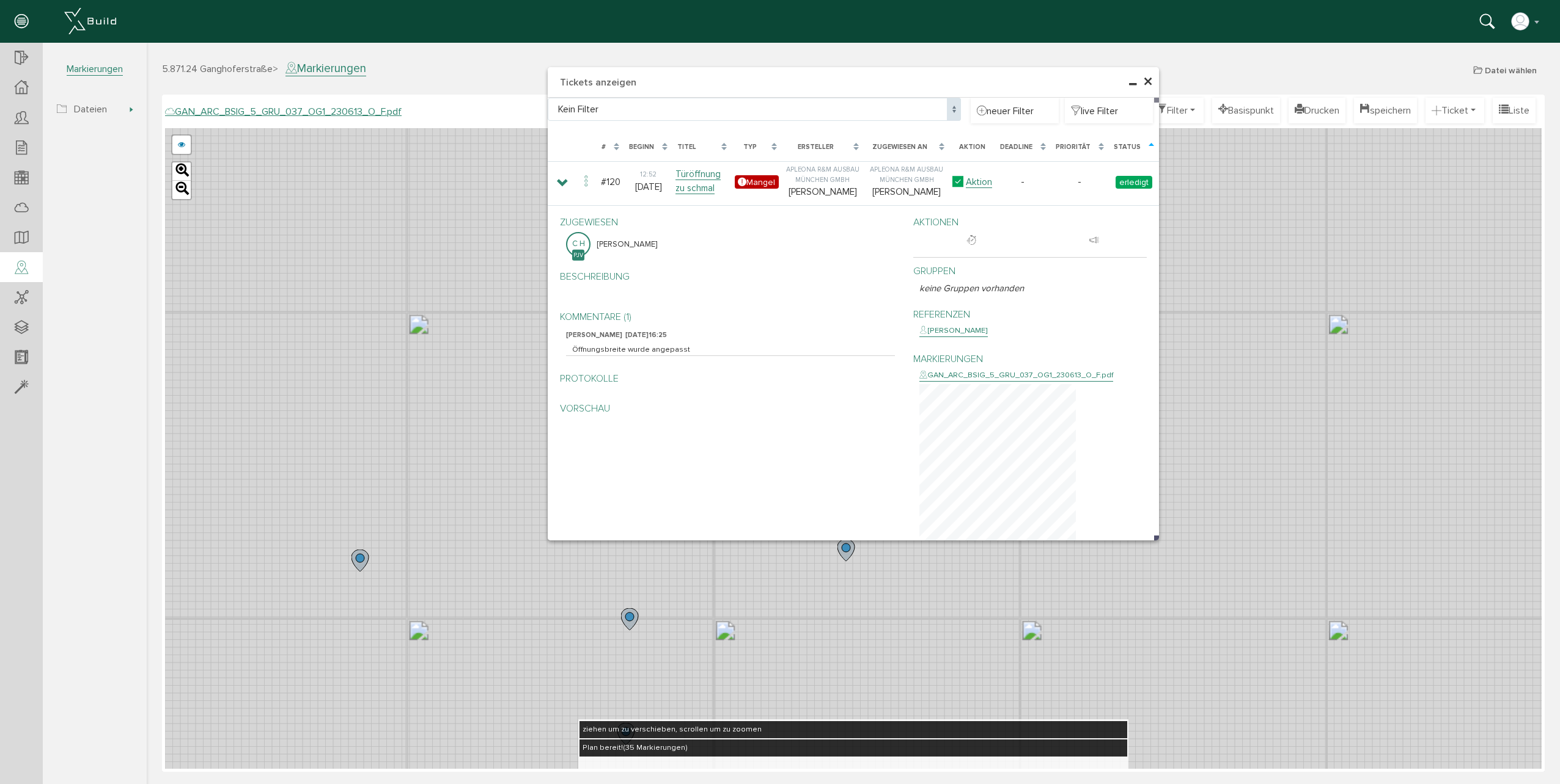
click at [1148, 77] on span "×" at bounding box center [1148, 82] width 10 height 24
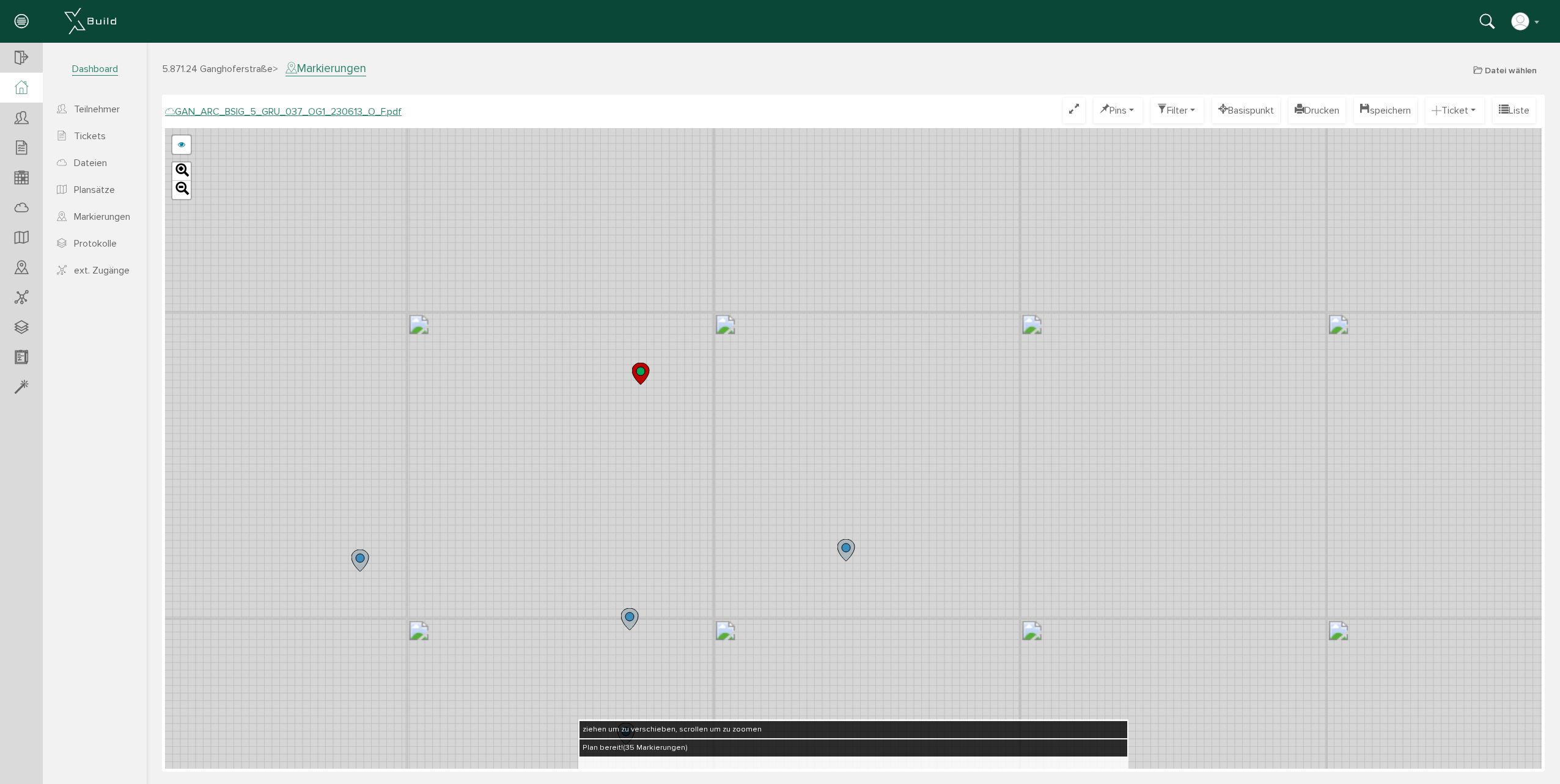
click at [23, 79] on div at bounding box center [21, 87] width 43 height 30
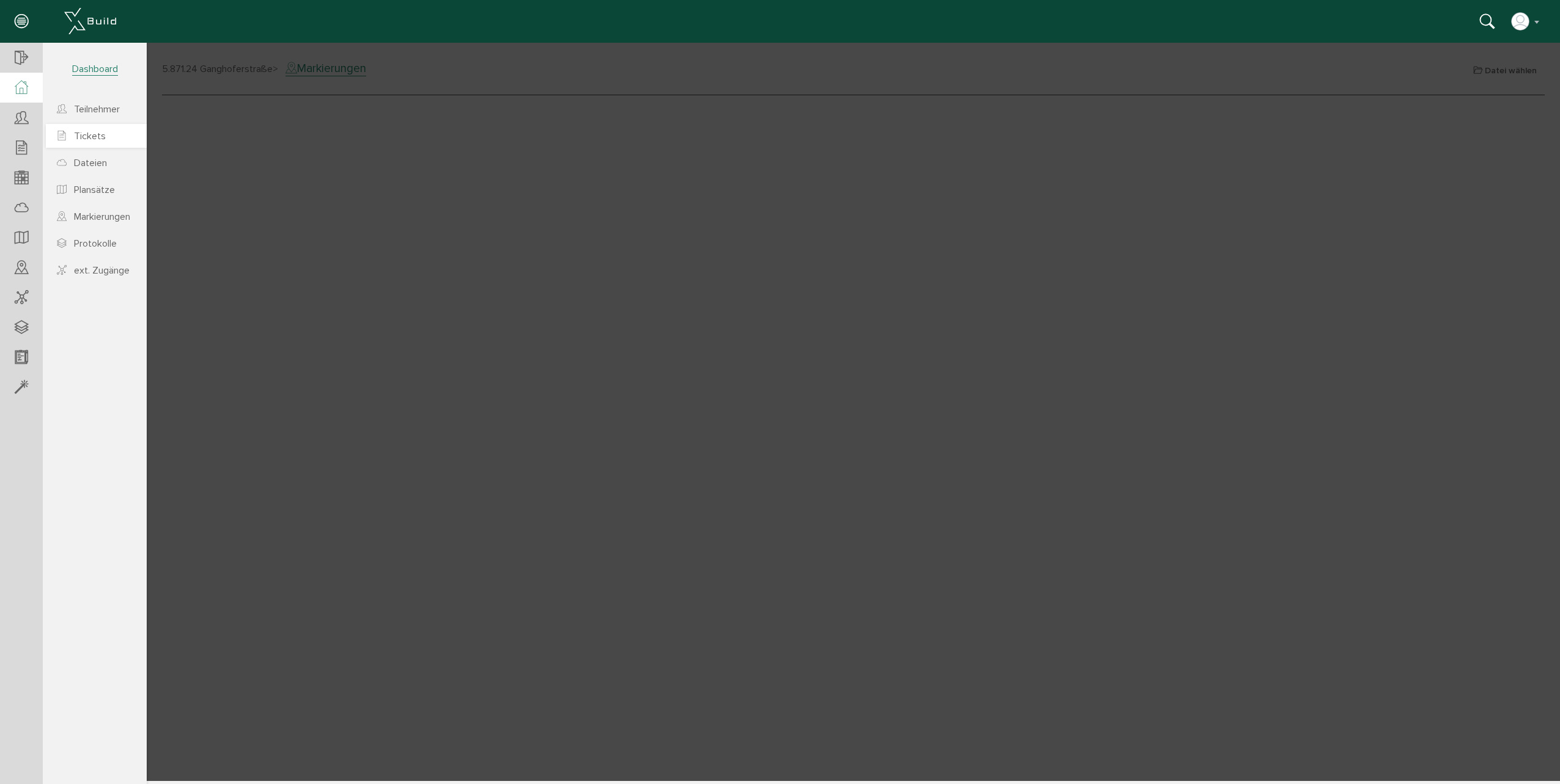
click at [76, 132] on span "Tickets" at bounding box center [90, 136] width 32 height 12
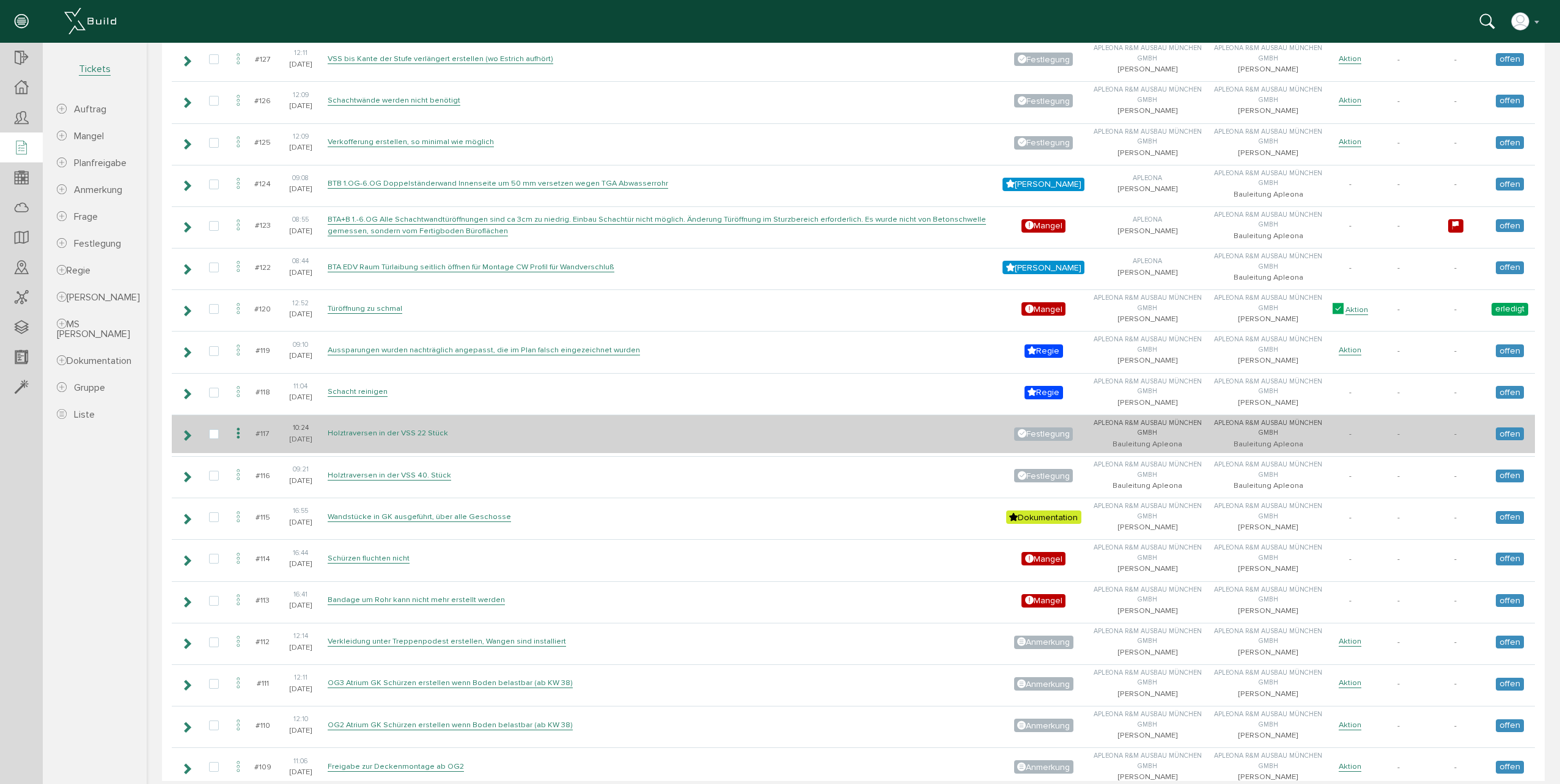
scroll to position [367, 0]
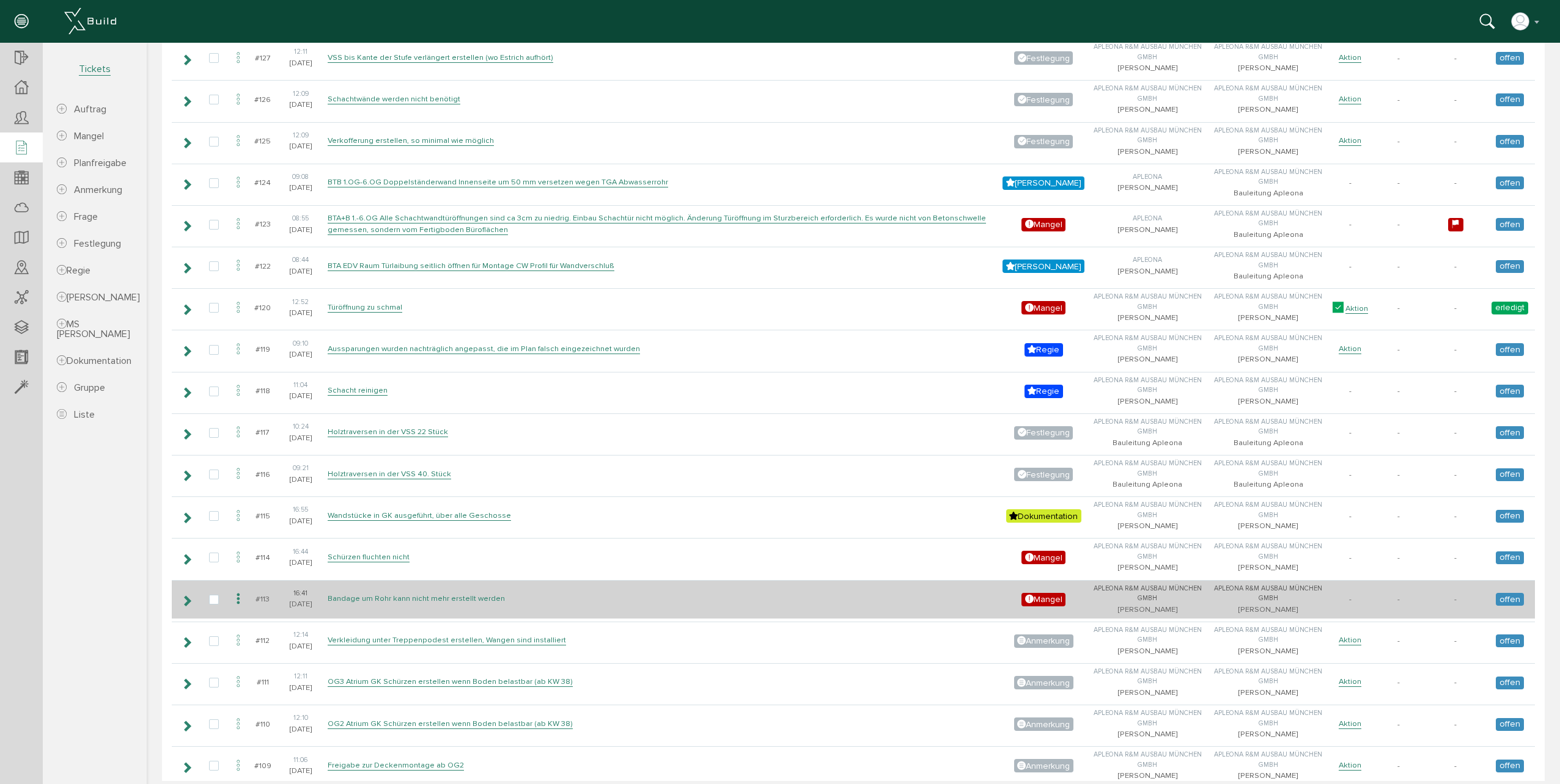
click at [469, 601] on link "Bandage um Rohr kann nicht mehr erstellt werden" at bounding box center [415, 598] width 177 height 10
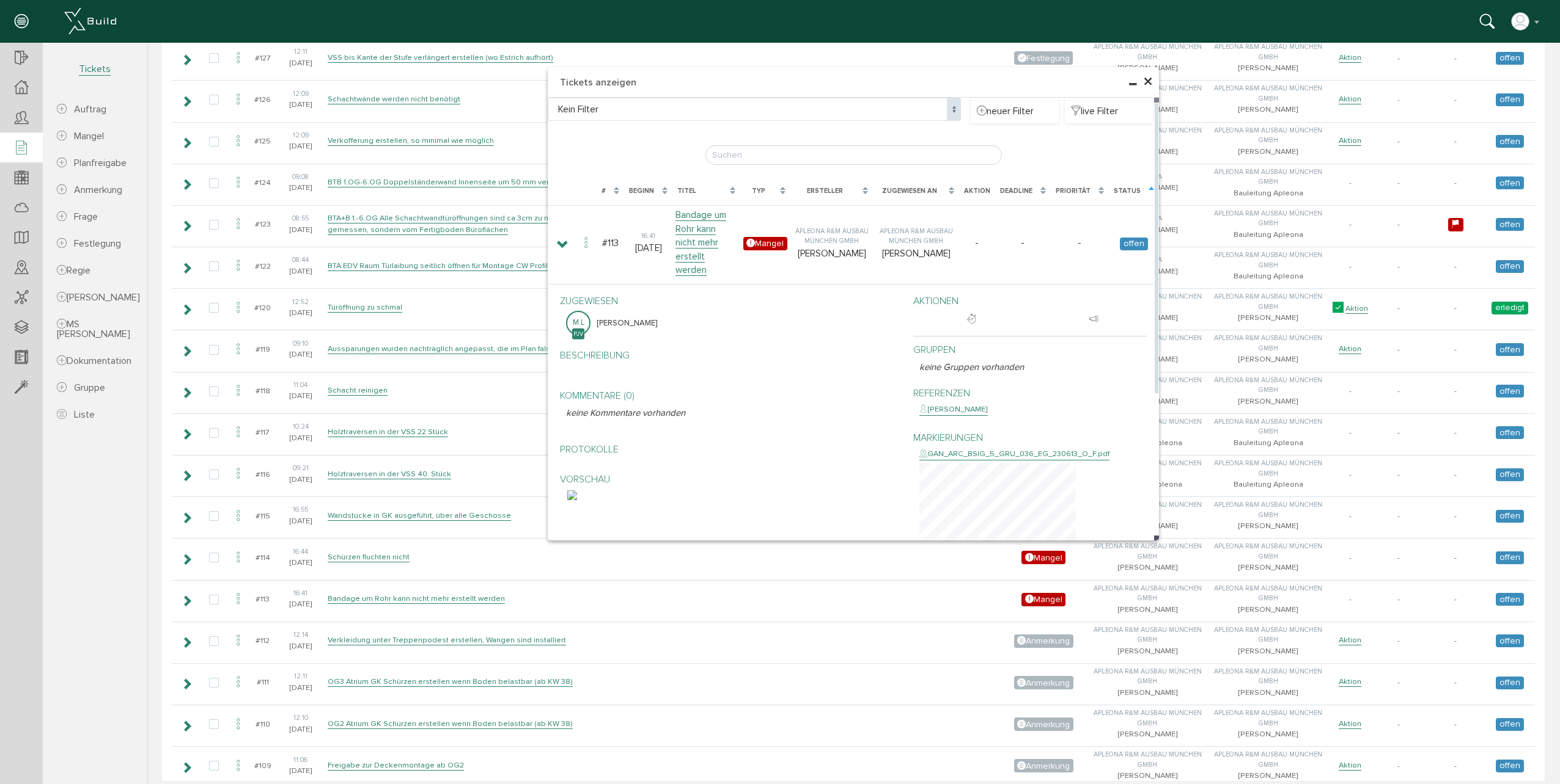
click at [577, 501] on img at bounding box center [572, 495] width 10 height 10
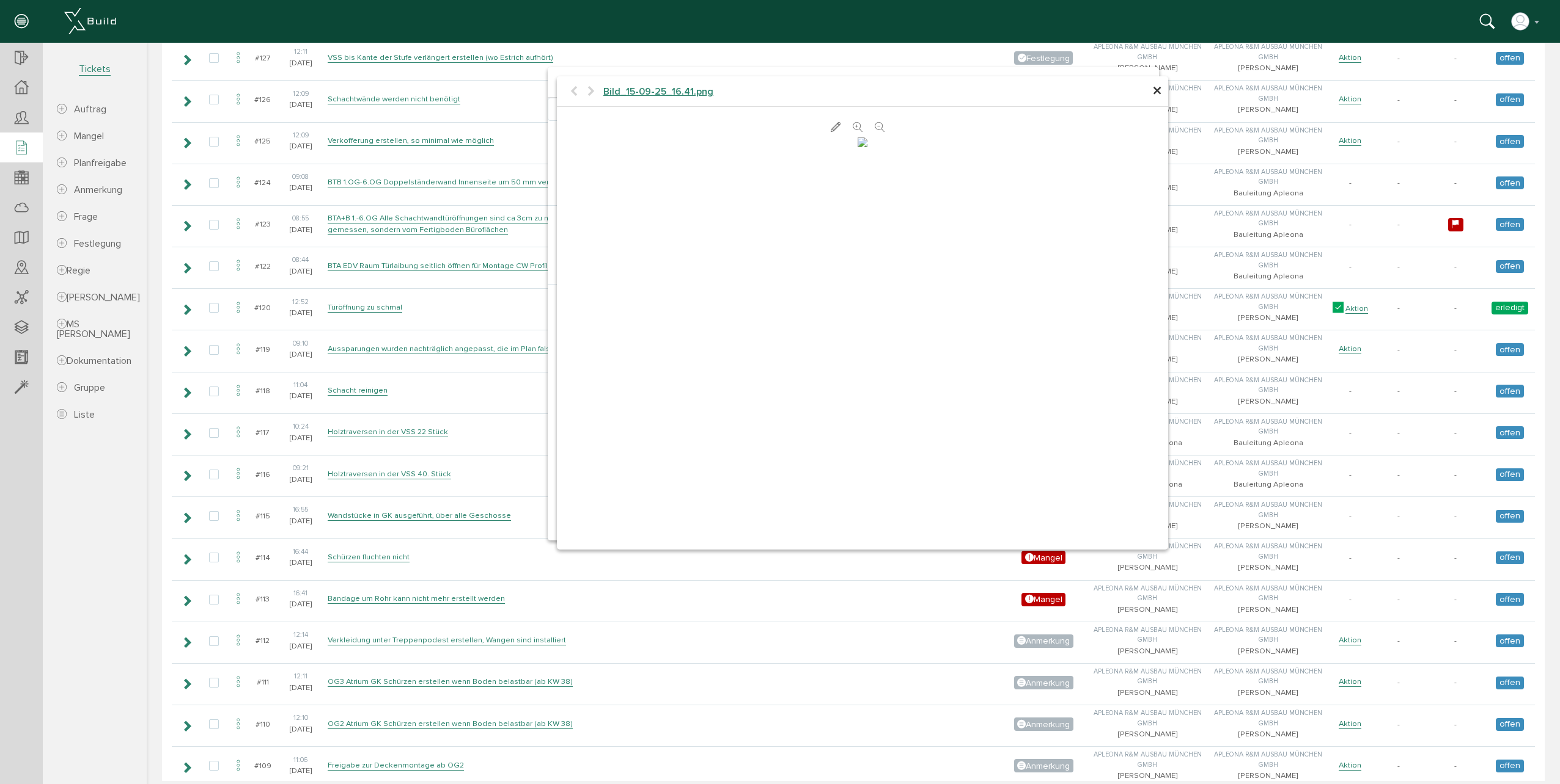
click at [1154, 94] on span "×" at bounding box center [1157, 91] width 10 height 24
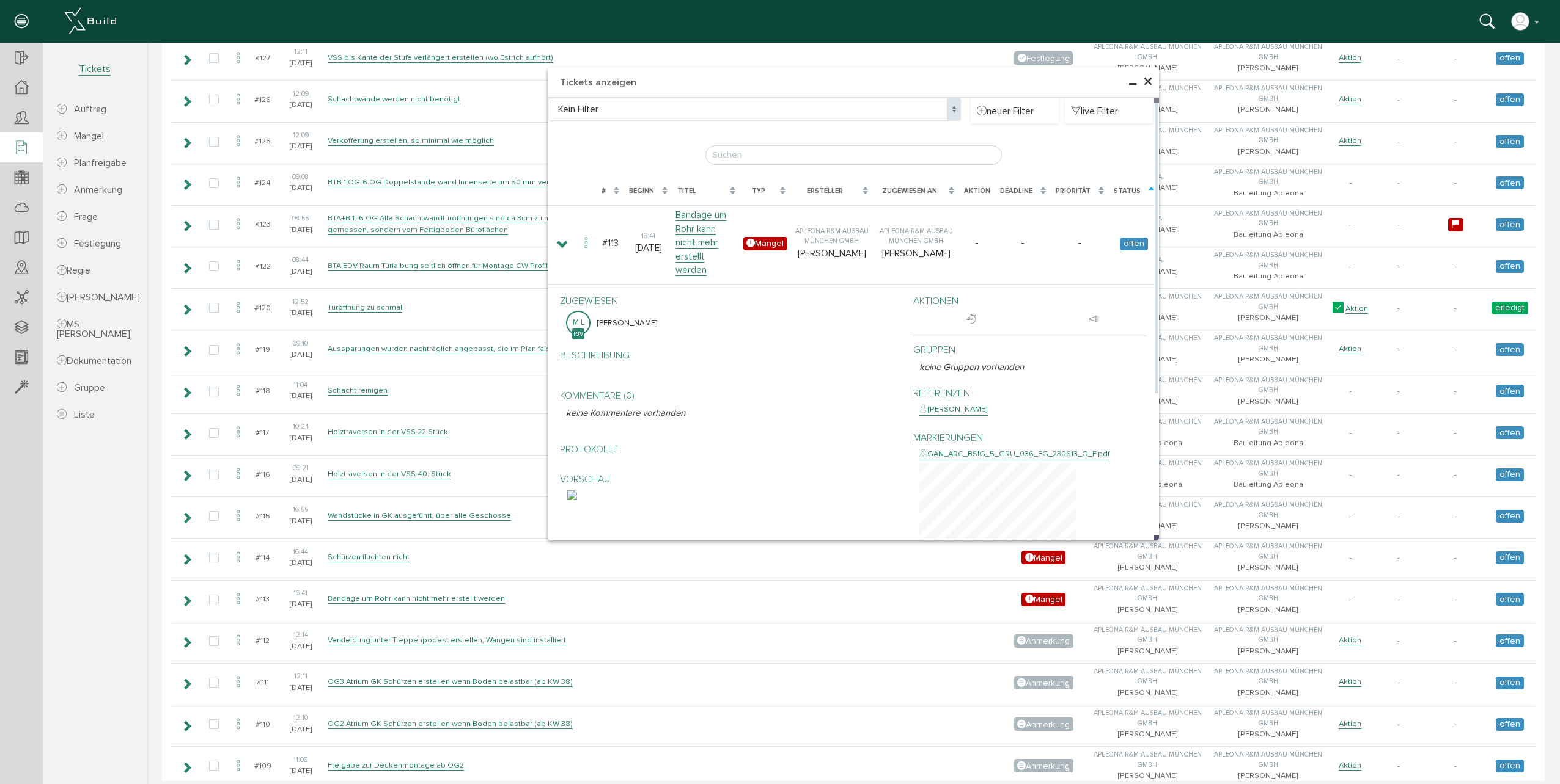
click at [992, 448] on div "GAN_ARC_BSIG_5_GRU_036_EG_230613_O_F.pdf" at bounding box center [1014, 454] width 190 height 12
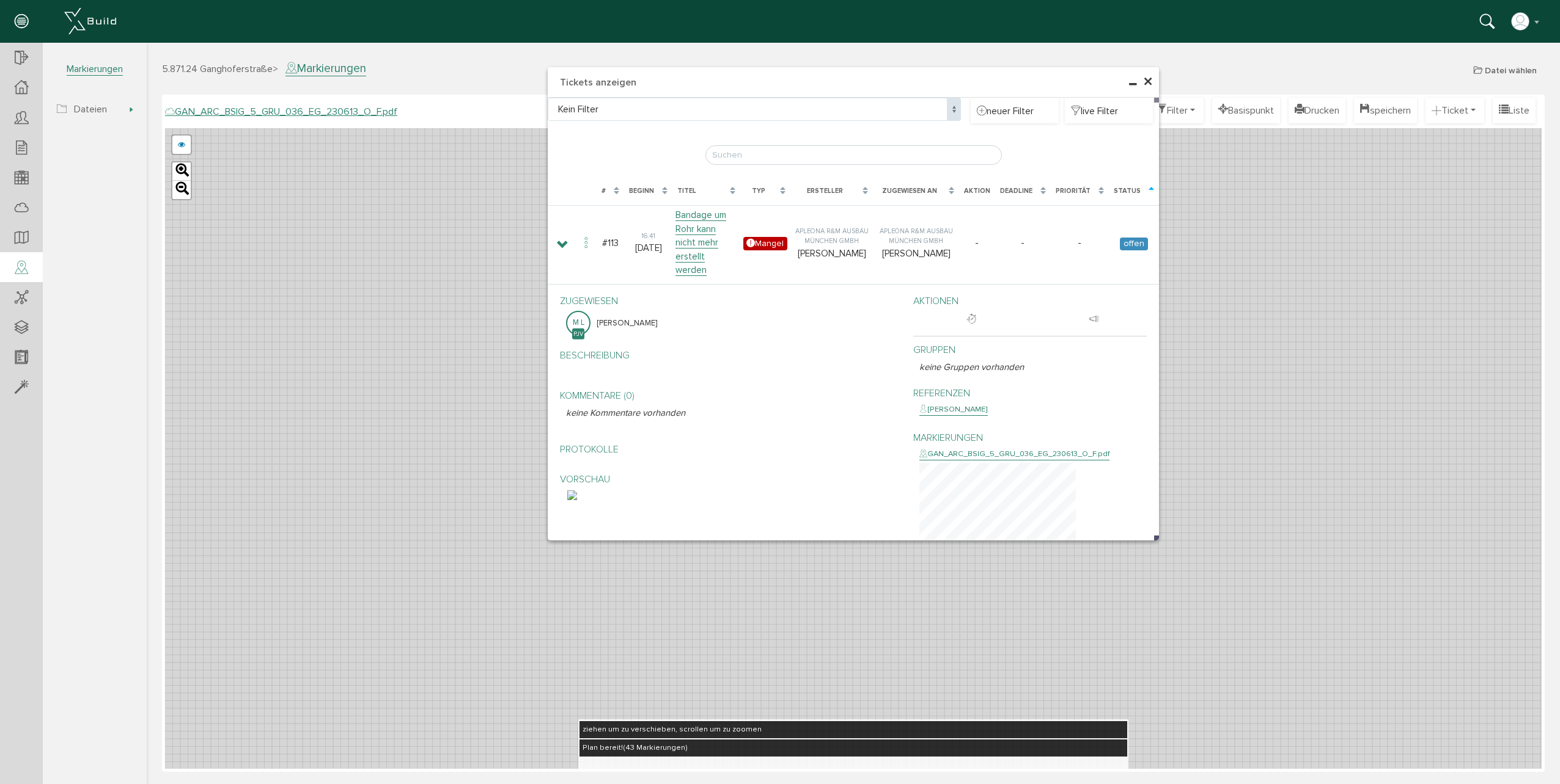
click at [1152, 82] on span "×" at bounding box center [1148, 82] width 10 height 24
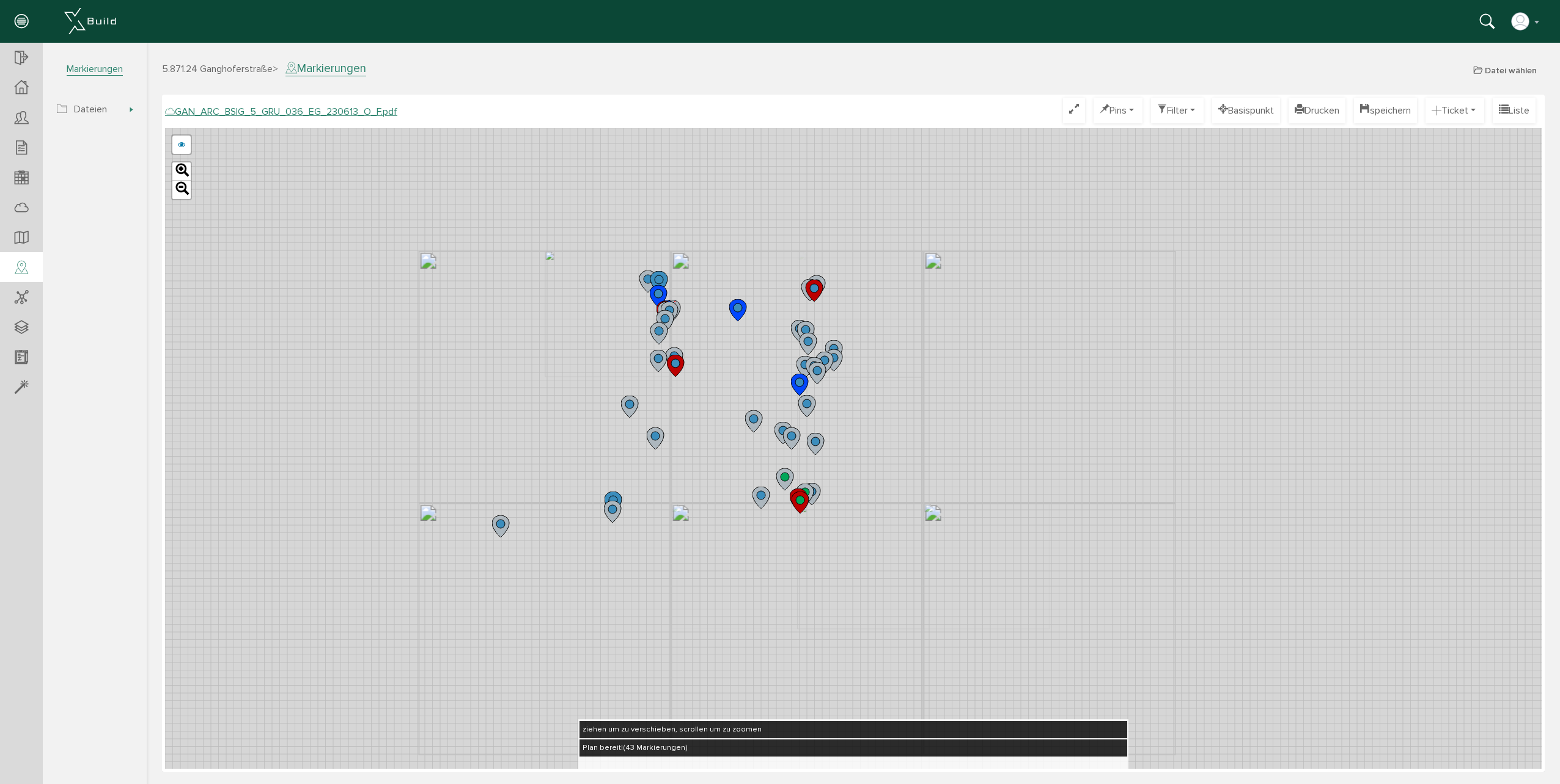
drag, startPoint x: 871, startPoint y: 237, endPoint x: 870, endPoint y: 372, distance: 135.0
click at [870, 372] on div "GAN_ARC_BSIG_5_GRU_036_EG_230613_N_F.pdf GAN_ARC_BSIG_5_GRU_036_EG_230613_M_F.p…" at bounding box center [853, 449] width 1377 height 641
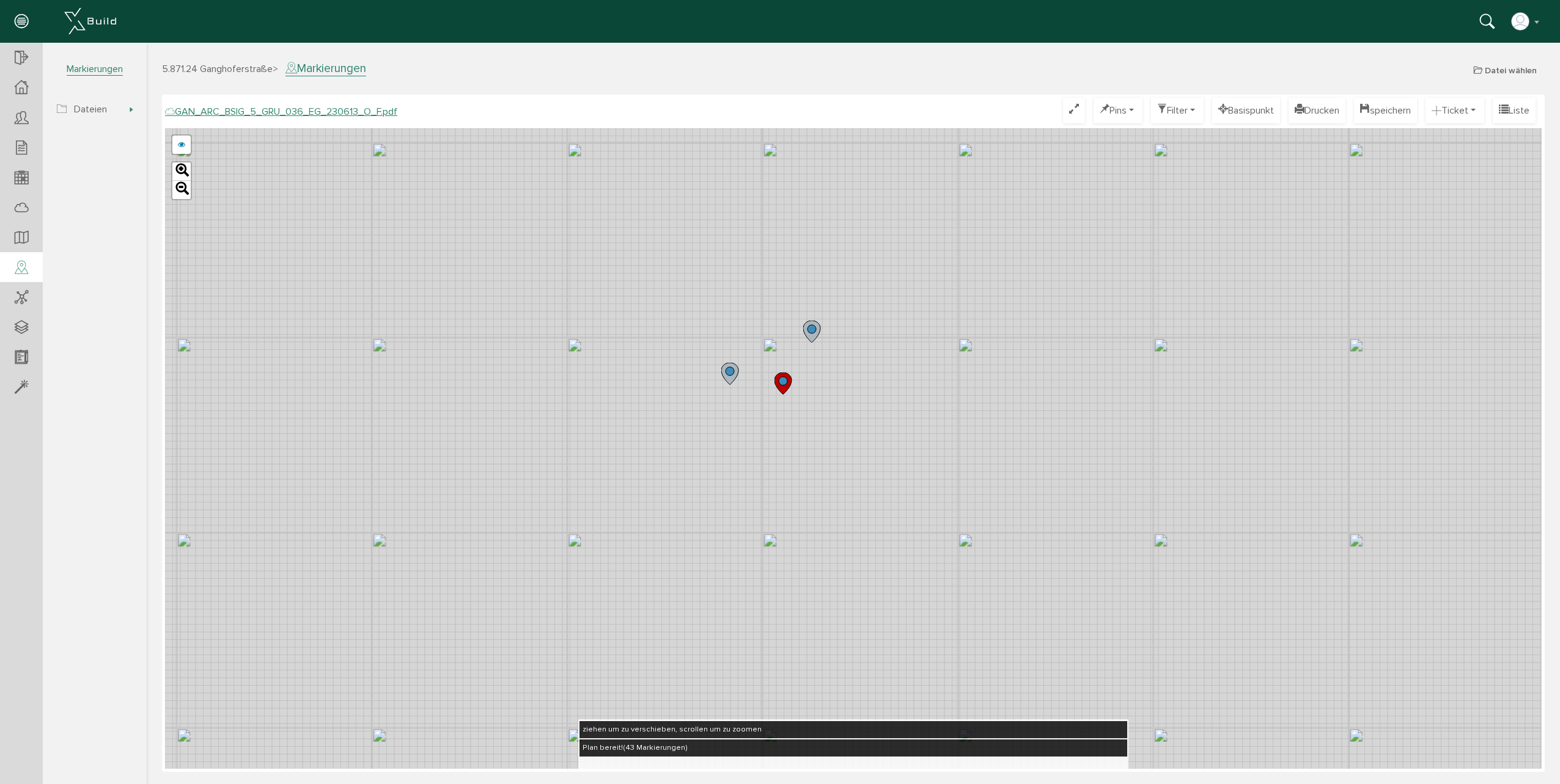
click at [780, 388] on icon at bounding box center [782, 383] width 17 height 22
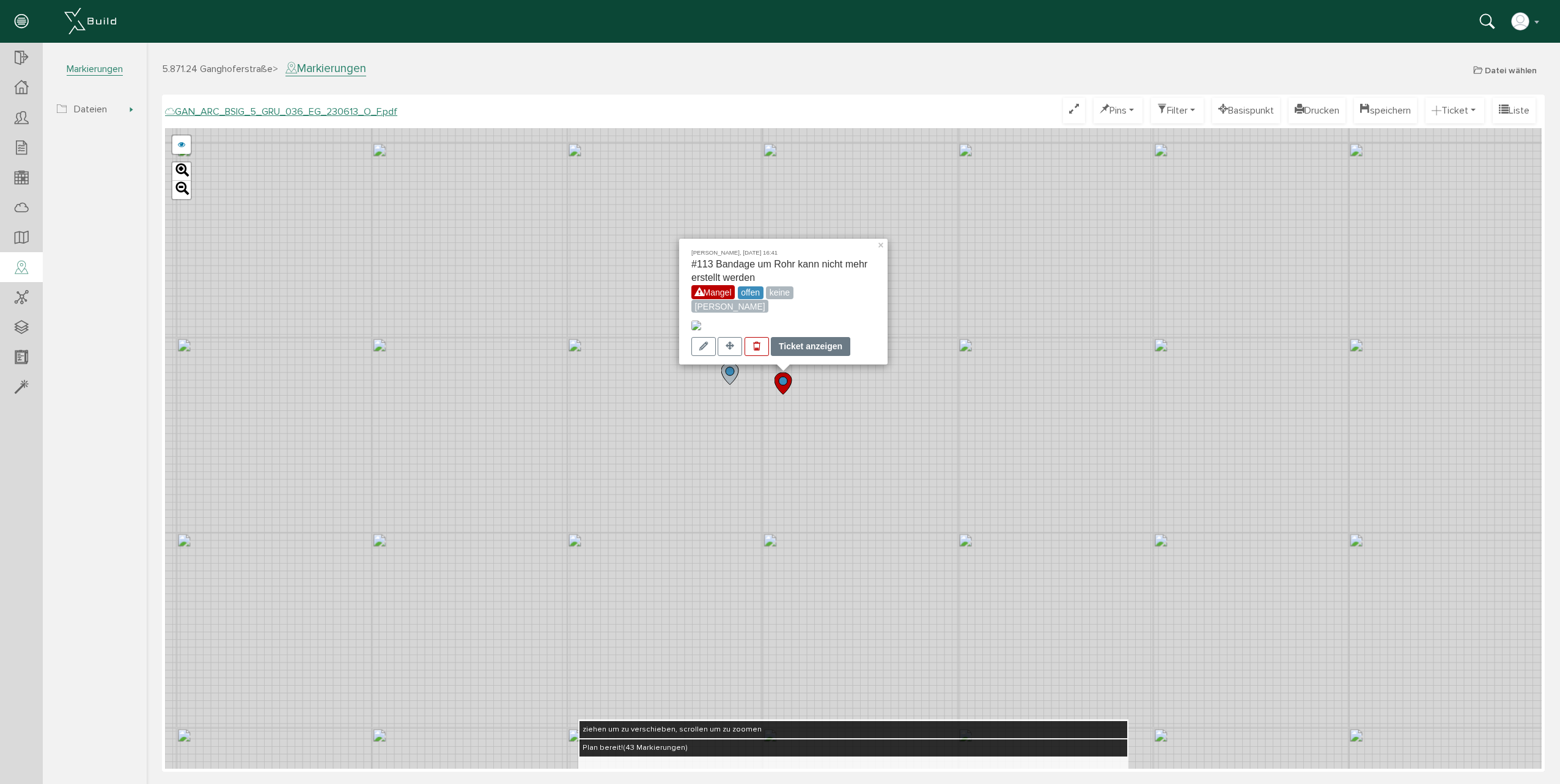
click at [791, 346] on div "Ticket anzeigen" at bounding box center [810, 346] width 79 height 19
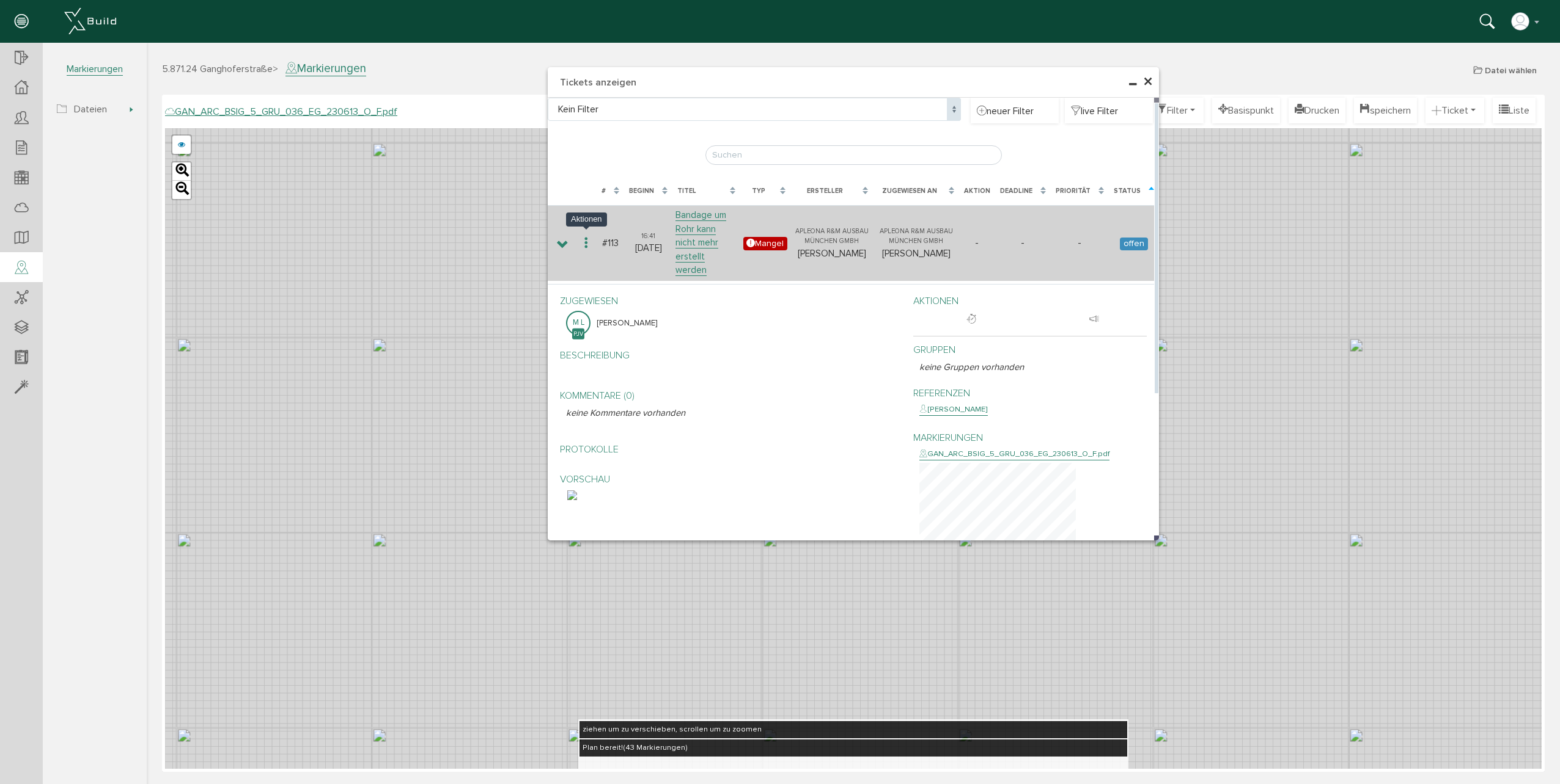
click at [583, 240] on icon at bounding box center [586, 243] width 15 height 16
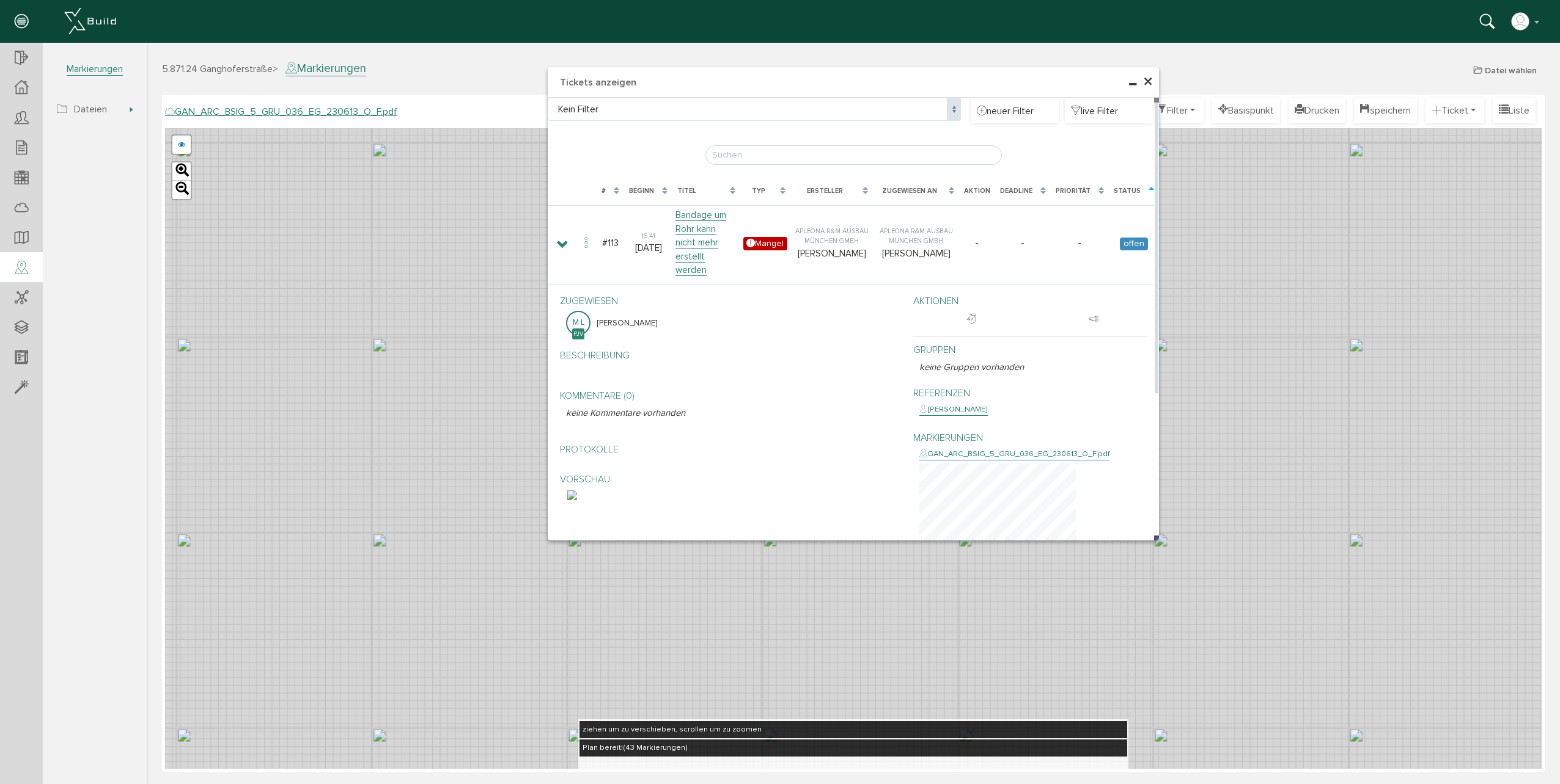
click at [577, 501] on img at bounding box center [572, 495] width 10 height 10
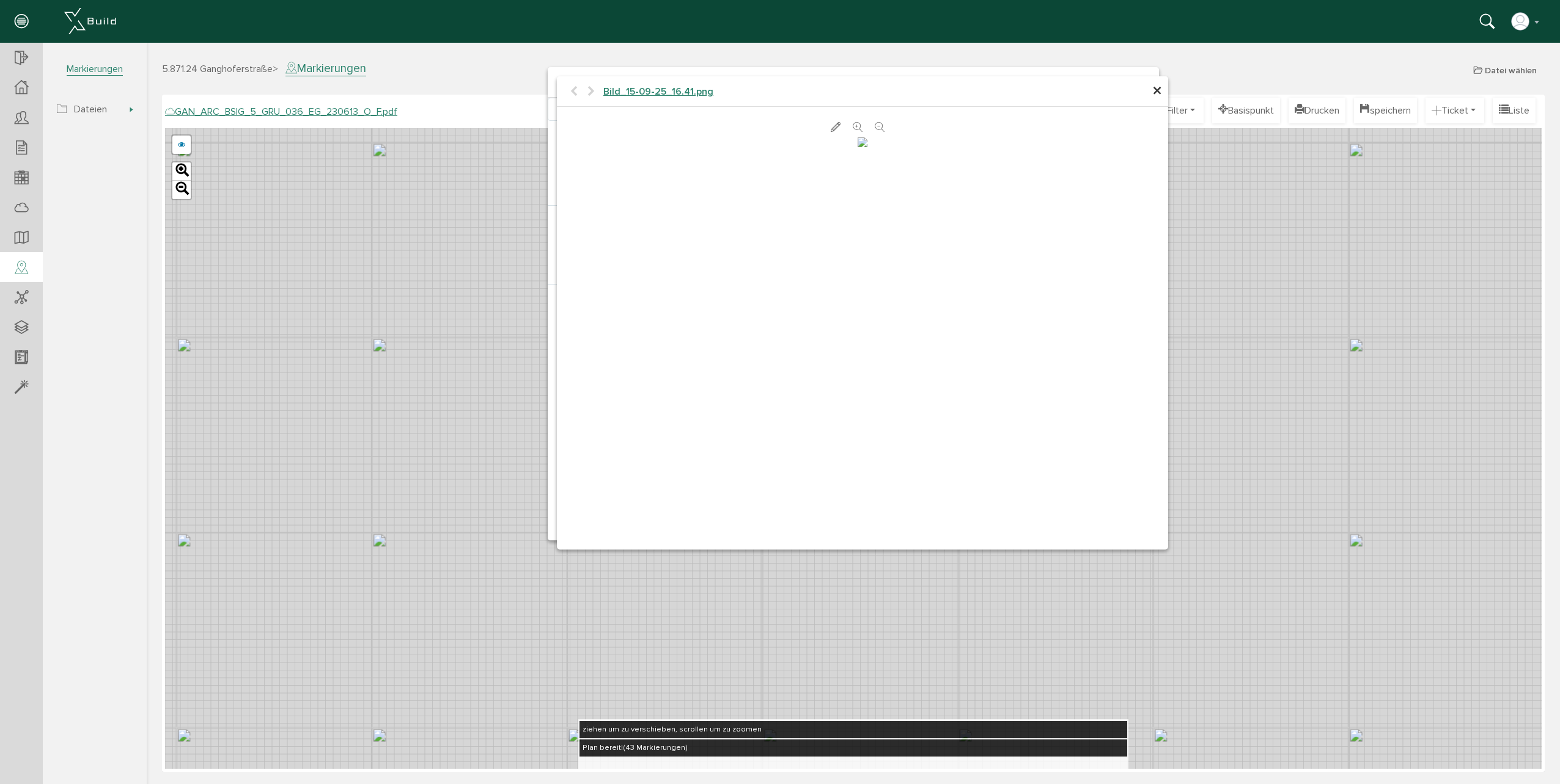
click at [1158, 91] on span "×" at bounding box center [1157, 91] width 10 height 24
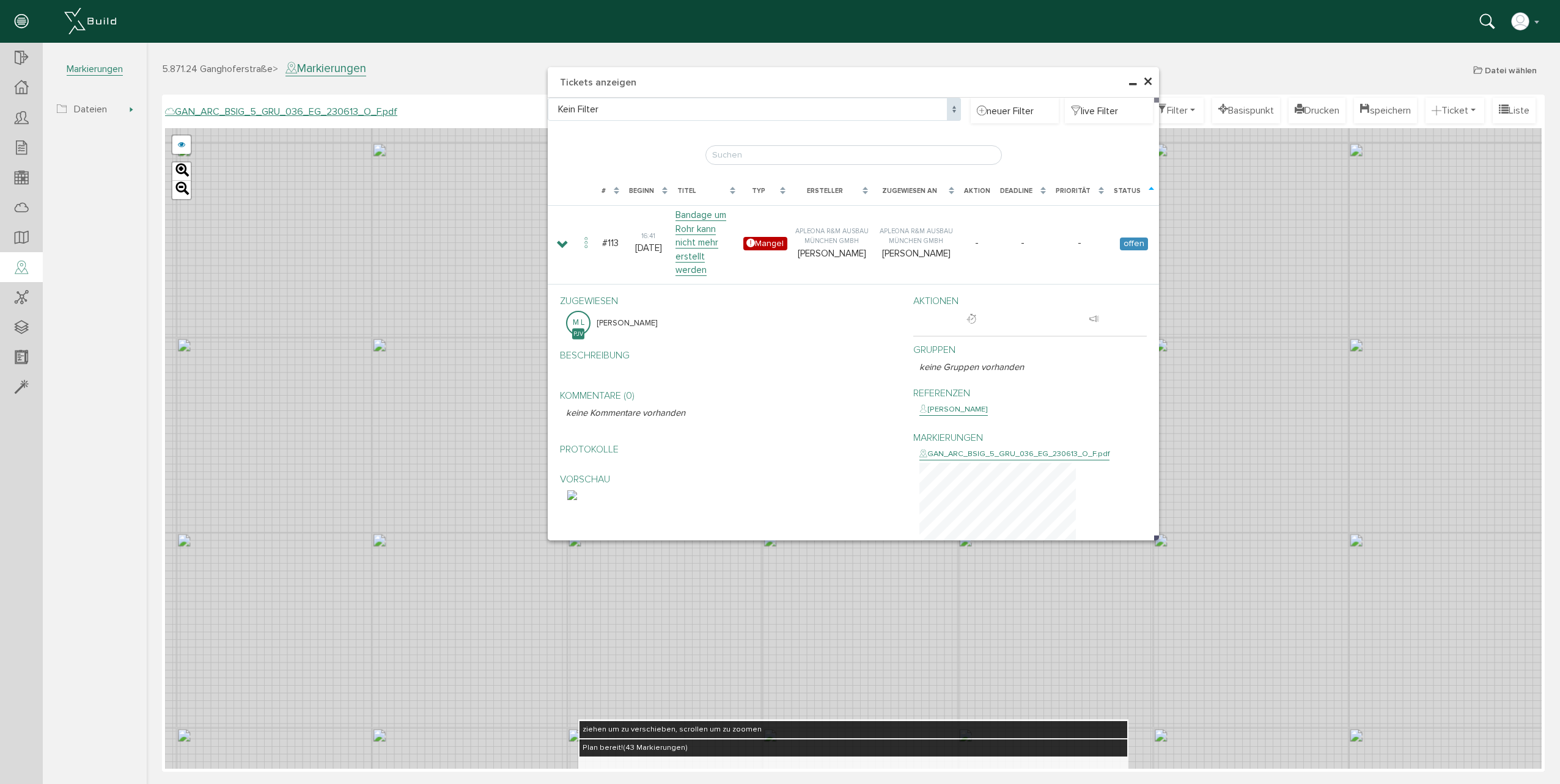
click at [1150, 86] on span "×" at bounding box center [1148, 82] width 10 height 24
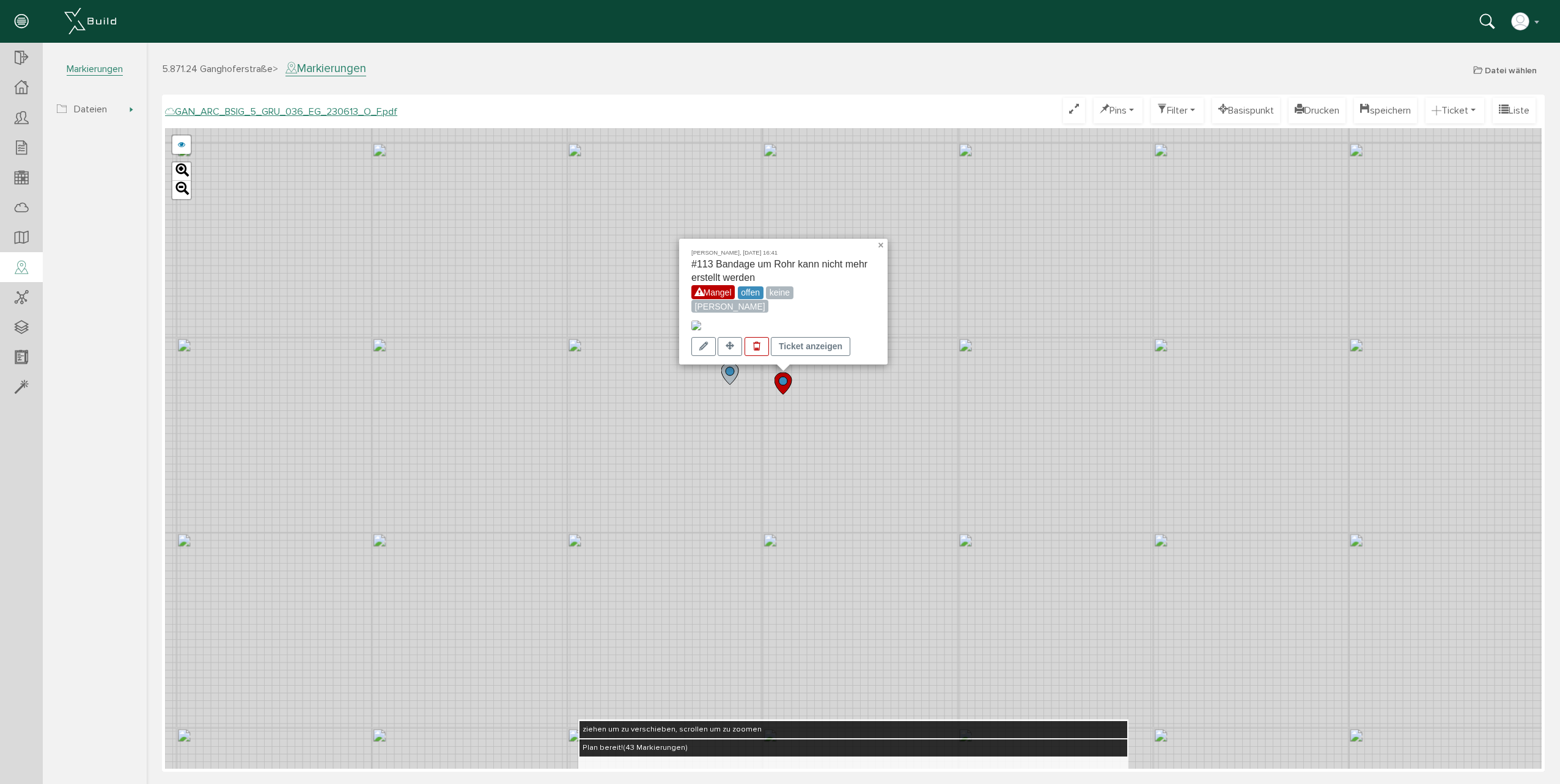
click at [882, 239] on link "×" at bounding box center [882, 243] width 11 height 9
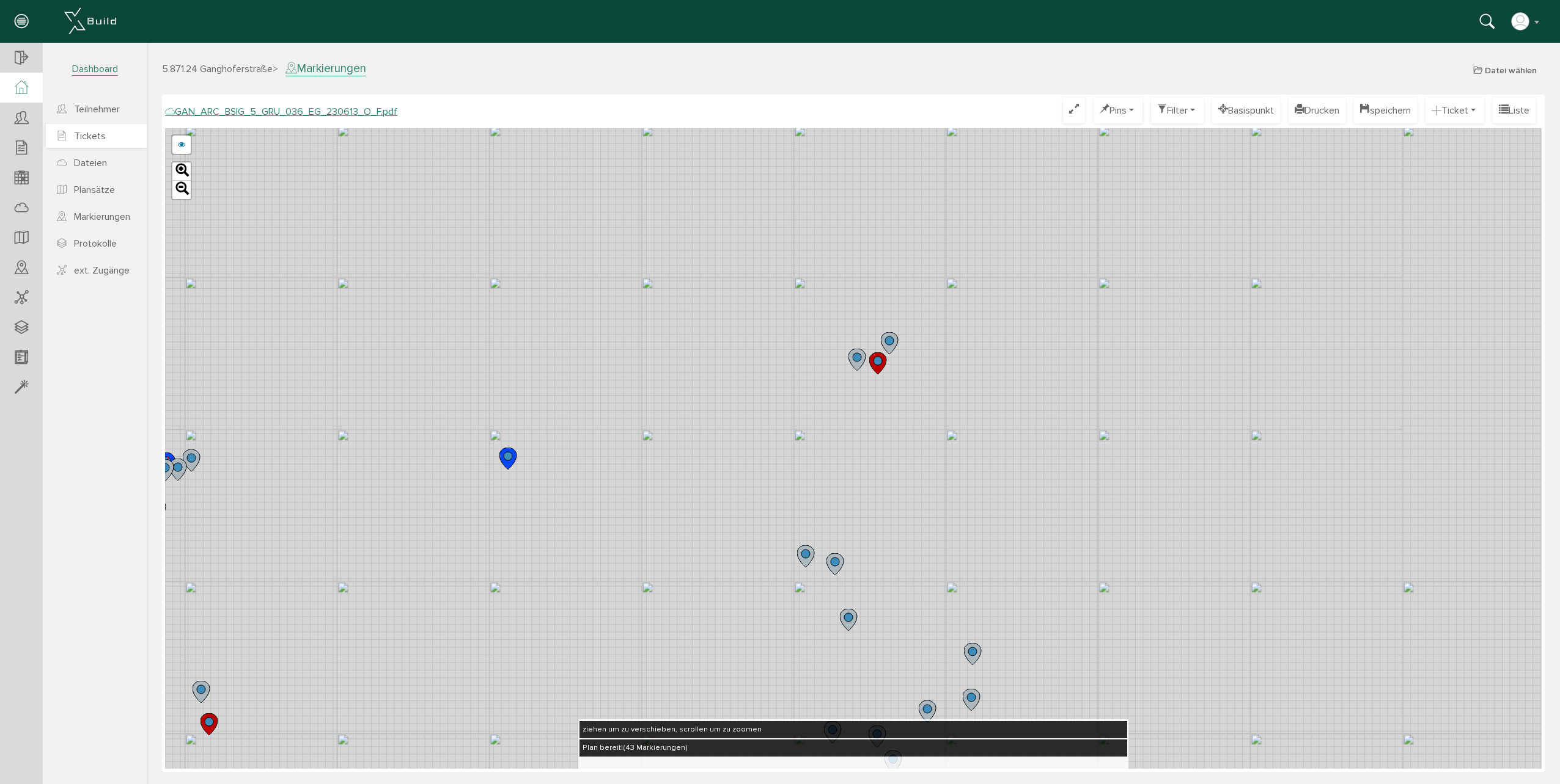
click at [83, 134] on span "Tickets" at bounding box center [90, 136] width 32 height 12
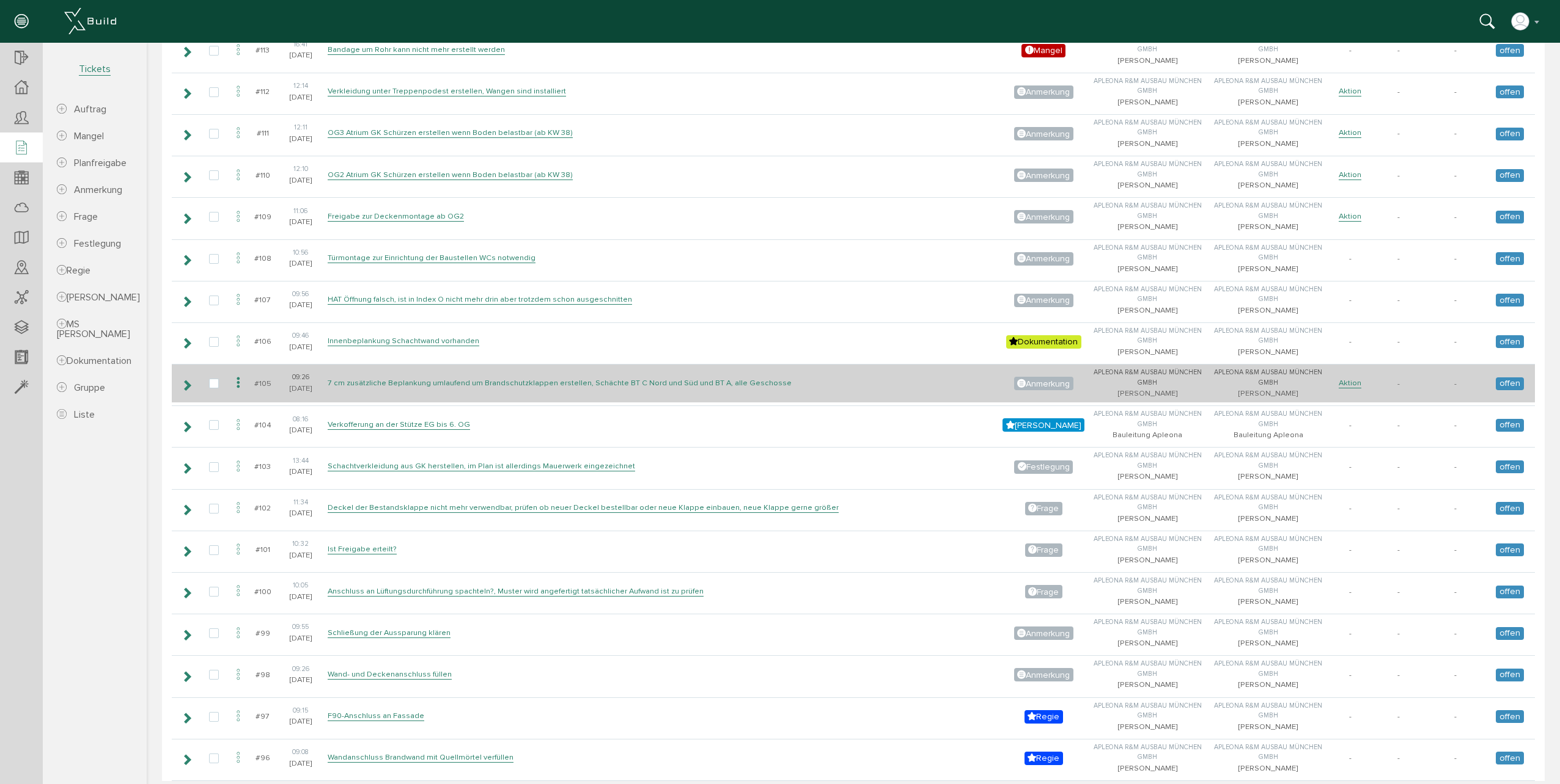
scroll to position [916, 0]
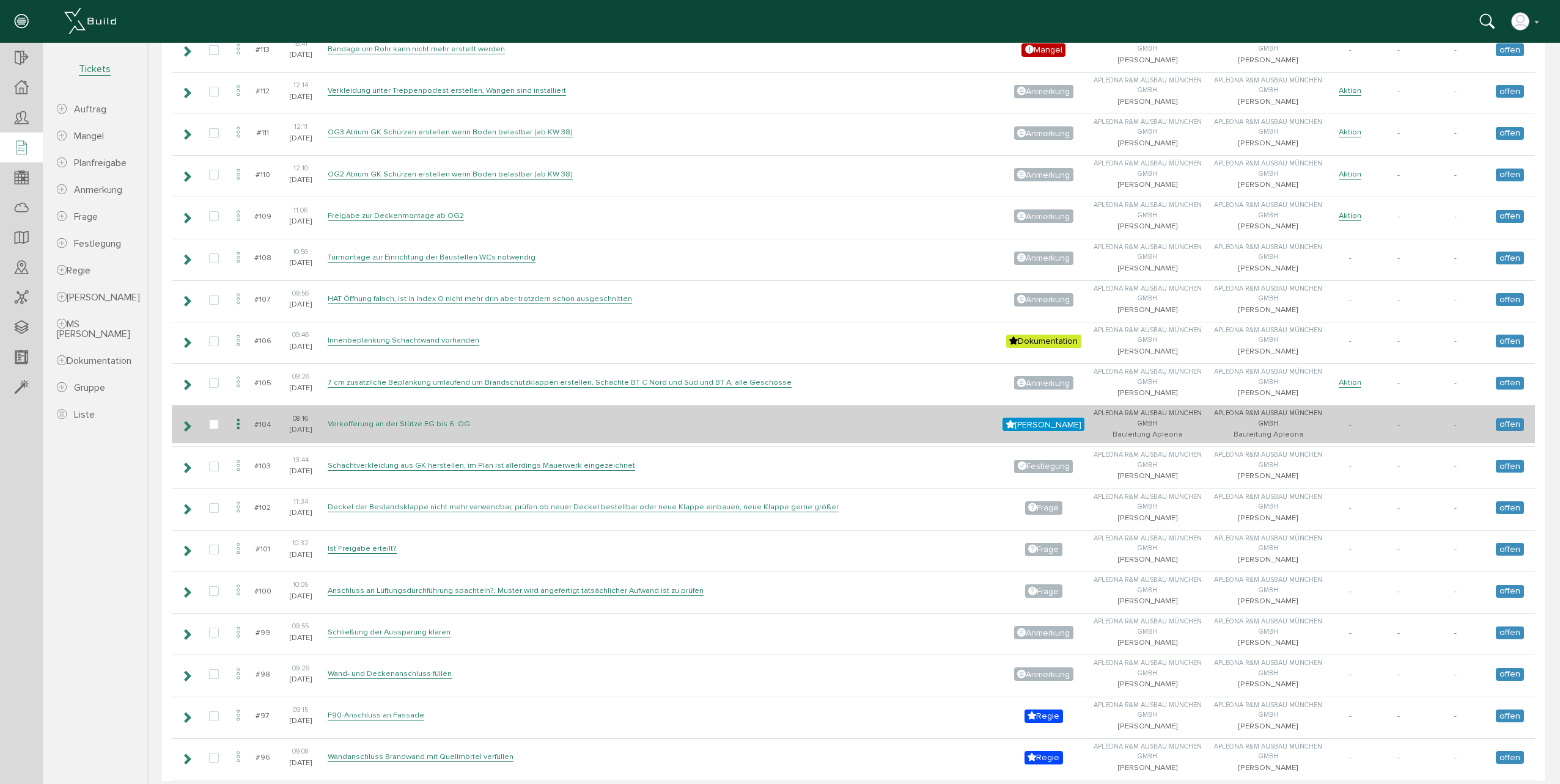
click at [454, 425] on link "Verkofferung an der Stütze EG bis 6. OG" at bounding box center [398, 424] width 142 height 10
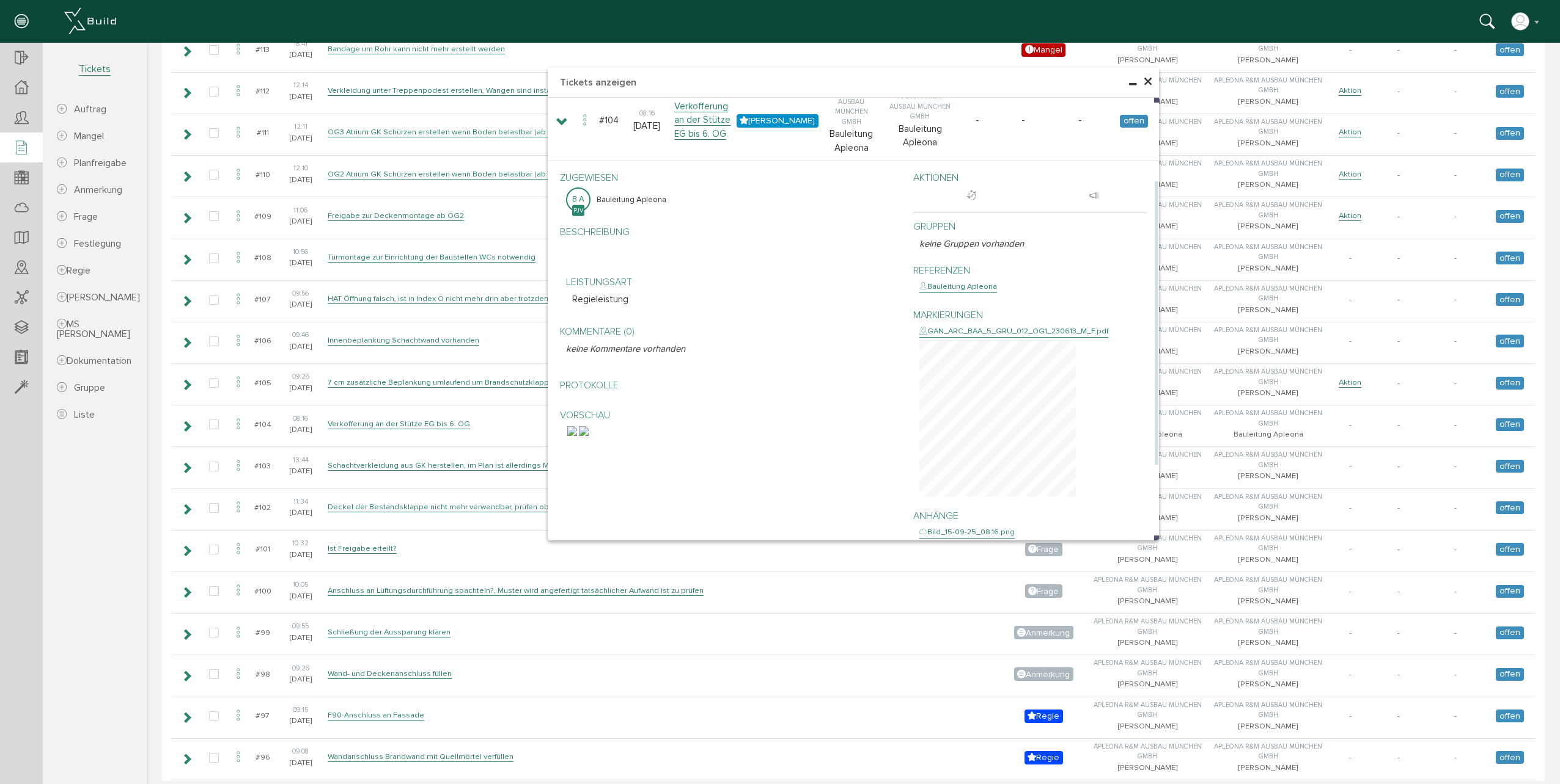
click at [577, 436] on img at bounding box center [572, 431] width 10 height 10
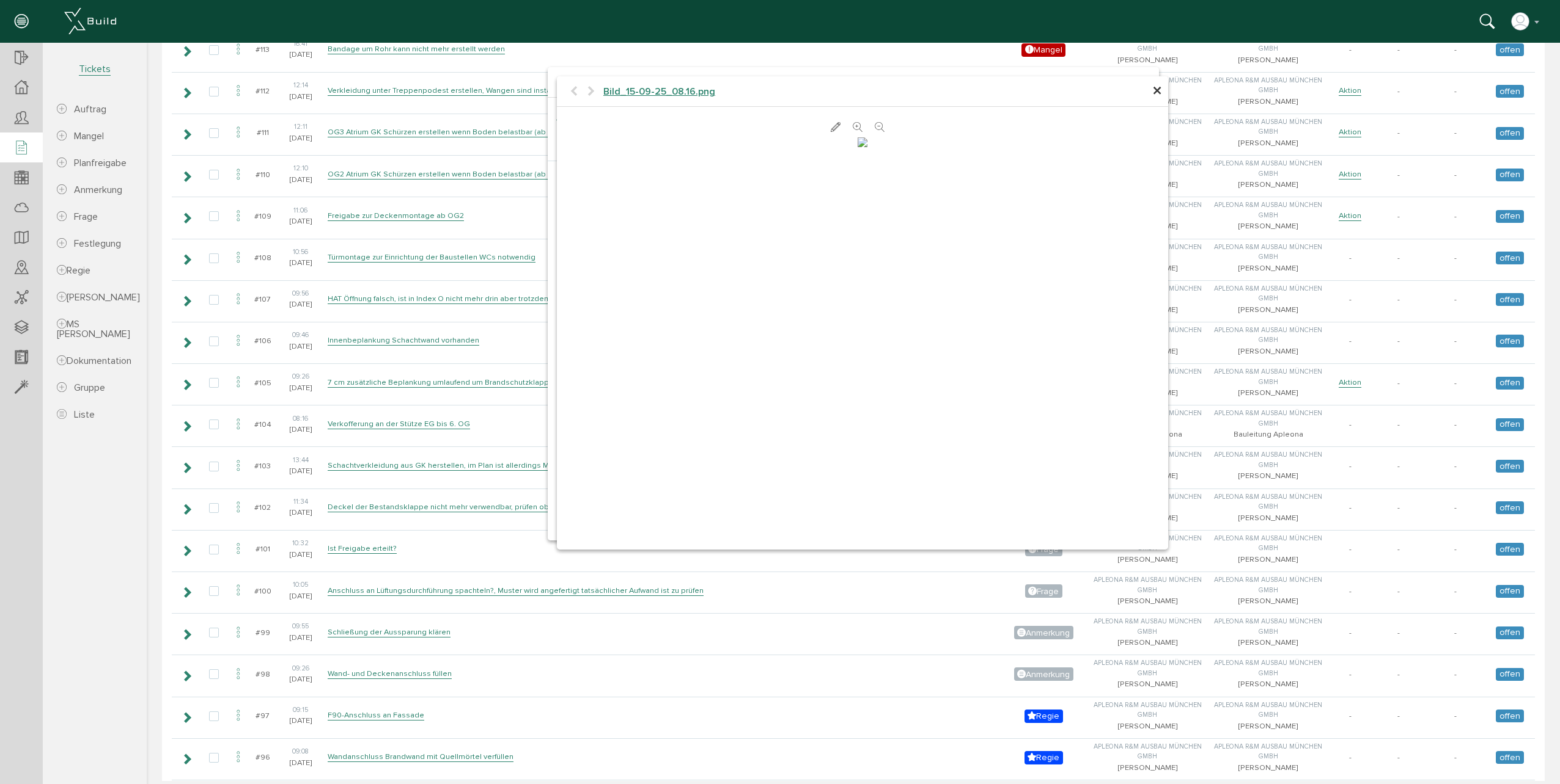
click at [1152, 89] on span "×" at bounding box center [1157, 91] width 10 height 24
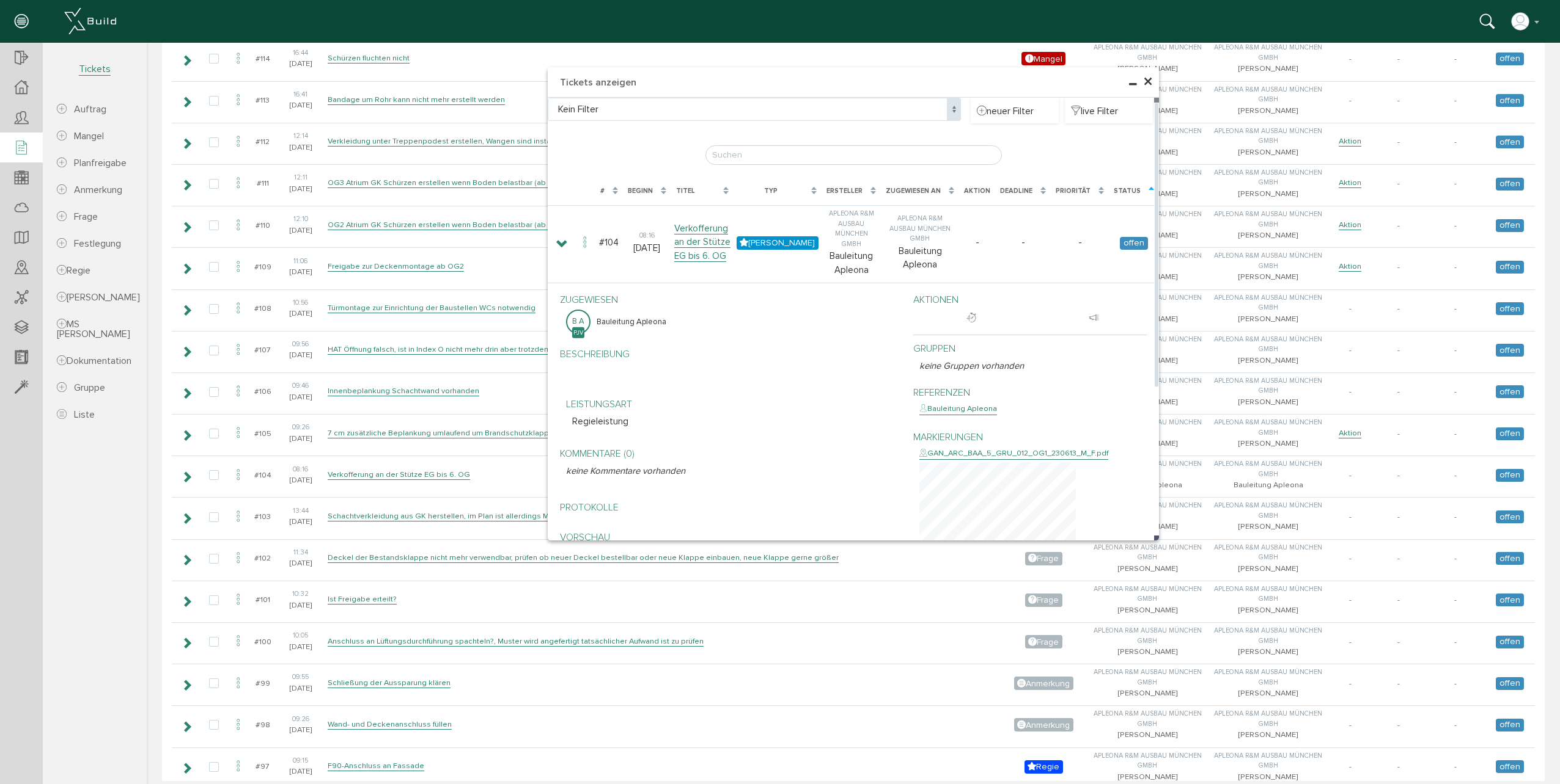
scroll to position [855, 0]
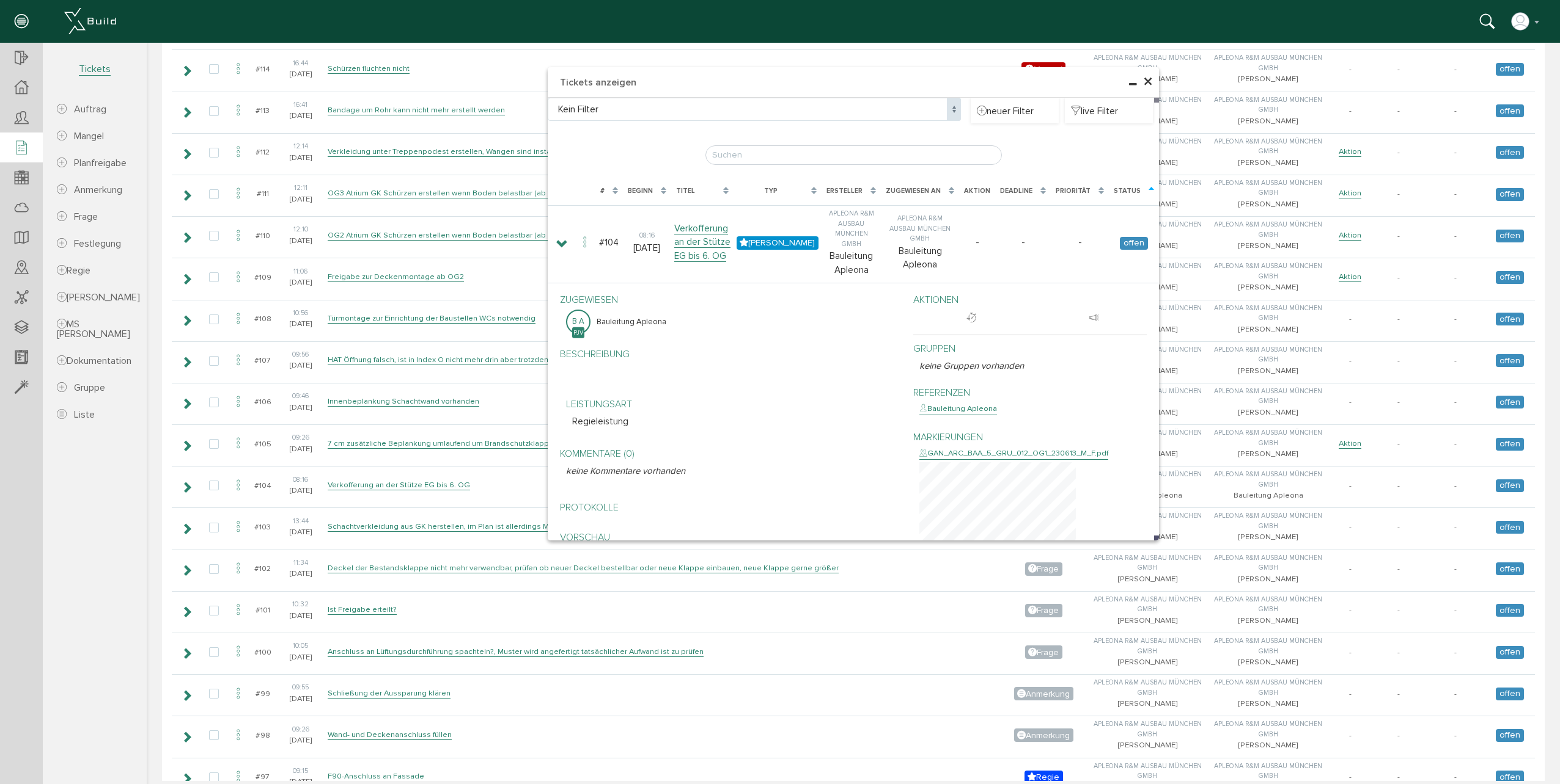
click at [1143, 83] on span "×" at bounding box center [1148, 82] width 10 height 24
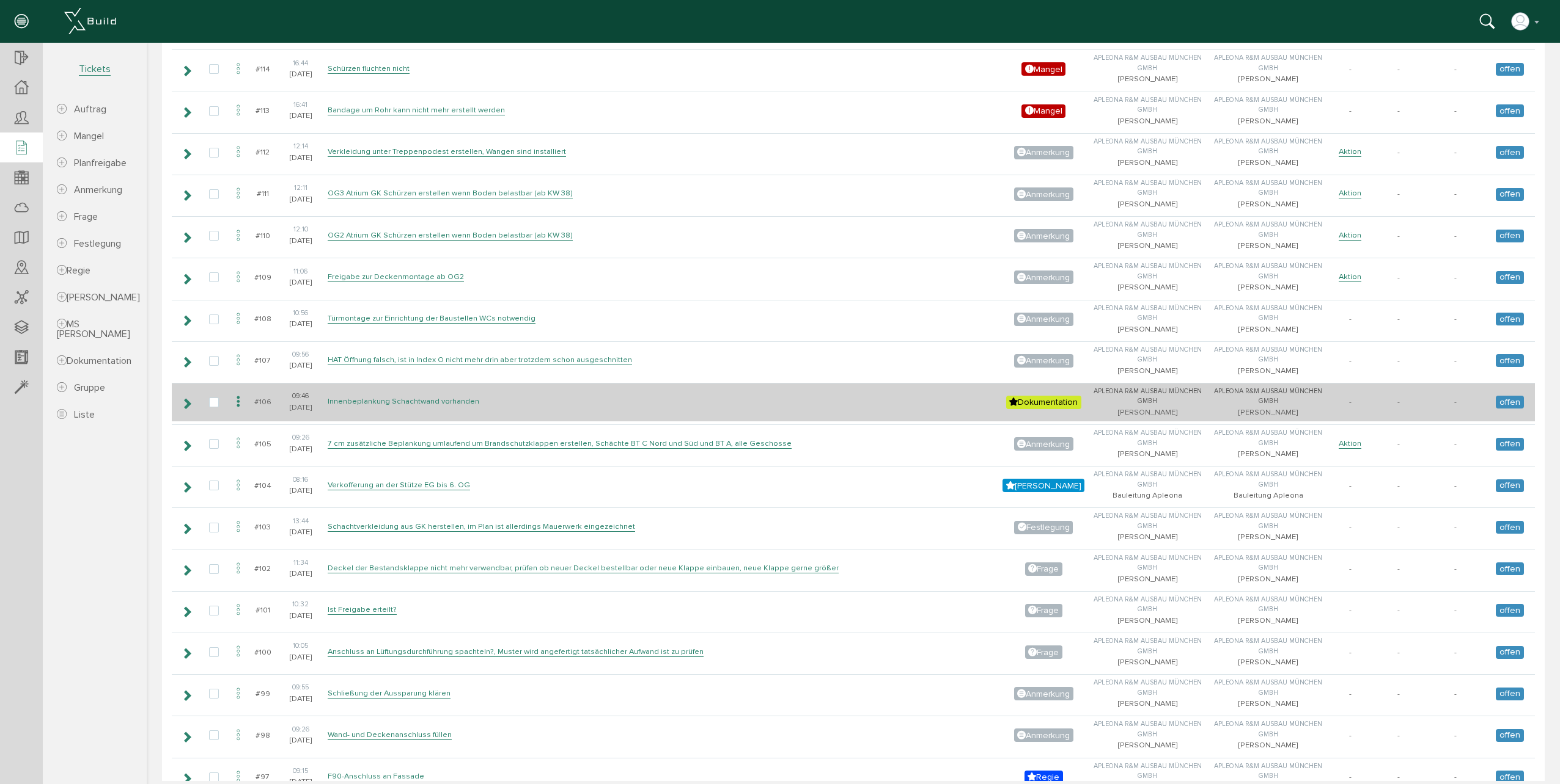
click at [451, 403] on link "Innenbeplankung Schachtwand vorhanden" at bounding box center [403, 401] width 152 height 10
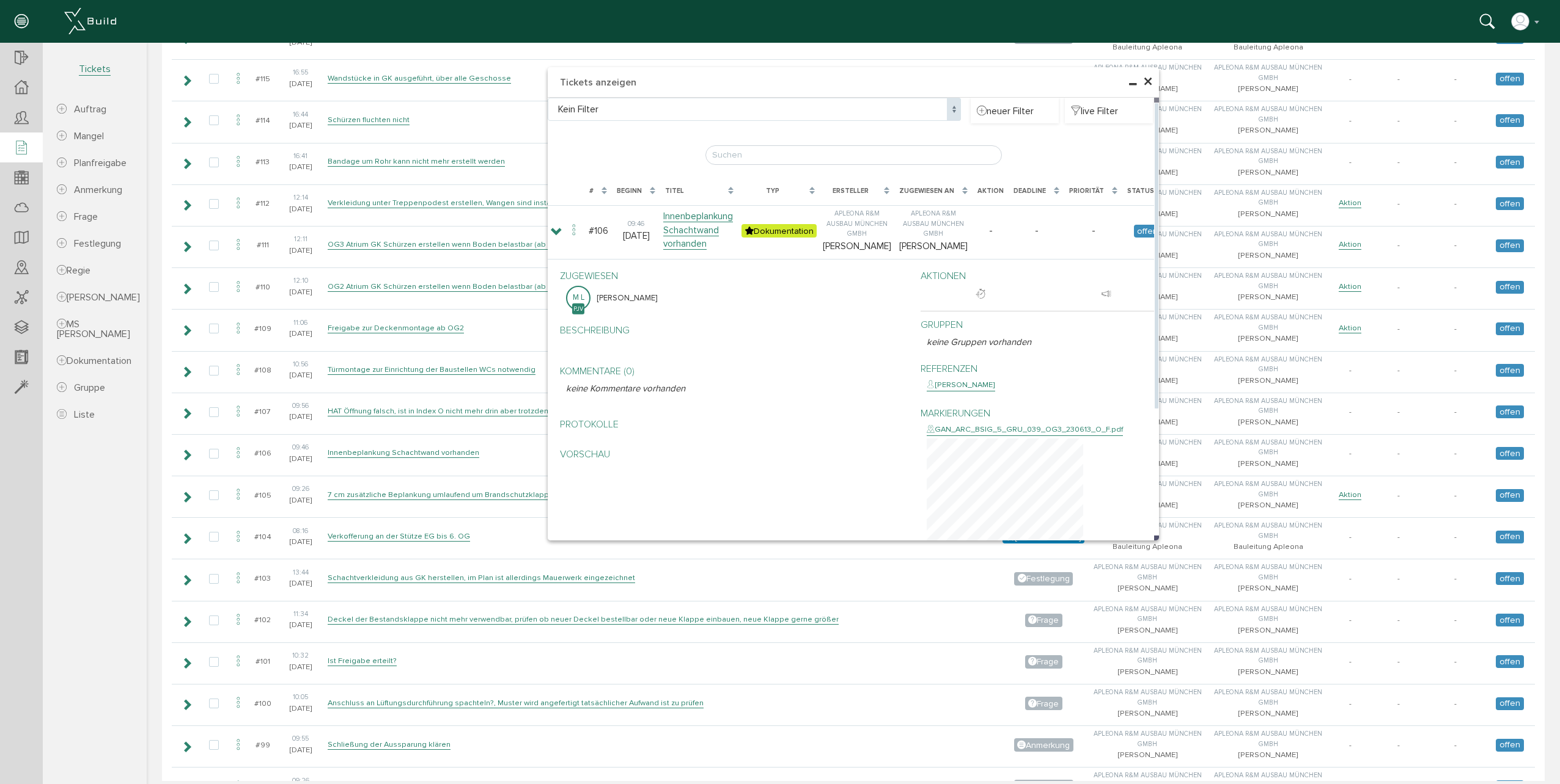
scroll to position [794, 0]
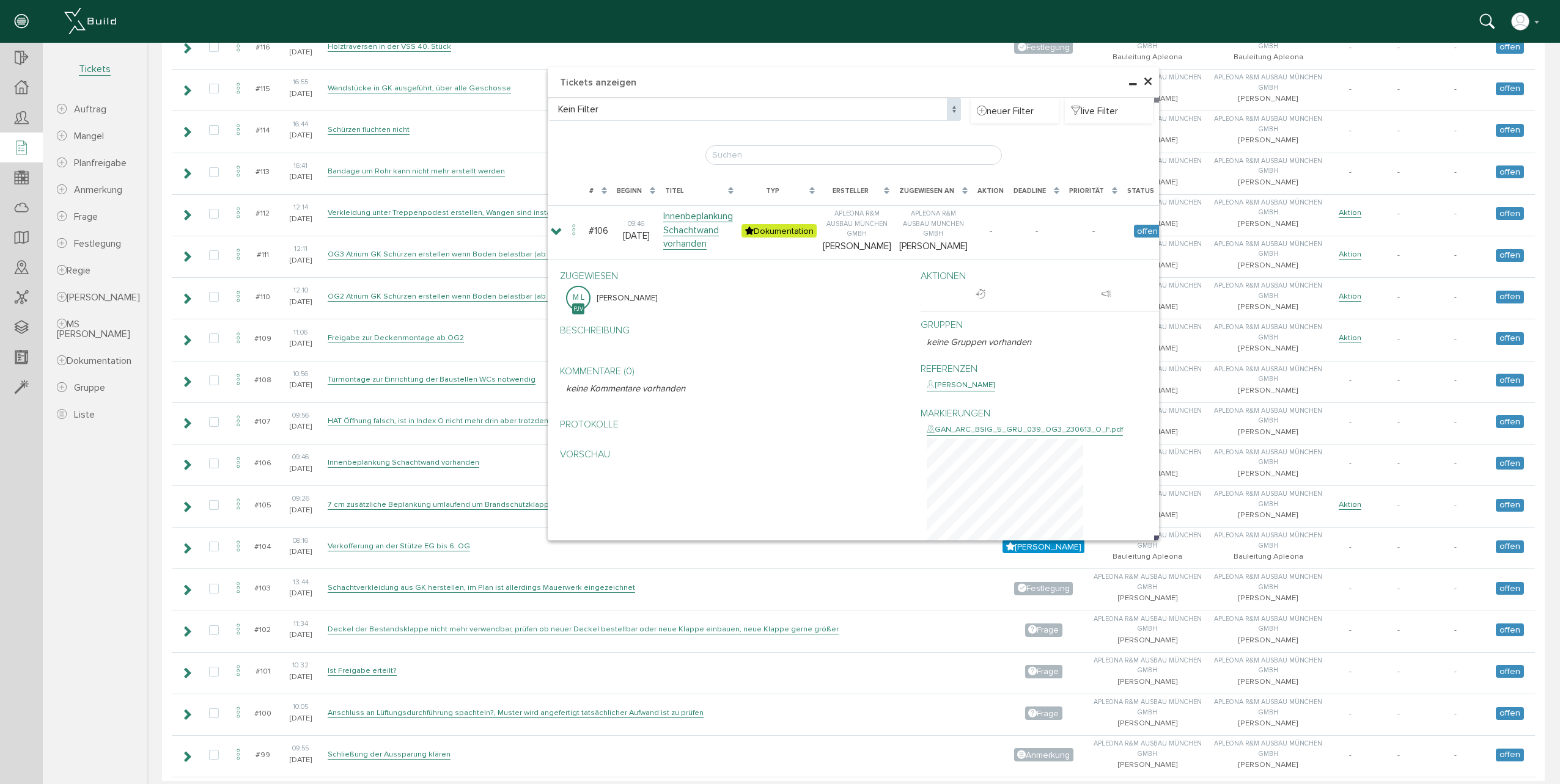
click at [1144, 79] on span "×" at bounding box center [1148, 82] width 10 height 24
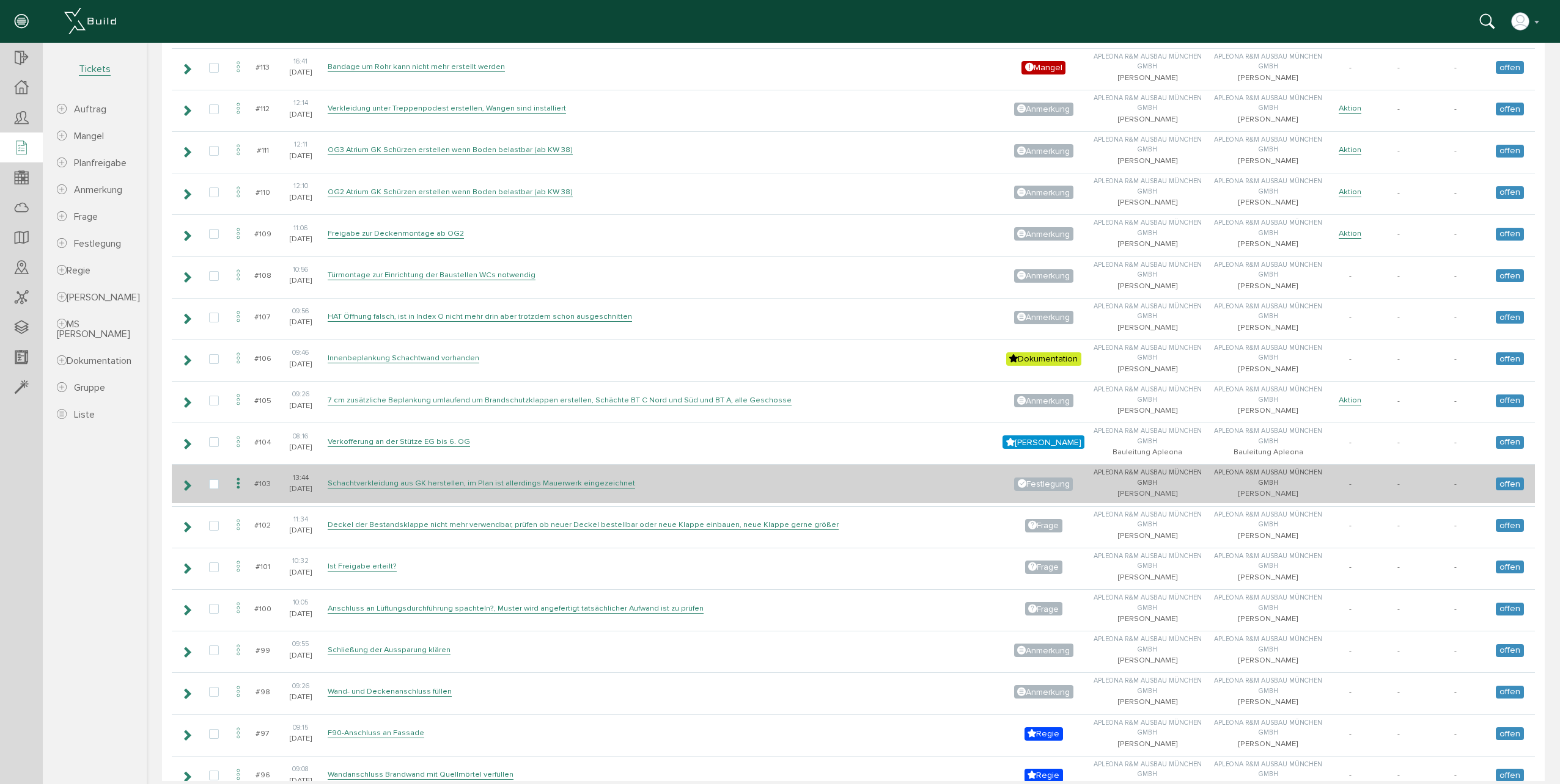
scroll to position [916, 0]
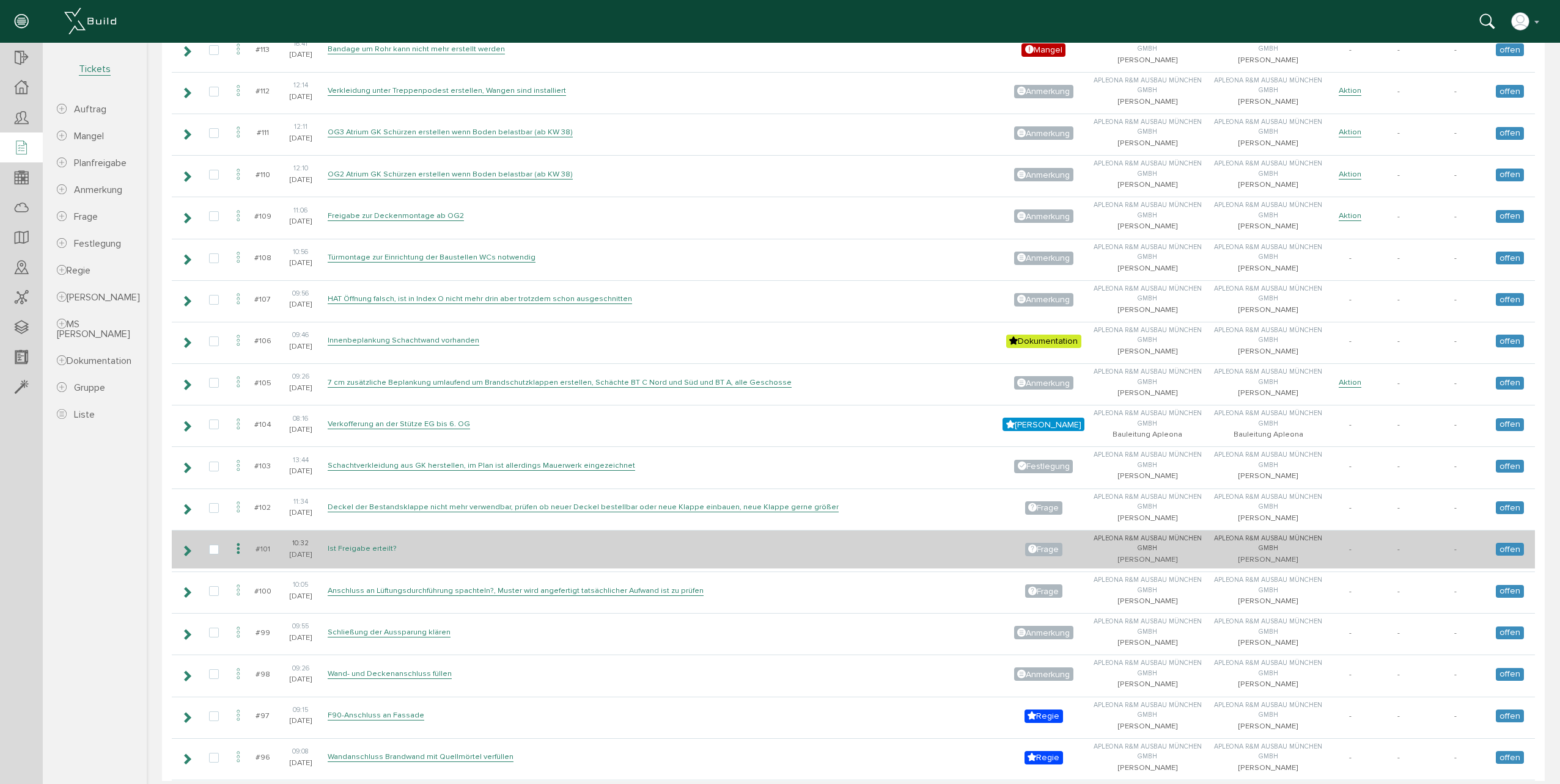
click at [383, 551] on link "Ist Freigabe erteilt?" at bounding box center [361, 548] width 69 height 10
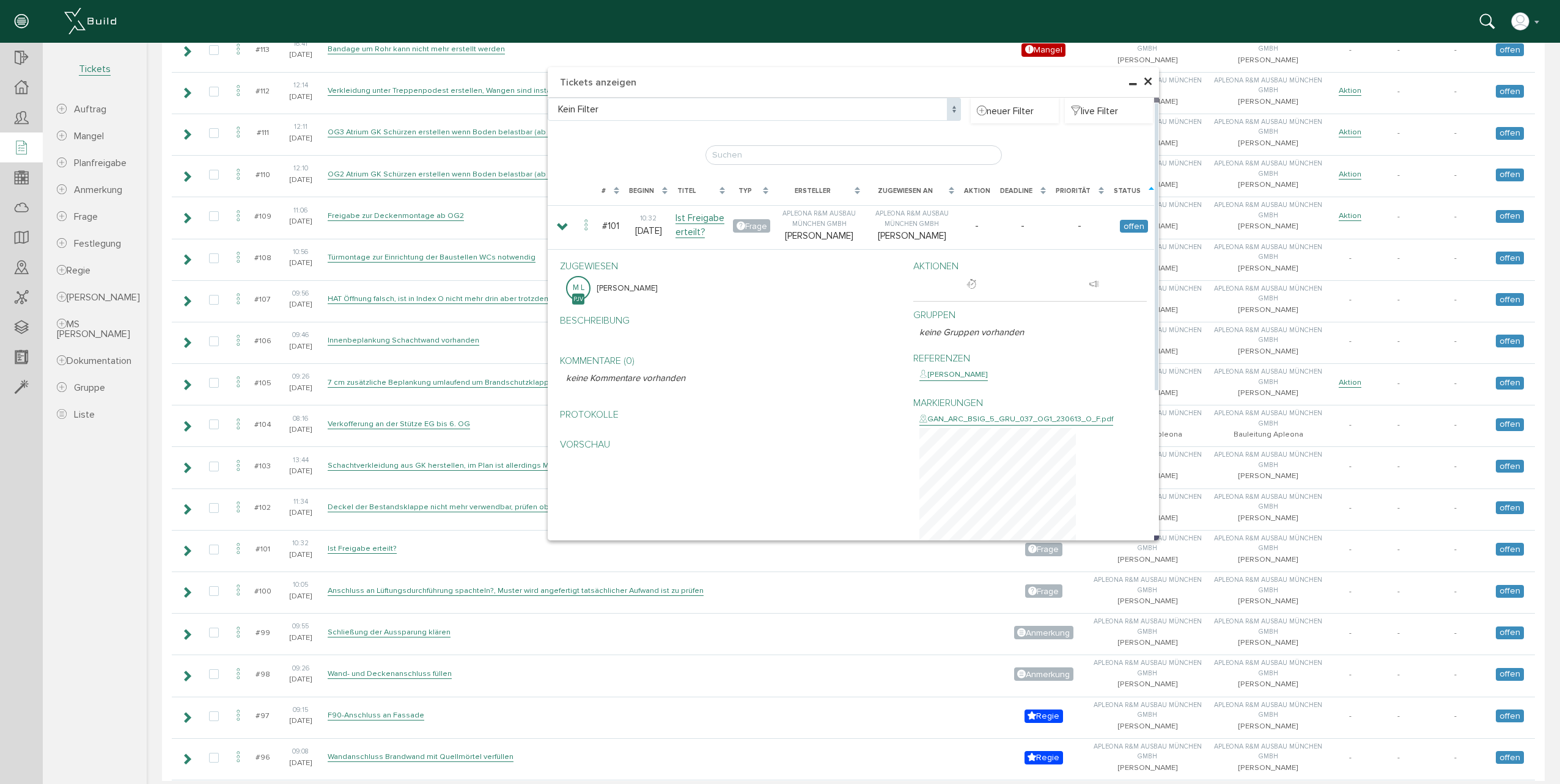
scroll to position [855, 0]
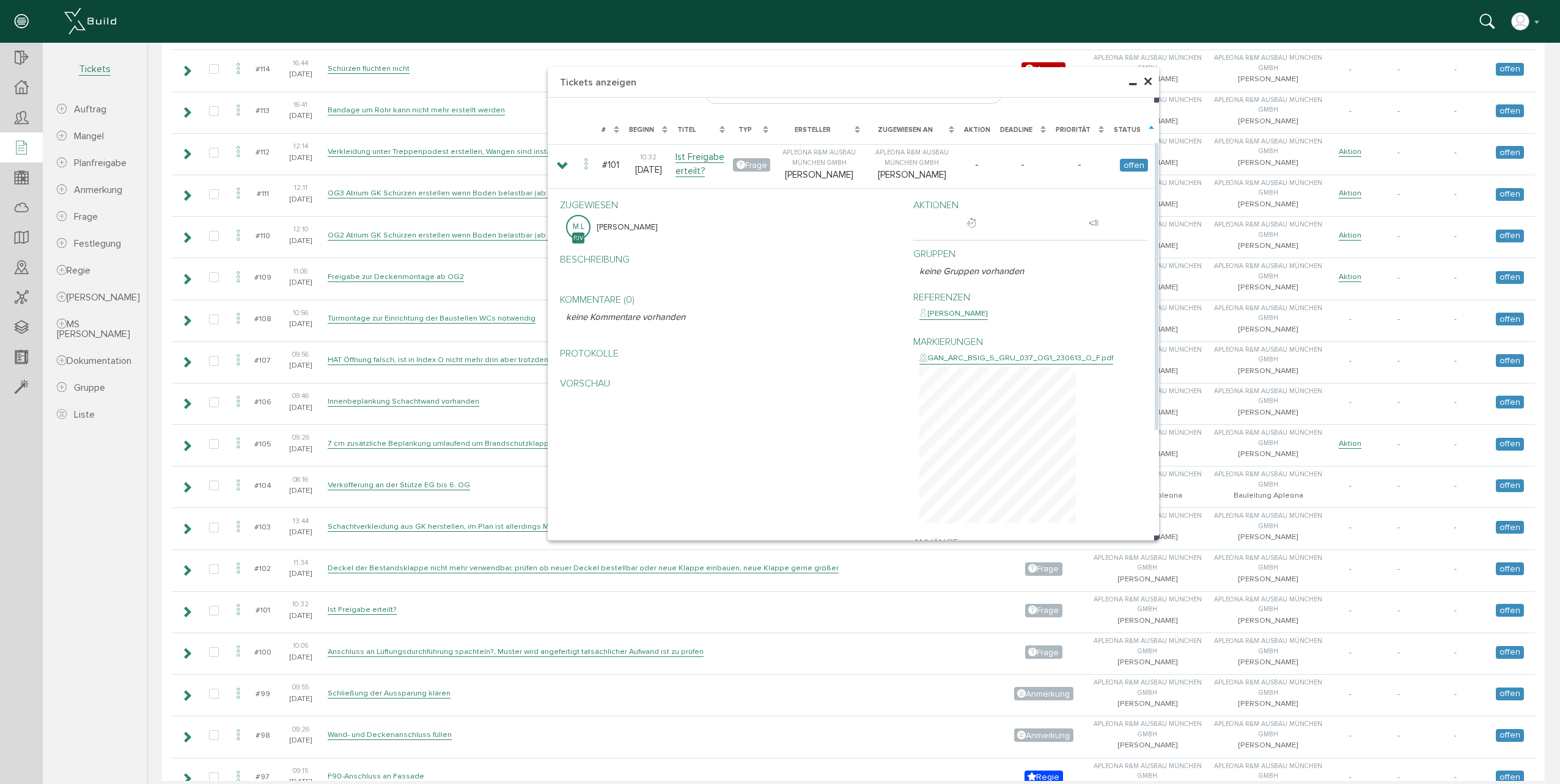
click at [957, 357] on div "GAN_ARC_BSIG_5_GRU_037_OG1_230613_O_F.pdf" at bounding box center [1016, 358] width 194 height 12
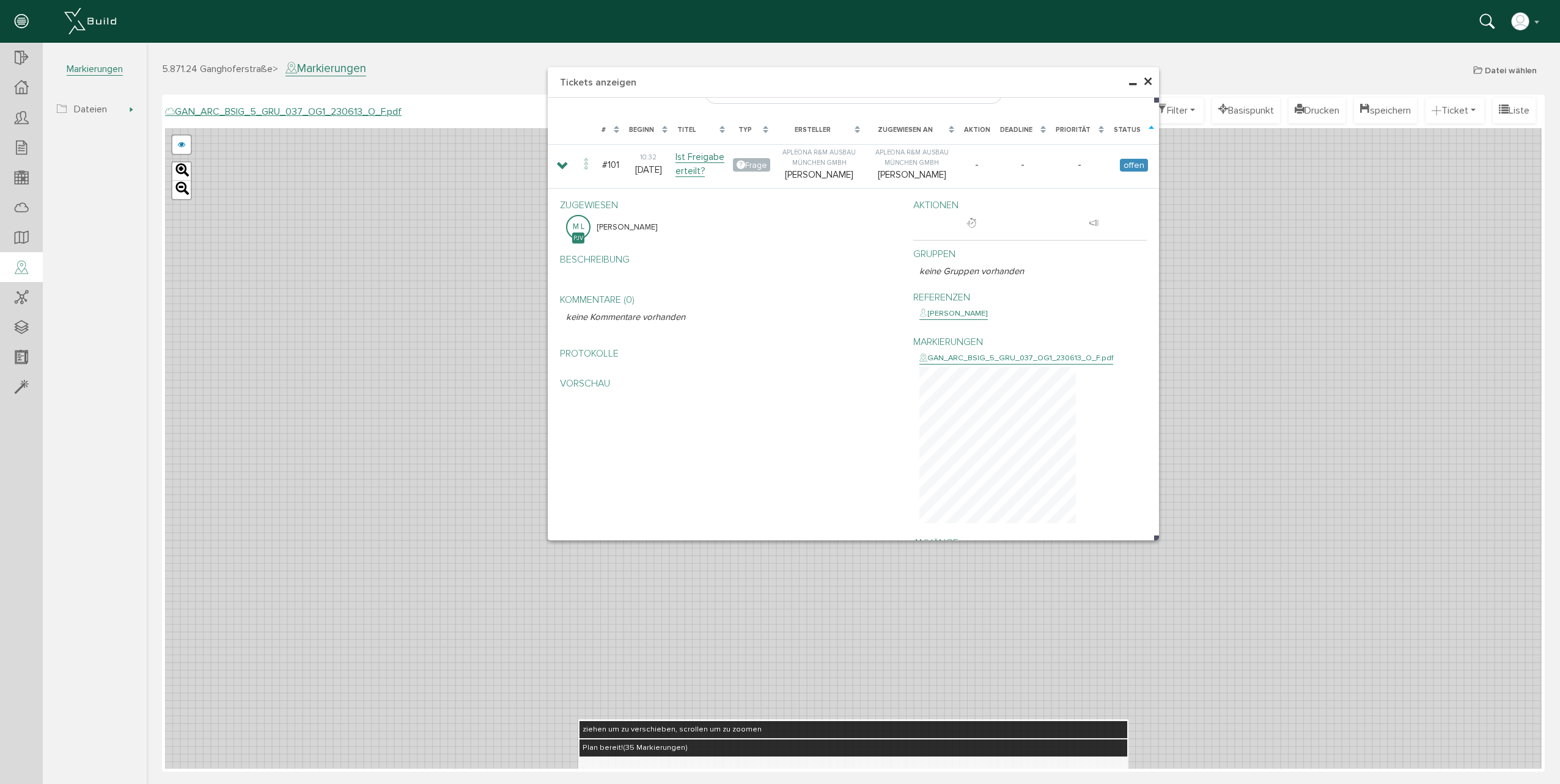
click at [1147, 80] on span "×" at bounding box center [1148, 82] width 10 height 24
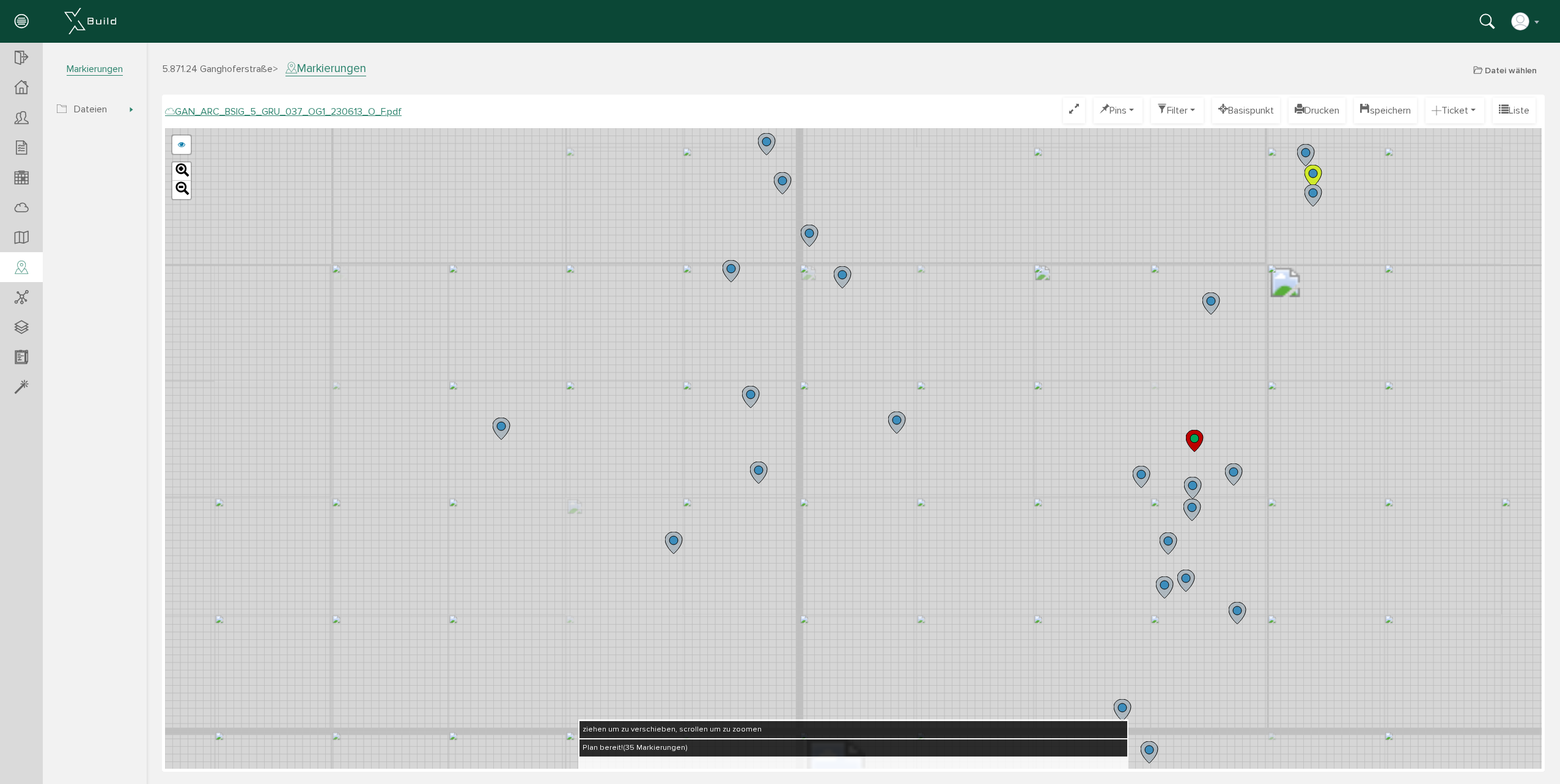
click at [812, 234] on circle at bounding box center [809, 233] width 9 height 9
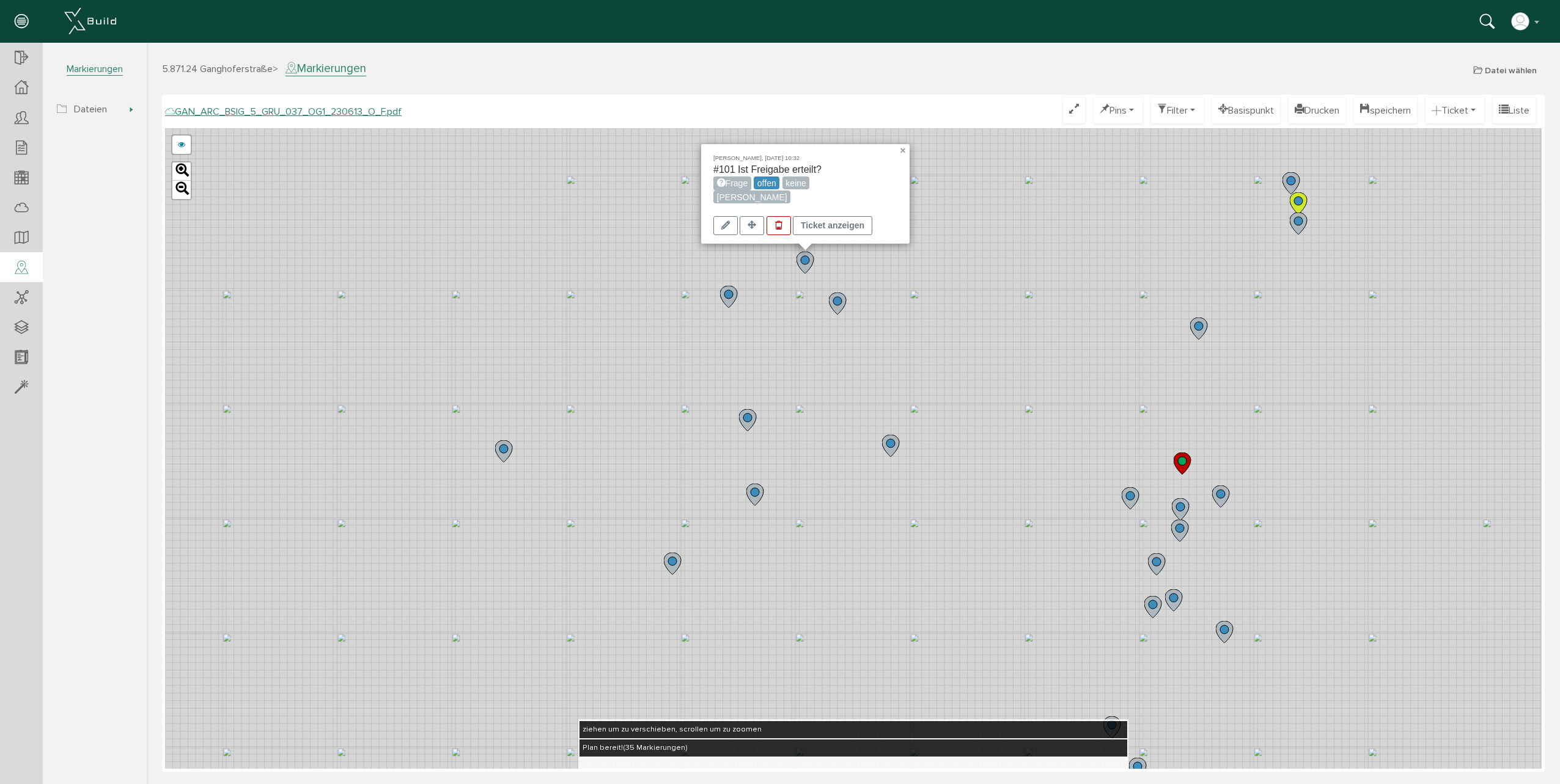
click at [903, 150] on link "×" at bounding box center [904, 149] width 11 height 9
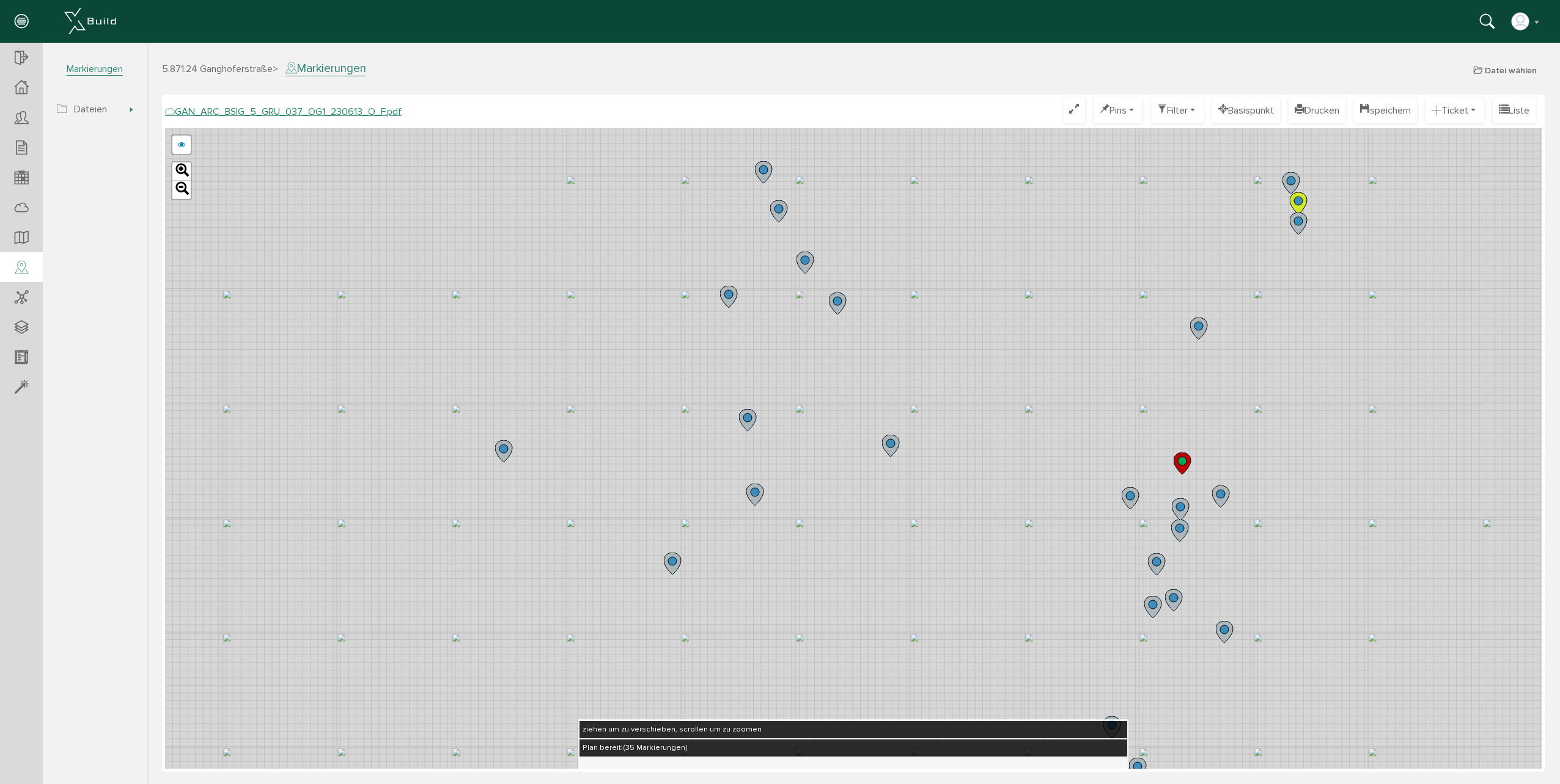
drag, startPoint x: 878, startPoint y: 174, endPoint x: 867, endPoint y: 177, distance: 11.4
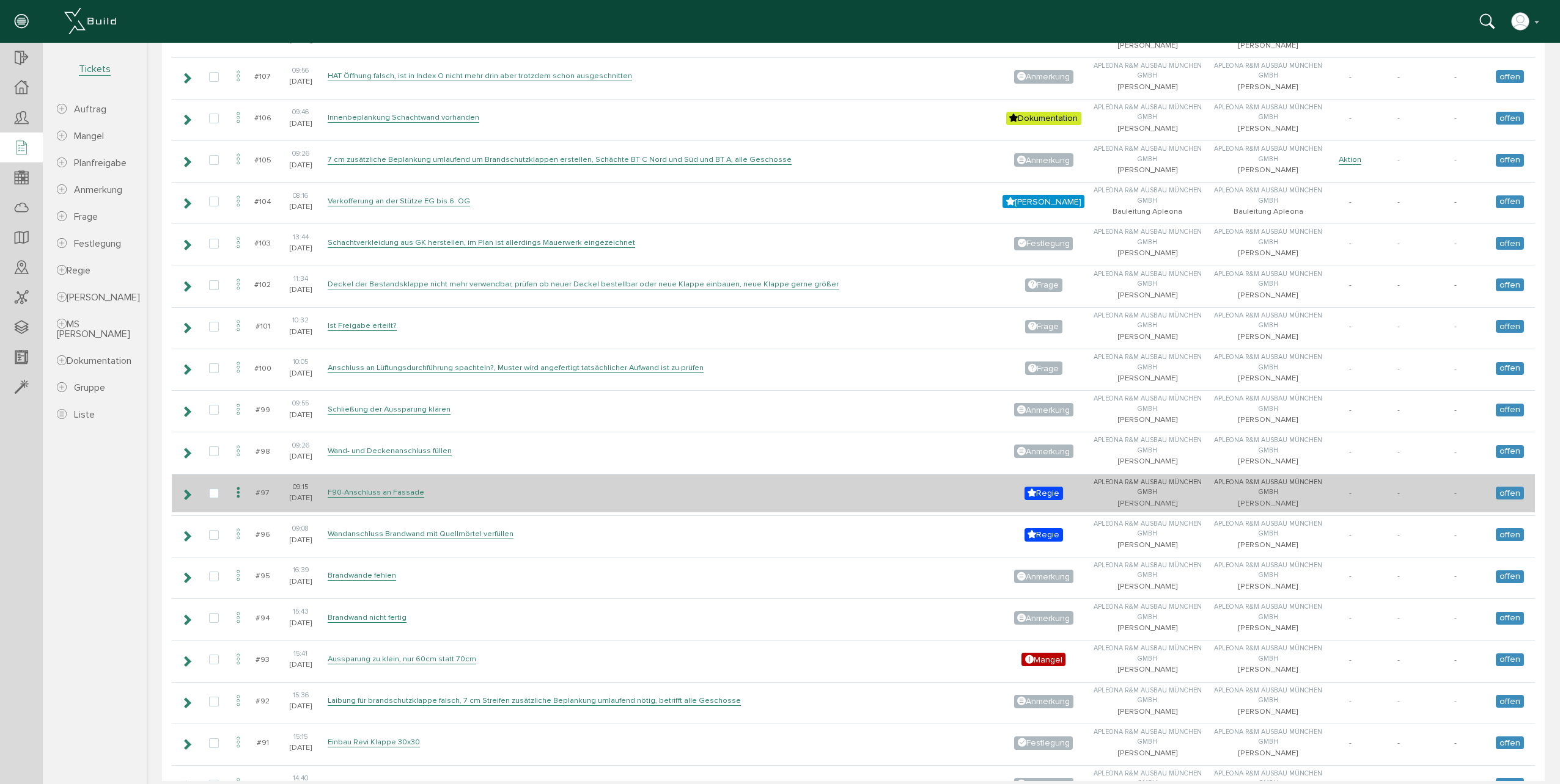
scroll to position [1160, 0]
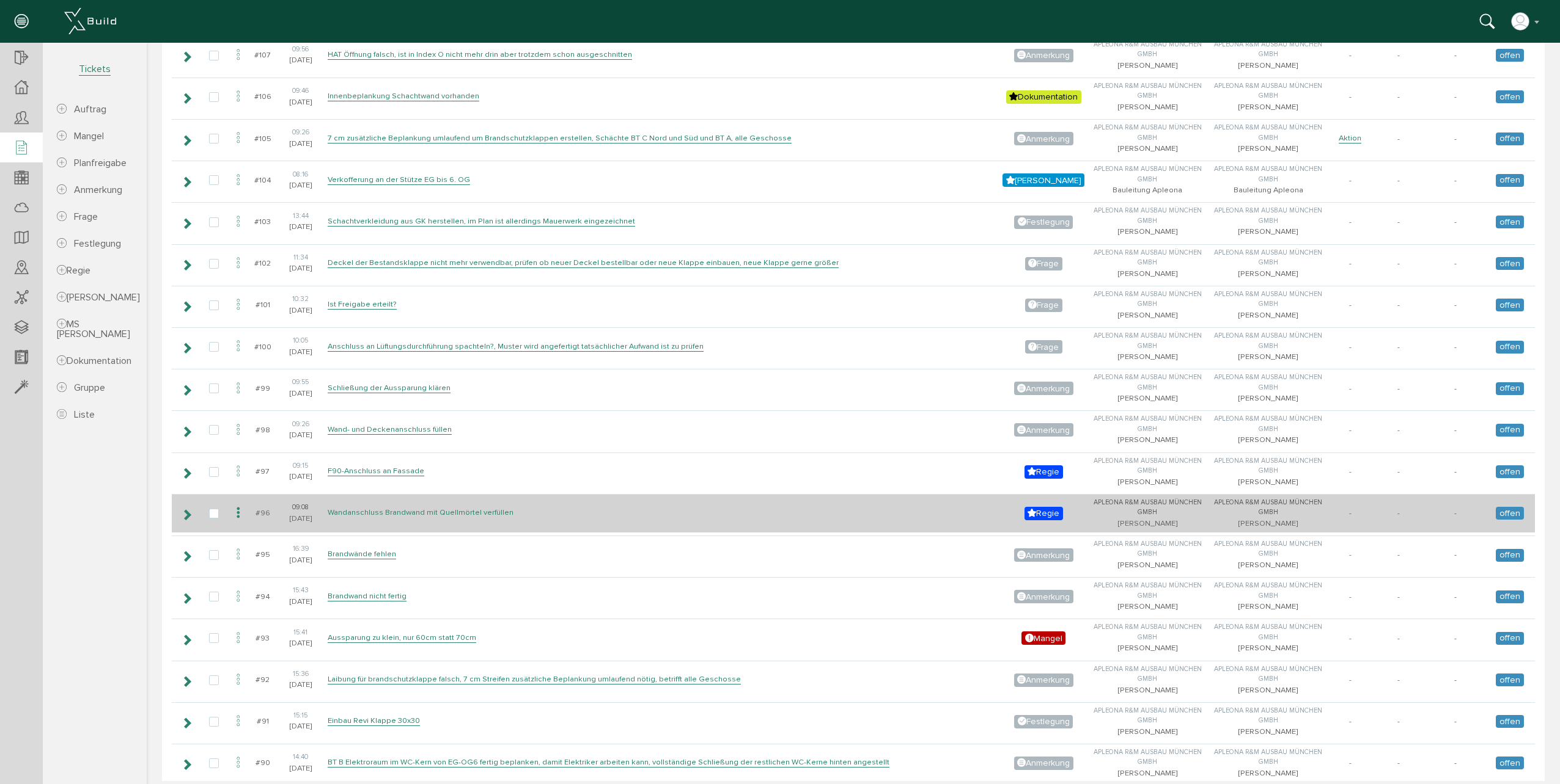
click at [398, 514] on link "Wandanschluss Brandwand mit Quellmörtel verfüllen" at bounding box center [420, 513] width 186 height 10
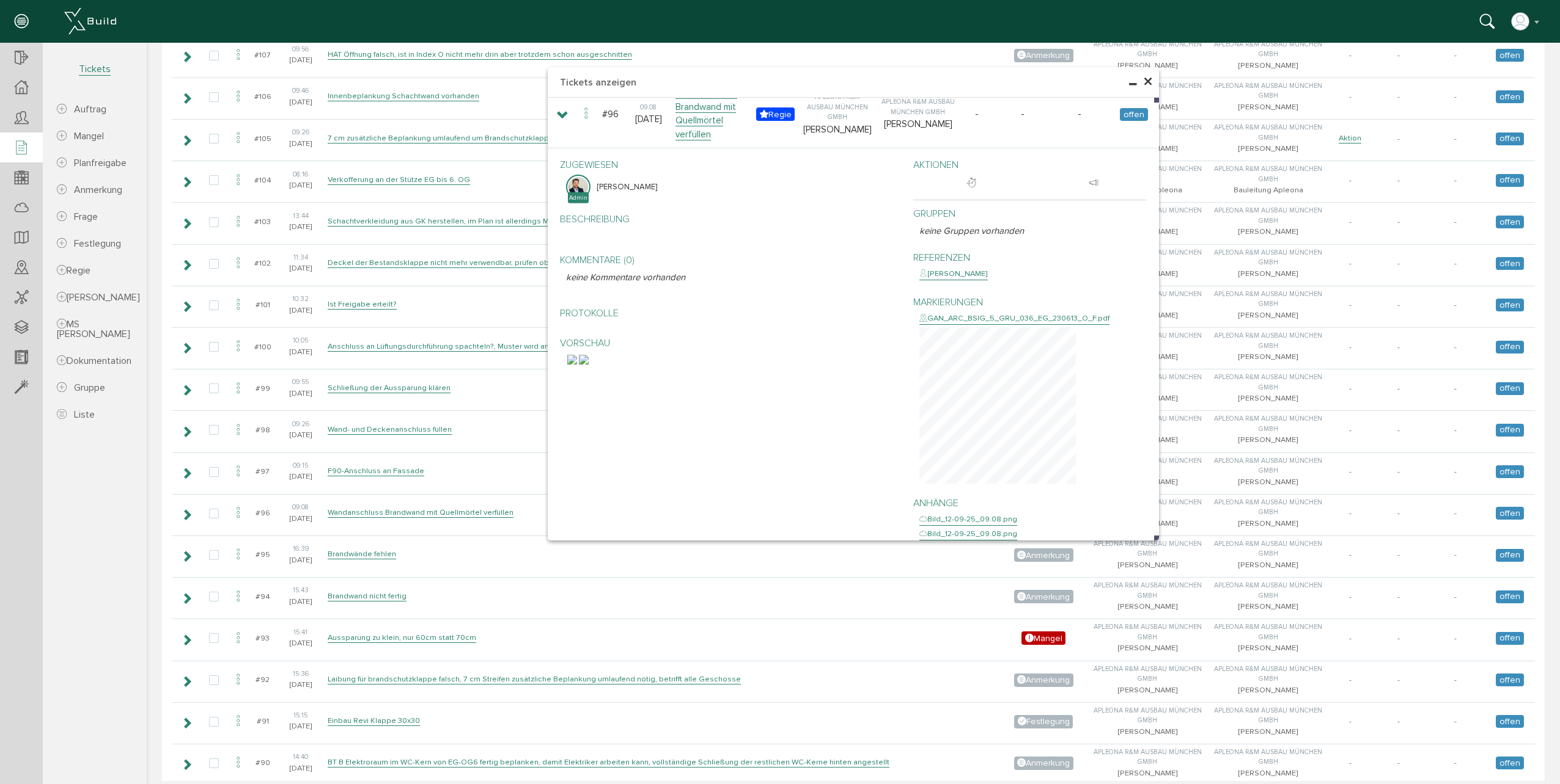
click at [1145, 78] on span "×" at bounding box center [1148, 82] width 10 height 24
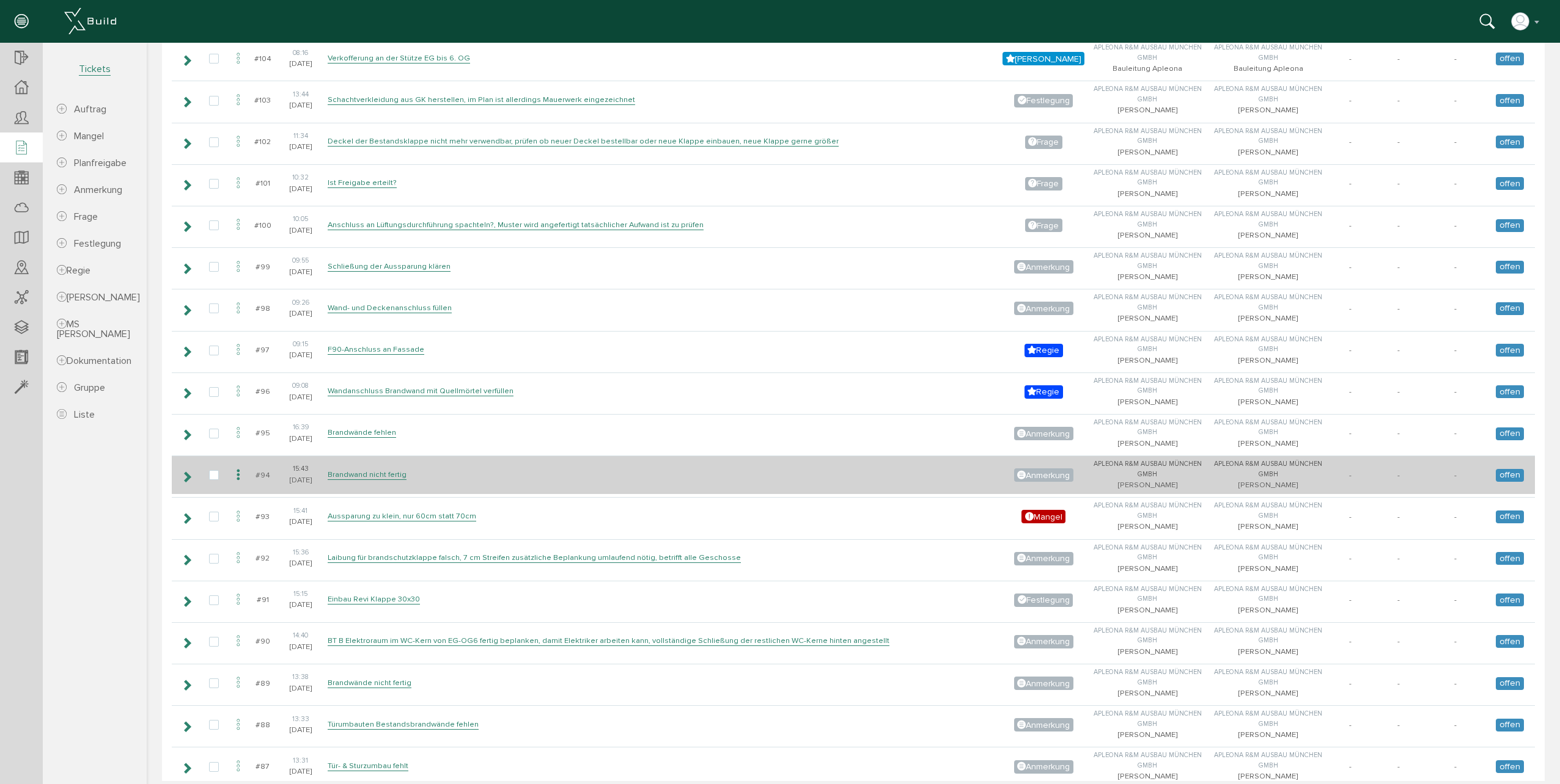
scroll to position [1283, 0]
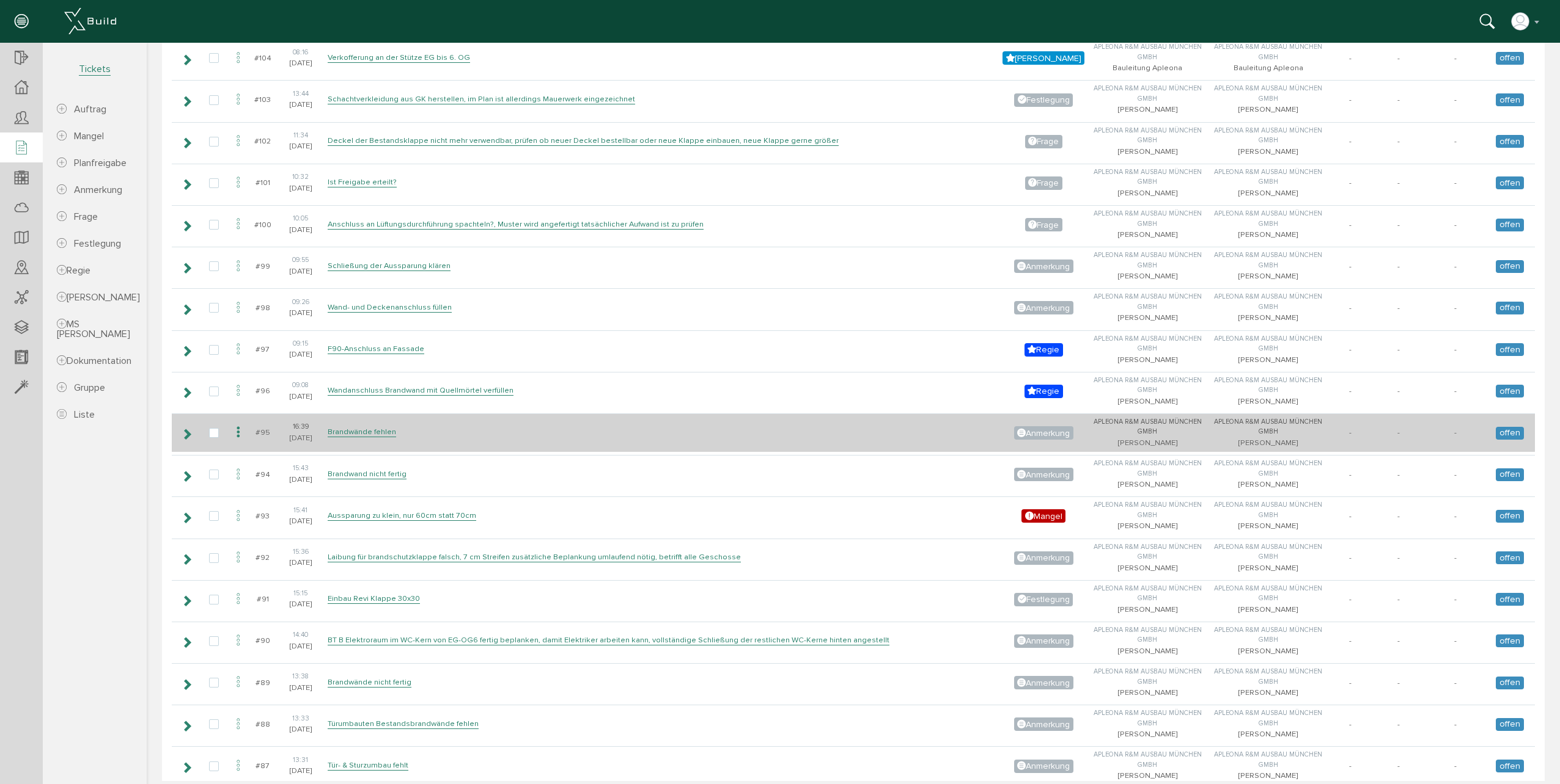
click at [381, 440] on td "Brandwände fehlen" at bounding box center [662, 433] width 675 height 39
click at [379, 429] on link "Brandwände fehlen" at bounding box center [361, 432] width 69 height 10
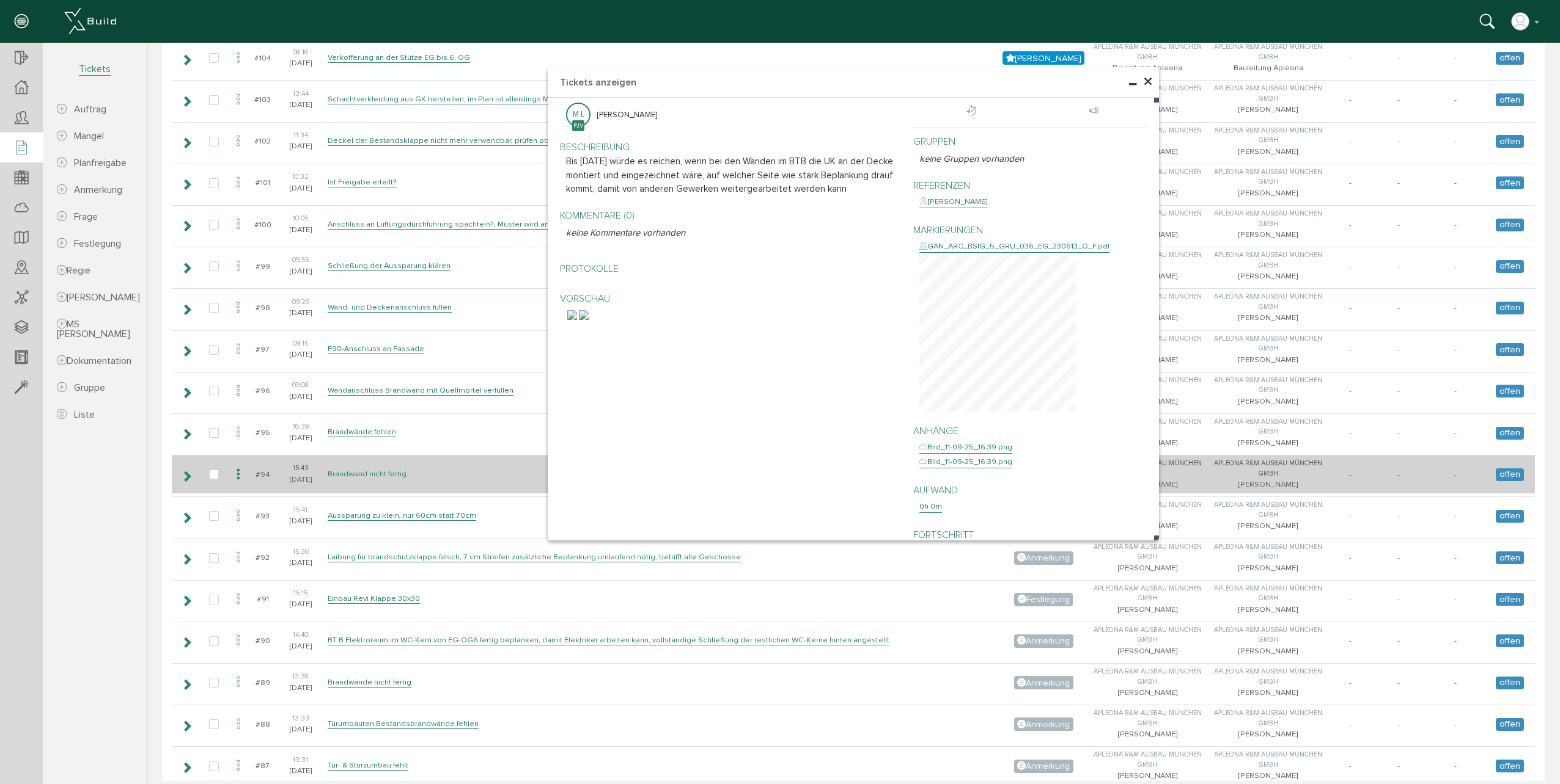
click at [388, 470] on link "Brandwand nicht fertig" at bounding box center [367, 474] width 79 height 10
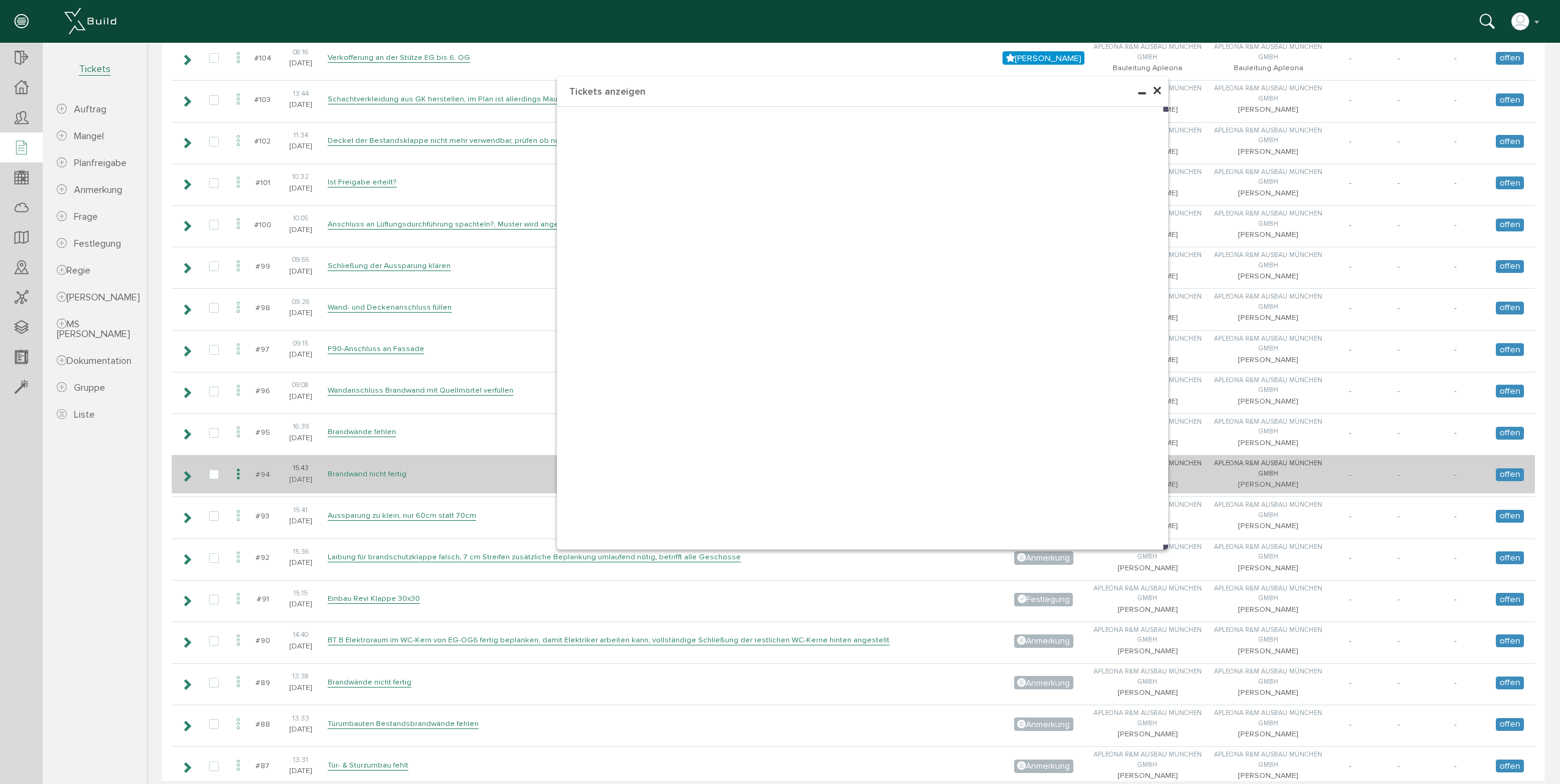
click at [380, 472] on link "Brandwand nicht fertig" at bounding box center [367, 474] width 79 height 10
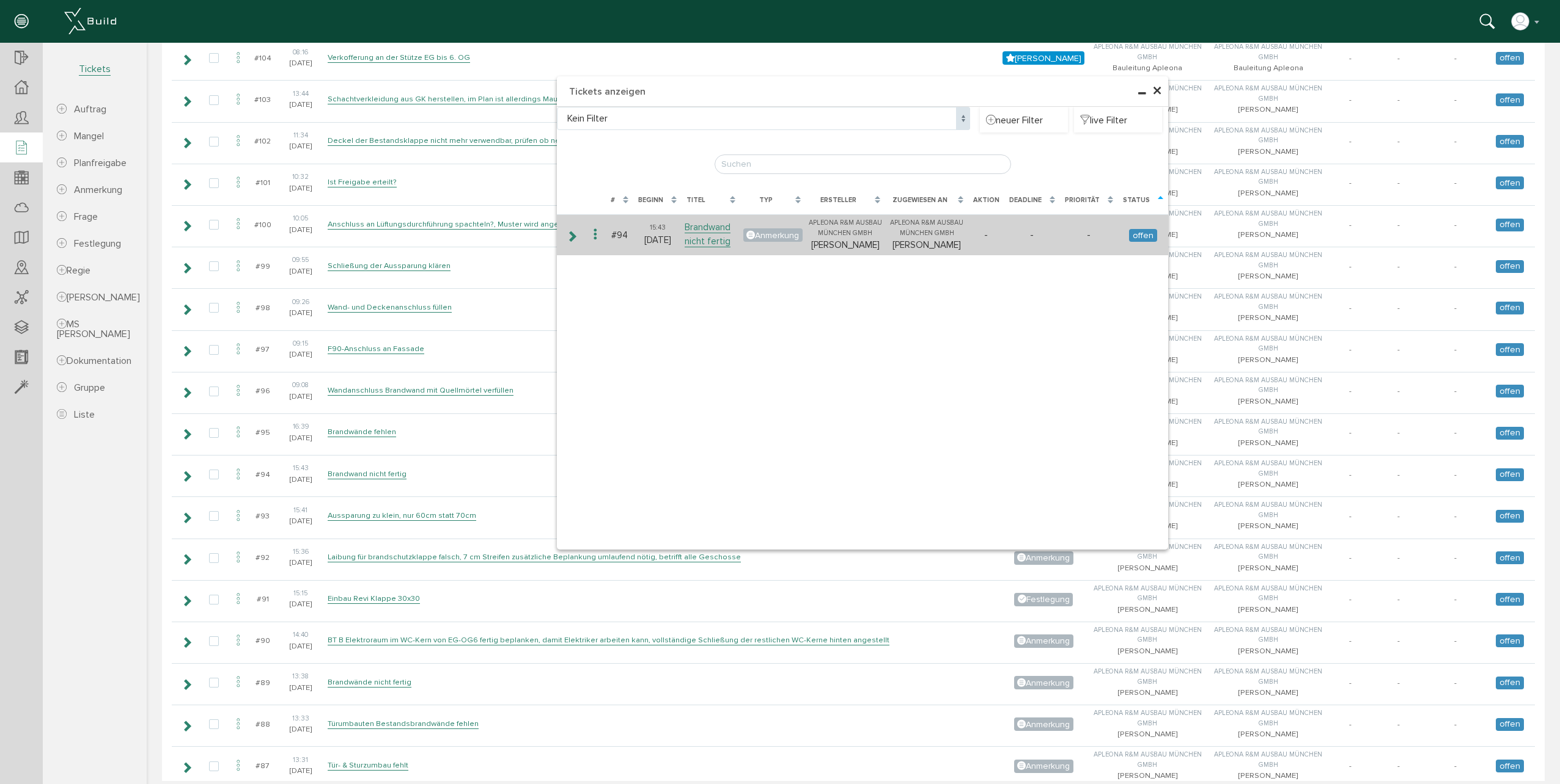
click at [570, 241] on icon at bounding box center [571, 237] width 11 height 10
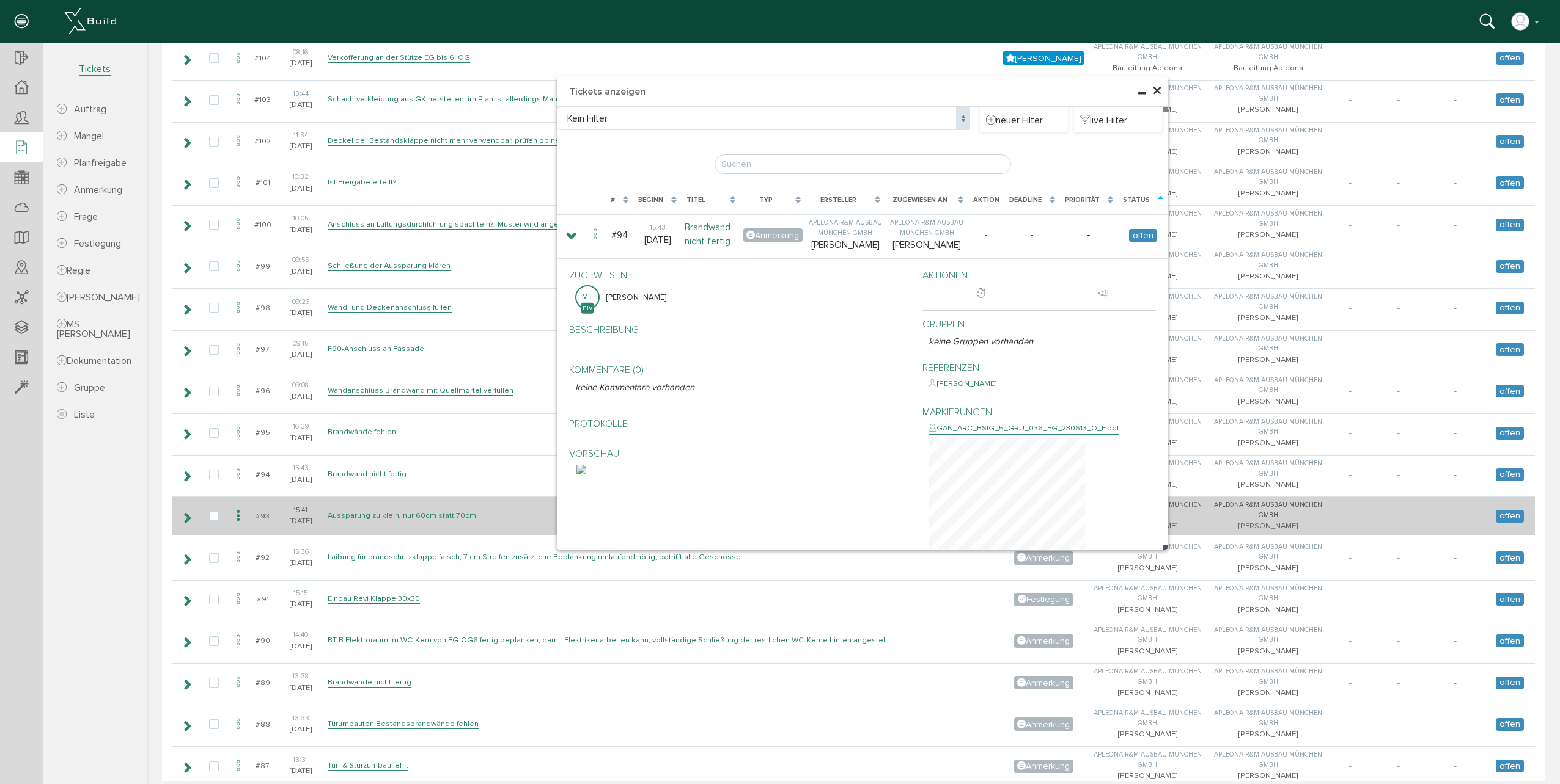
click at [450, 520] on link "Aussparung zu klein, nur 60cm statt 70cm" at bounding box center [402, 515] width 149 height 10
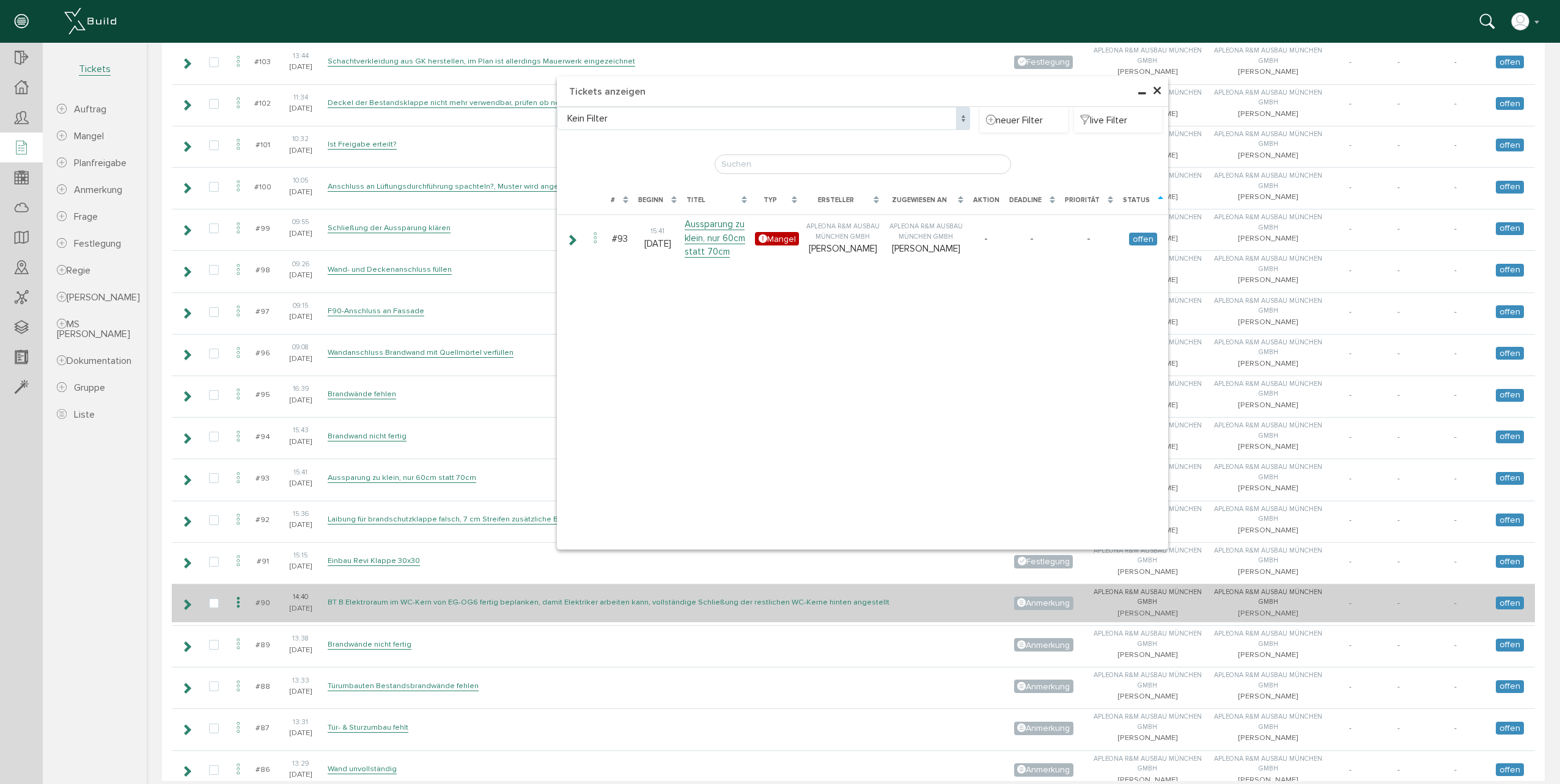
scroll to position [1401, 0]
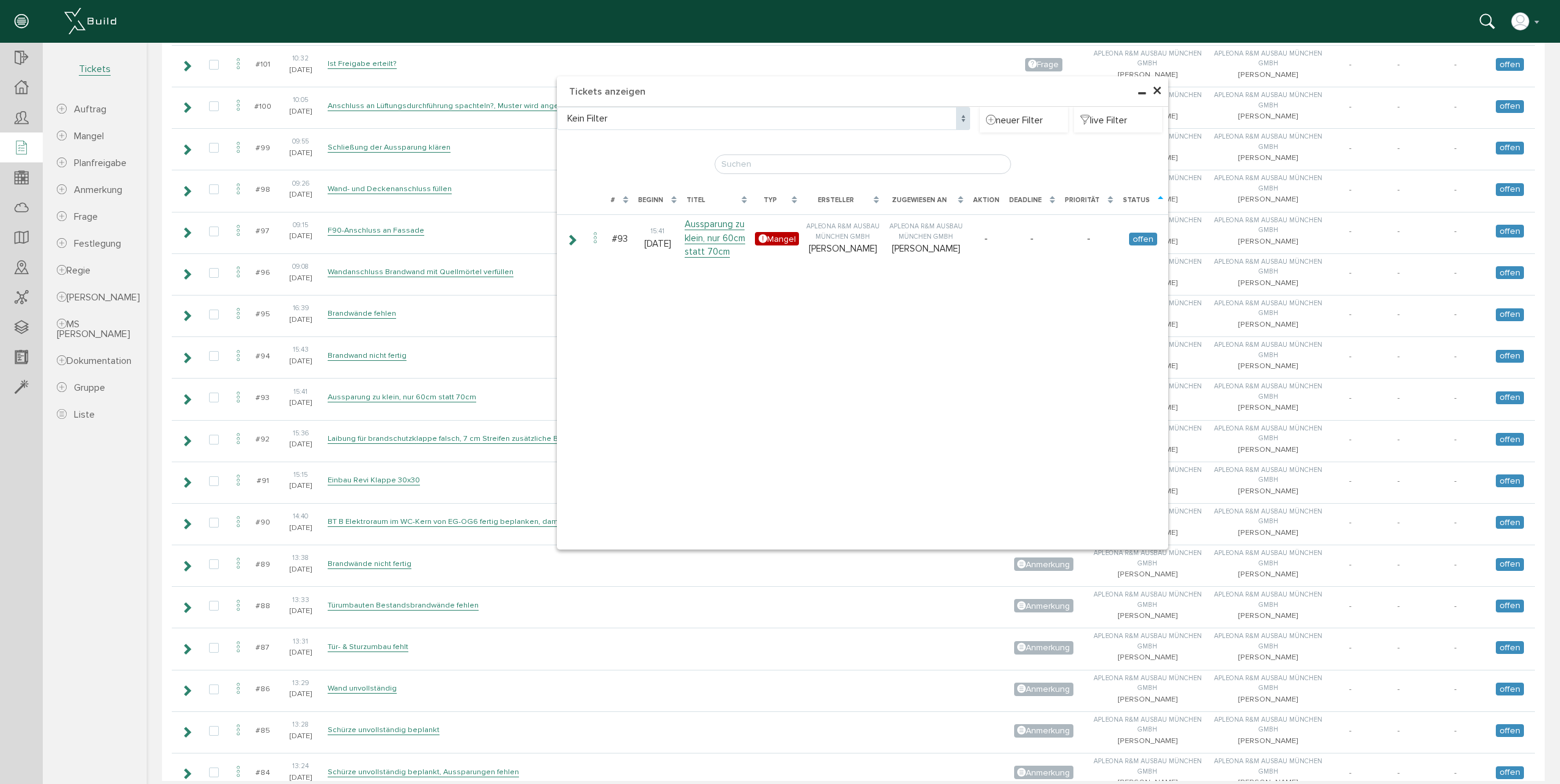
click at [1152, 89] on span "×" at bounding box center [1157, 91] width 10 height 24
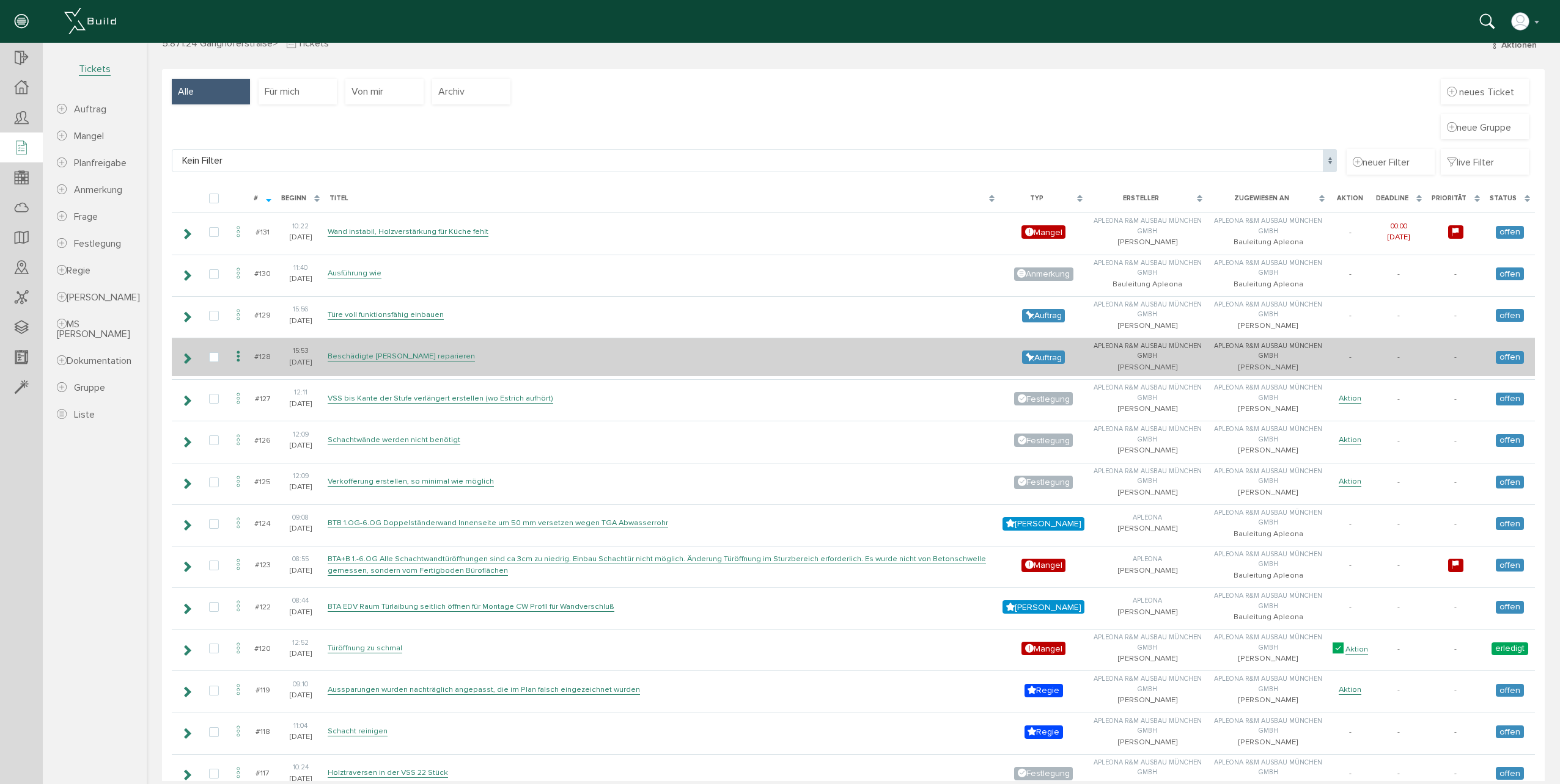
scroll to position [0, 0]
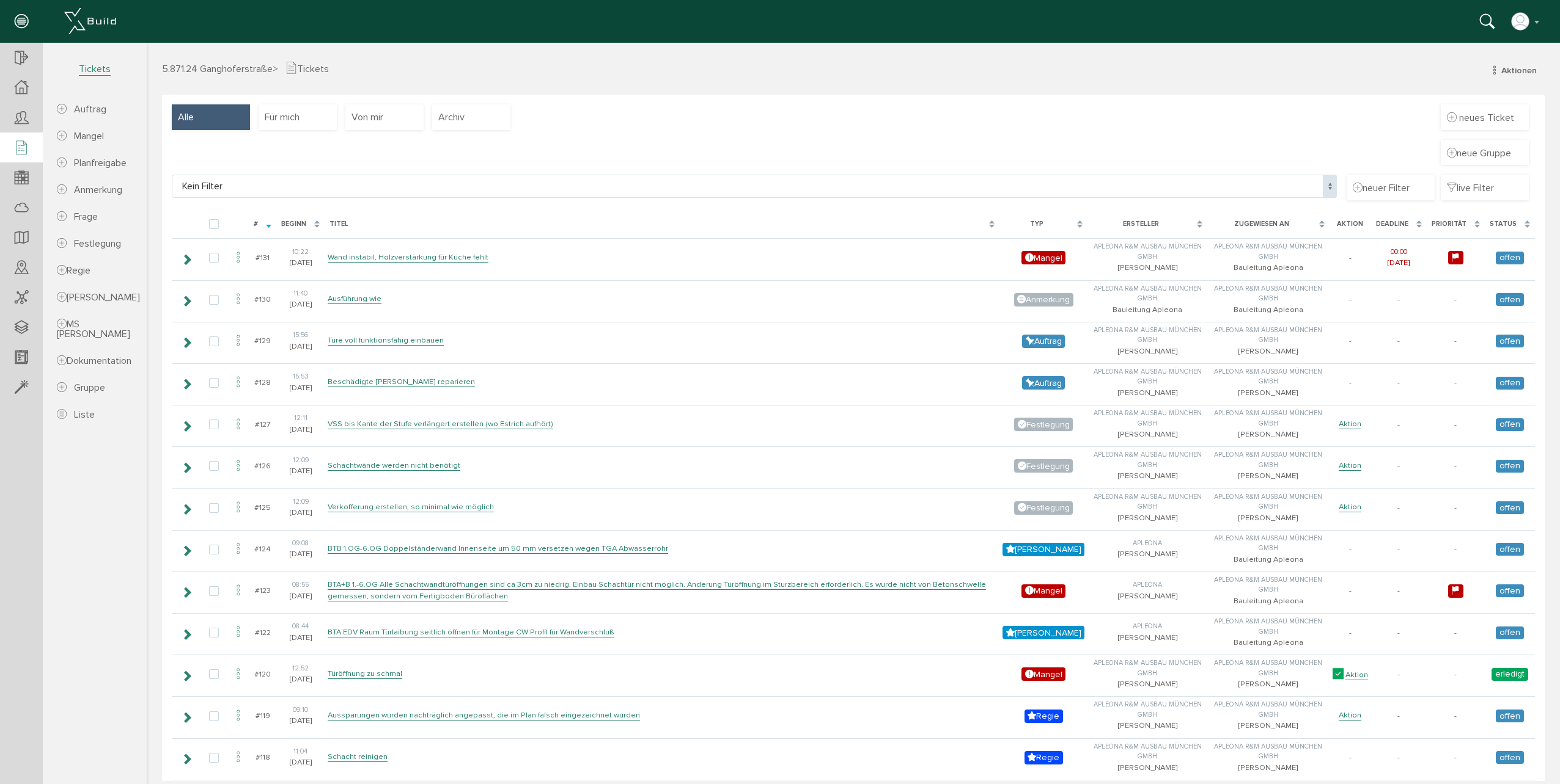
click at [800, 145] on div "neue Gruppe" at bounding box center [853, 157] width 1363 height 36
